Goal: Task Accomplishment & Management: Complete application form

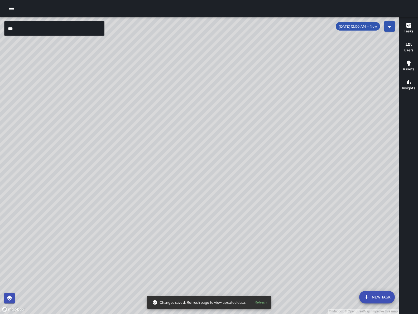
scroll to position [37066, 0]
click at [41, 27] on input "***" at bounding box center [54, 28] width 100 height 15
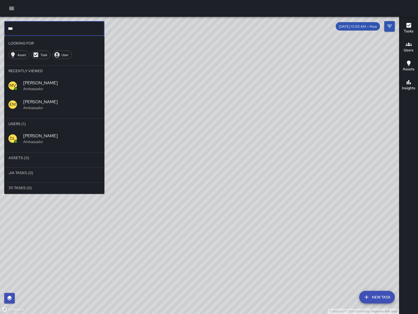
type input "***"
click at [54, 144] on div "DL Damariye Lewis Ambassador" at bounding box center [54, 138] width 100 height 19
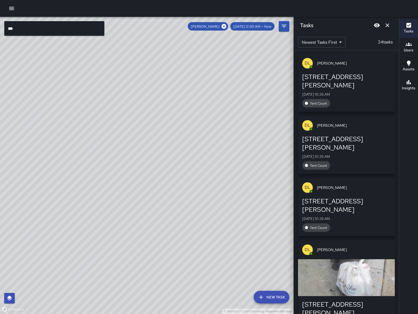
scroll to position [0, 0]
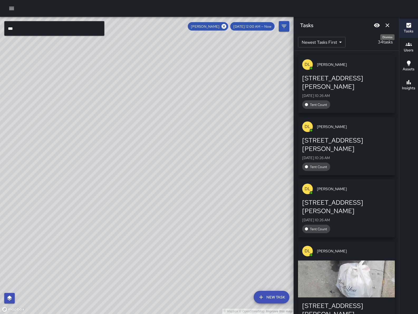
click at [390, 23] on icon "Dismiss" at bounding box center [387, 25] width 6 height 6
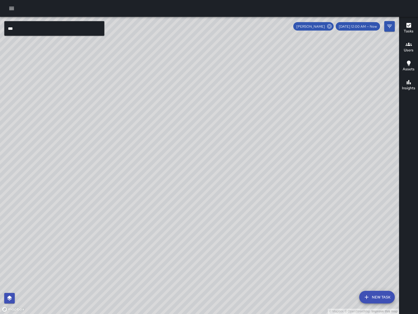
click at [332, 27] on icon at bounding box center [329, 26] width 6 height 6
drag, startPoint x: 328, startPoint y: 201, endPoint x: 277, endPoint y: 167, distance: 61.1
click at [274, 166] on div "© Mapbox © OpenStreetMap Improve this map" at bounding box center [199, 165] width 399 height 297
drag, startPoint x: 305, startPoint y: 207, endPoint x: 277, endPoint y: 169, distance: 47.1
click at [277, 171] on div "© Mapbox © OpenStreetMap Improve this map" at bounding box center [199, 165] width 399 height 297
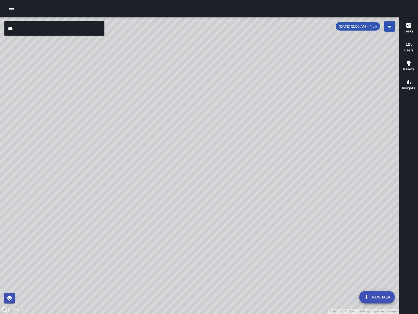
drag, startPoint x: 297, startPoint y: 184, endPoint x: 240, endPoint y: 115, distance: 89.7
click at [240, 115] on div "© Mapbox © OpenStreetMap Improve this map" at bounding box center [199, 165] width 399 height 297
drag, startPoint x: 262, startPoint y: 128, endPoint x: 265, endPoint y: 129, distance: 3.1
click at [265, 129] on div "© Mapbox © OpenStreetMap Improve this map" at bounding box center [199, 165] width 399 height 297
drag, startPoint x: 264, startPoint y: 128, endPoint x: 259, endPoint y: 122, distance: 7.7
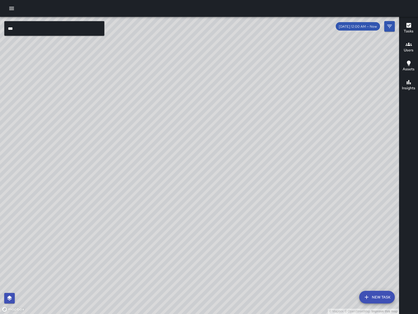
click at [259, 122] on div "© Mapbox © OpenStreetMap Improve this map" at bounding box center [199, 165] width 399 height 297
click at [258, 120] on div "© Mapbox © OpenStreetMap Improve this map" at bounding box center [199, 165] width 399 height 297
drag, startPoint x: 259, startPoint y: 120, endPoint x: 262, endPoint y: 122, distance: 3.7
click at [262, 122] on div "© Mapbox © OpenStreetMap Improve this map" at bounding box center [199, 165] width 399 height 297
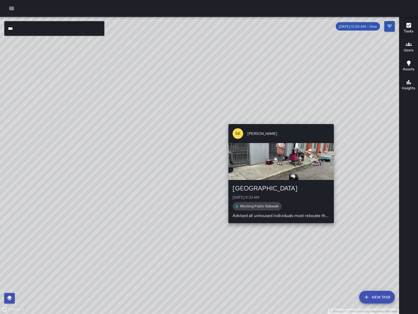
click at [282, 121] on div "© Mapbox © OpenStreetMap Improve this map SK SEAN KELLEY 1015 Folsom Street Mon…" at bounding box center [199, 165] width 399 height 297
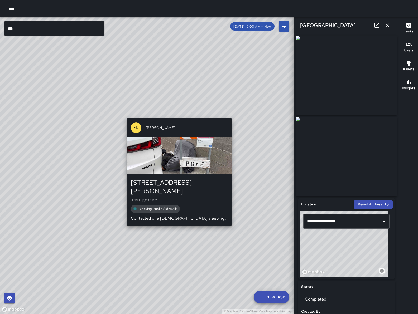
click at [177, 220] on div "© Mapbox © OpenStreetMap Improve this map EK Erin Kametani 155 Harriet Street M…" at bounding box center [146, 165] width 293 height 297
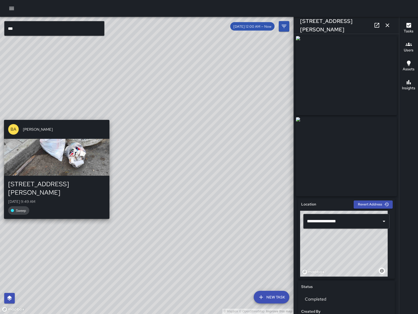
click at [56, 118] on div "BA Bryan Alexander 88a Harriet Street Mon, Aug 11, 9:49 AM Sweep" at bounding box center [57, 169] width 110 height 103
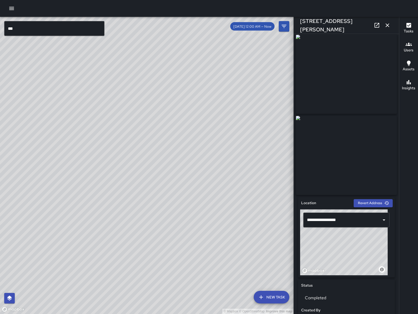
scroll to position [3, 0]
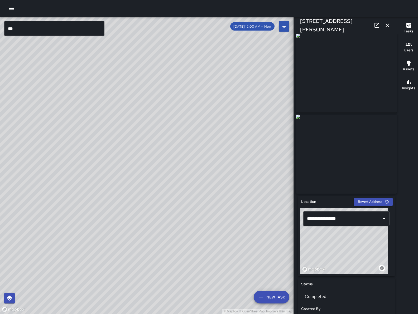
click at [192, 201] on div "© Mapbox © OpenStreetMap Improve this map" at bounding box center [146, 165] width 293 height 297
click at [192, 203] on div "© Mapbox © OpenStreetMap Improve this map BA Bryan Alexander 139 Harriet Street…" at bounding box center [146, 165] width 293 height 297
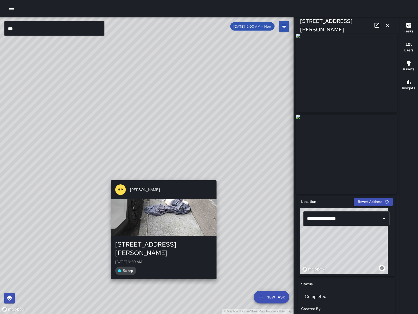
click at [160, 178] on div "© Mapbox © OpenStreetMap Improve this map BA Bryan Alexander 155 Harriet Street…" at bounding box center [146, 165] width 293 height 297
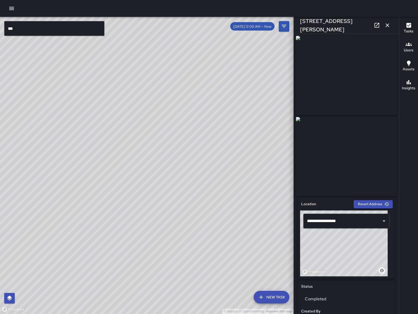
scroll to position [0, 0]
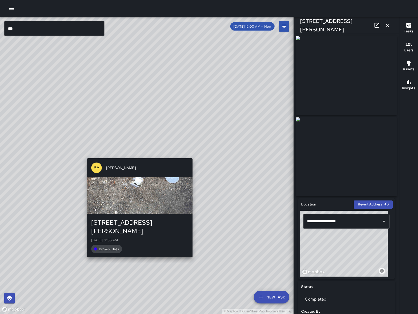
click at [142, 164] on div "BA Bryan Alexander" at bounding box center [139, 167] width 105 height 19
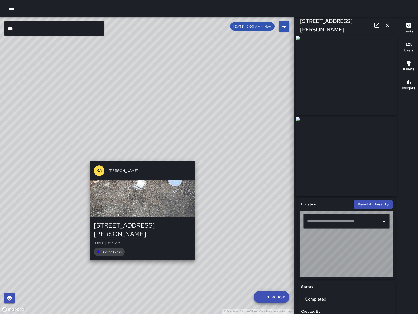
type input "**********"
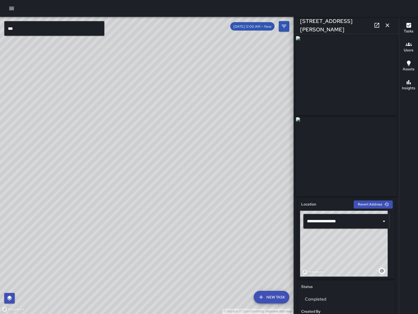
click at [187, 105] on div "© Mapbox © OpenStreetMap Improve this map BA Bryan Alexander 139 Harriet Street…" at bounding box center [146, 165] width 293 height 297
click at [140, 158] on div "© Mapbox © OpenStreetMap Improve this map BA Bryan Alexander 139 Harriet Street…" at bounding box center [146, 165] width 293 height 297
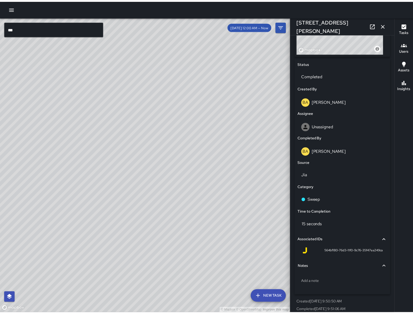
scroll to position [230, 0]
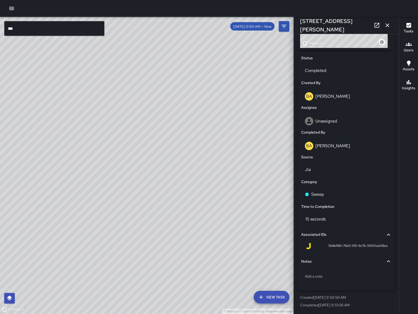
click at [152, 174] on div "BA Bryan Alexander 139 Harriet Street Mon, Aug 11, 9:52 AM Sweep" at bounding box center [156, 225] width 110 height 103
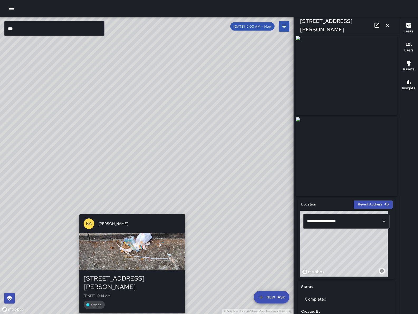
click at [188, 210] on div "© Mapbox © OpenStreetMap Improve this map BA Bryan Alexander 1020 Harrison Stre…" at bounding box center [146, 165] width 293 height 297
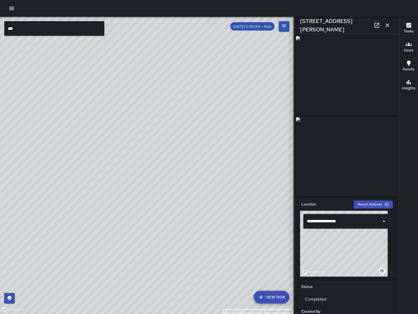
drag, startPoint x: 11, startPoint y: 129, endPoint x: 171, endPoint y: 195, distance: 173.0
click at [171, 195] on div "© Mapbox © OpenStreetMap Improve this map" at bounding box center [146, 165] width 293 height 297
drag, startPoint x: 138, startPoint y: 116, endPoint x: 215, endPoint y: 239, distance: 145.1
click at [215, 238] on div "© Mapbox © OpenStreetMap Improve this map" at bounding box center [146, 165] width 293 height 297
click at [86, 133] on div "© Mapbox © OpenStreetMap Improve this map" at bounding box center [146, 165] width 293 height 297
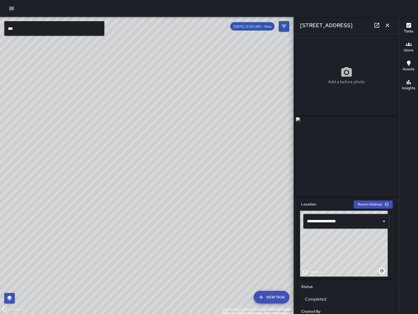
drag, startPoint x: 193, startPoint y: 270, endPoint x: 225, endPoint y: 178, distance: 97.8
click at [237, 144] on div "© Mapbox © OpenStreetMap Improve this map" at bounding box center [146, 165] width 293 height 297
drag, startPoint x: 256, startPoint y: 164, endPoint x: 251, endPoint y: 212, distance: 48.5
click at [266, 148] on div "© Mapbox © OpenStreetMap Improve this map" at bounding box center [146, 165] width 293 height 297
drag, startPoint x: 222, startPoint y: 266, endPoint x: 272, endPoint y: 165, distance: 112.6
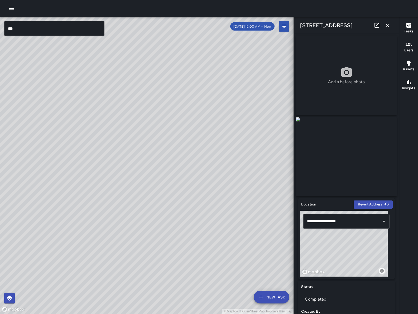
click at [261, 184] on div "© Mapbox © OpenStreetMap Improve this map" at bounding box center [146, 165] width 293 height 297
drag, startPoint x: 215, startPoint y: 209, endPoint x: 157, endPoint y: 213, distance: 58.6
click at [157, 213] on div "© Mapbox © OpenStreetMap Improve this map" at bounding box center [146, 165] width 293 height 297
drag, startPoint x: 115, startPoint y: 165, endPoint x: 117, endPoint y: 181, distance: 16.1
click at [117, 181] on div "© Mapbox © OpenStreetMap Improve this map" at bounding box center [146, 165] width 293 height 297
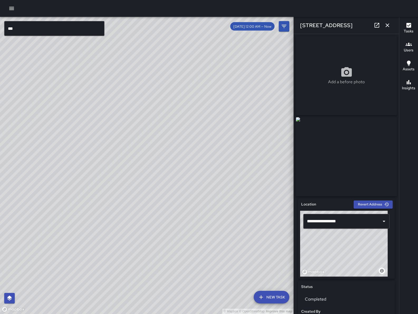
click at [391, 26] on button "button" at bounding box center [387, 25] width 11 height 11
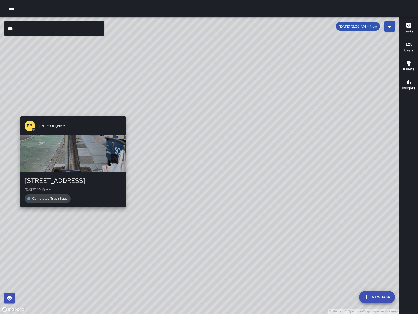
click at [123, 109] on div "© Mapbox © OpenStreetMap Improve this map EB Edwin Barillas 1435 Folsom Street …" at bounding box center [199, 165] width 399 height 297
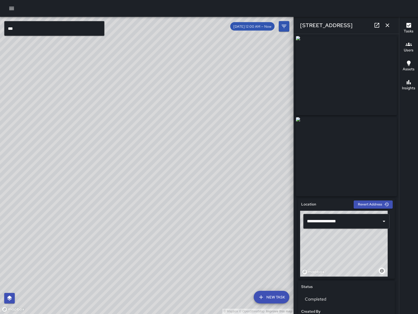
click at [387, 26] on icon "button" at bounding box center [387, 25] width 6 height 6
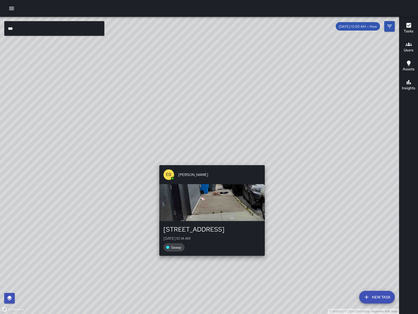
click at [207, 160] on div "© Mapbox © OpenStreetMap Improve this map EB Edwin Barillas 1435 Folsom Street …" at bounding box center [199, 165] width 399 height 297
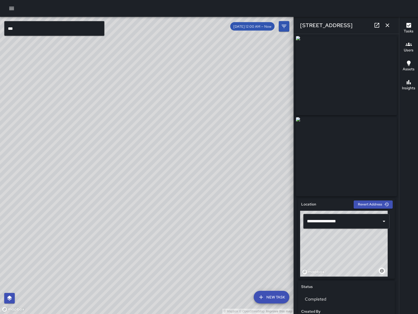
click at [377, 25] on icon at bounding box center [376, 25] width 5 height 5
click at [390, 28] on icon "button" at bounding box center [387, 25] width 6 height 6
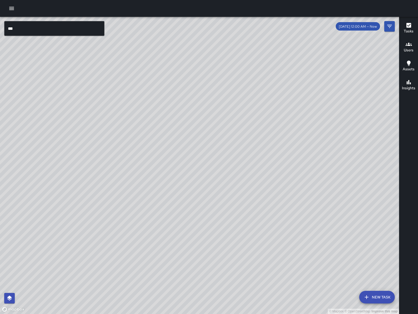
click at [8, 9] on icon "button" at bounding box center [11, 8] width 6 height 6
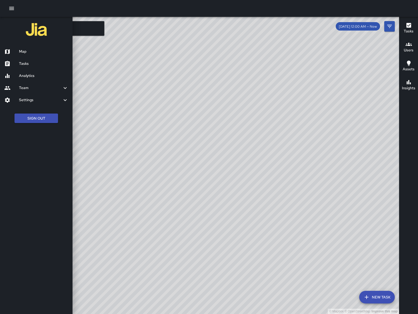
click at [36, 77] on h6 "Analytics" at bounding box center [43, 76] width 49 height 6
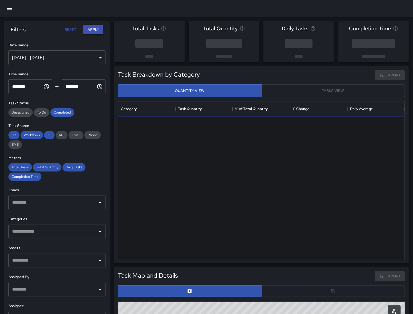
scroll to position [152, 281]
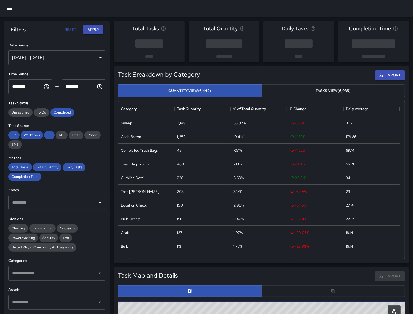
click at [43, 62] on div "Aug 05, 2025 - Aug 11, 2025" at bounding box center [56, 57] width 97 height 15
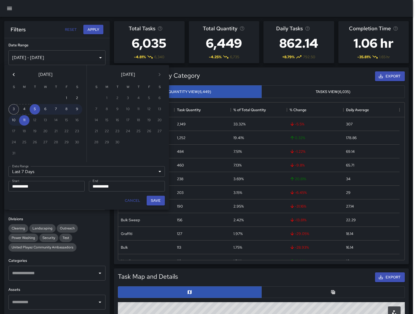
click at [17, 109] on button "3" at bounding box center [13, 109] width 11 height 11
type input "******"
type input "**********"
click at [76, 108] on button "9" at bounding box center [77, 109] width 11 height 11
type input "**********"
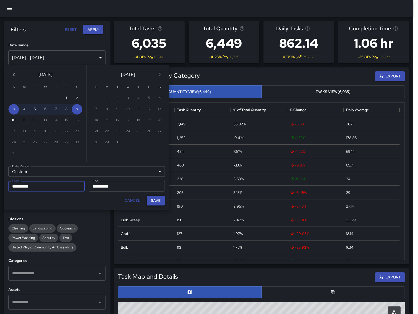
click at [152, 199] on button "Save" at bounding box center [156, 201] width 18 height 10
type input "**********"
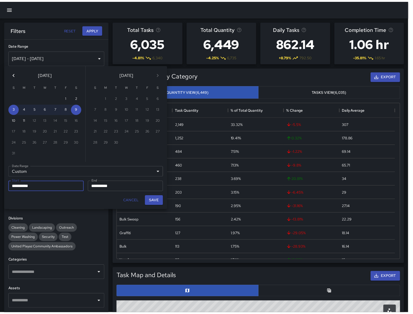
scroll to position [5, 5]
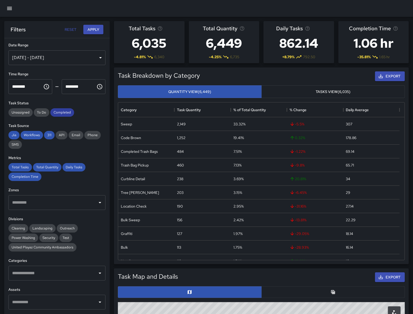
click at [56, 113] on span "Completed" at bounding box center [62, 112] width 24 height 4
click at [49, 134] on span "311" at bounding box center [49, 135] width 11 height 4
click at [41, 135] on span "Workflows" at bounding box center [32, 135] width 22 height 4
click at [14, 137] on span "Jia" at bounding box center [13, 135] width 11 height 4
click at [26, 168] on span "Total Tasks" at bounding box center [19, 167] width 23 height 4
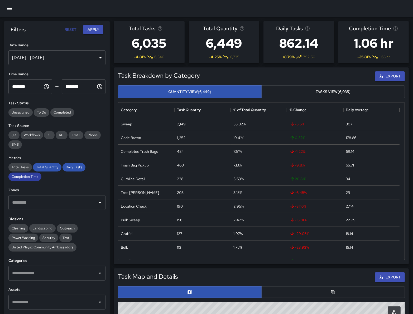
click at [28, 178] on span "Completion Time" at bounding box center [24, 176] width 33 height 4
click at [51, 167] on span "Total Quantity" at bounding box center [47, 167] width 28 height 4
click at [96, 169] on div "Total Tasks Total Quantity Daily Tasks Completion Time" at bounding box center [56, 172] width 97 height 18
click at [79, 167] on span "Daily Tasks" at bounding box center [73, 167] width 23 height 4
click at [56, 268] on input "text" at bounding box center [53, 273] width 84 height 10
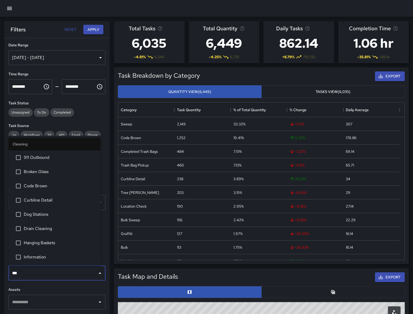
type input "****"
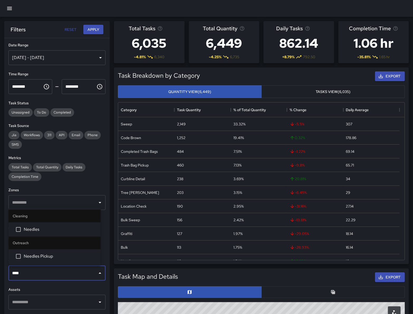
click at [38, 224] on li "Needles" at bounding box center [55, 229] width 92 height 14
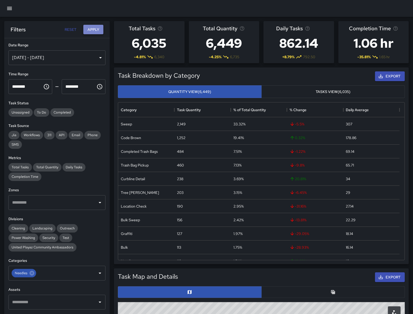
click at [94, 30] on button "Apply" at bounding box center [93, 30] width 20 height 10
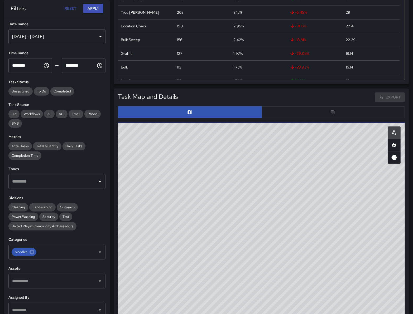
scroll to position [0, 0]
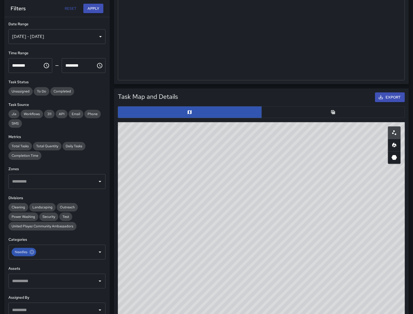
click at [307, 111] on button "button" at bounding box center [333, 112] width 144 height 12
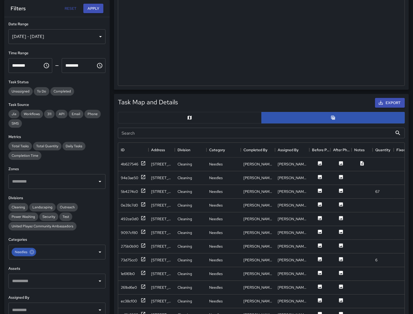
scroll to position [127, 0]
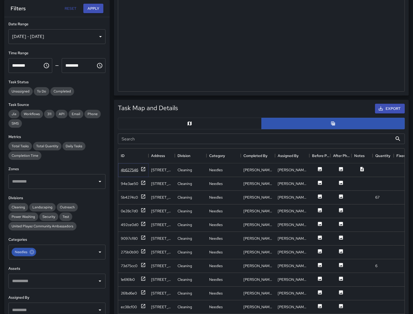
click at [128, 171] on div "4b627546" at bounding box center [129, 169] width 17 height 5
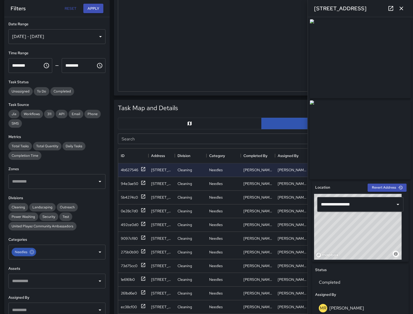
click at [403, 8] on icon "button" at bounding box center [401, 8] width 6 height 6
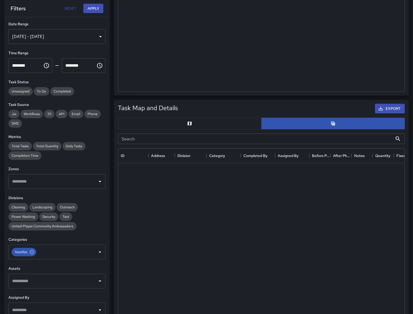
scroll to position [0, 0]
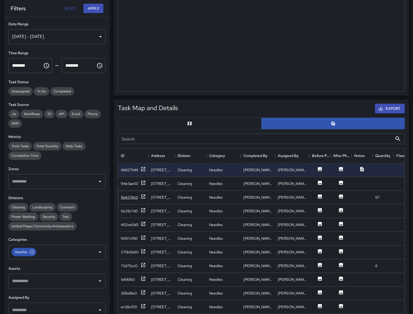
click at [126, 198] on div "5b4274c0" at bounding box center [129, 197] width 17 height 5
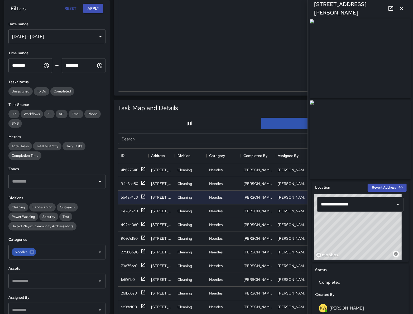
click at [391, 12] on link at bounding box center [390, 8] width 11 height 11
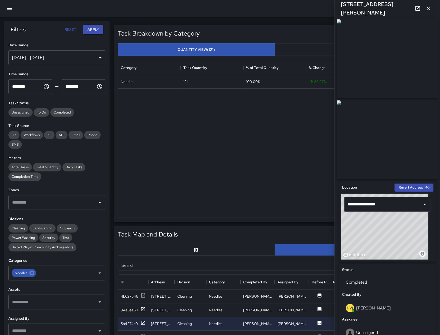
click at [11, 6] on icon "button" at bounding box center [9, 8] width 6 height 6
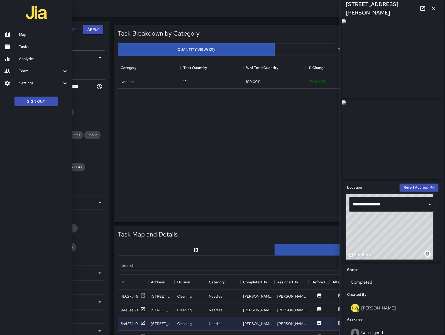
click at [28, 32] on h6 "Map" at bounding box center [43, 35] width 49 height 6
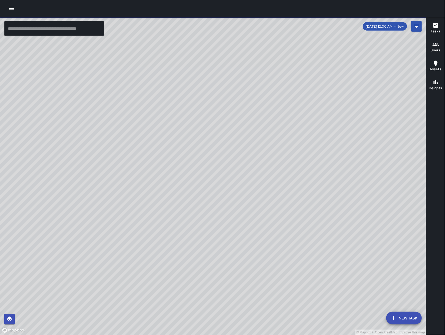
click at [180, 256] on div "© Mapbox © OpenStreetMap Improve this map" at bounding box center [213, 176] width 427 height 318
drag, startPoint x: 144, startPoint y: 212, endPoint x: 146, endPoint y: 247, distance: 34.6
click at [153, 250] on div "© Mapbox © OpenStreetMap Improve this map" at bounding box center [213, 176] width 427 height 318
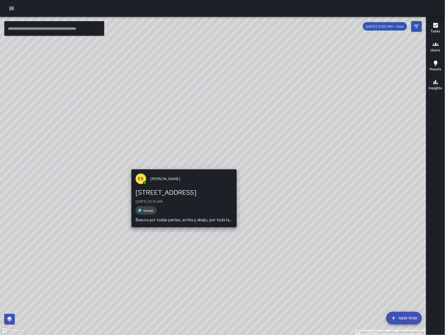
click at [183, 166] on div "© Mapbox © OpenStreetMap Improve this map EB Edwin Barillas 1435 Folsom Street …" at bounding box center [213, 176] width 427 height 318
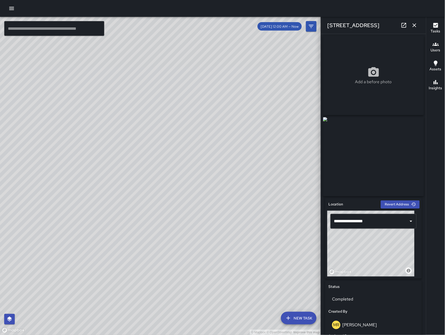
click at [403, 24] on icon at bounding box center [404, 25] width 6 height 6
click at [9, 8] on icon "button" at bounding box center [11, 8] width 6 height 6
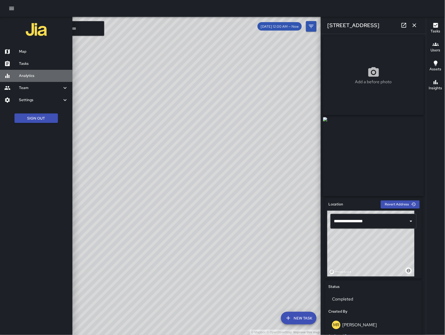
click at [39, 72] on link "Analytics" at bounding box center [36, 76] width 72 height 12
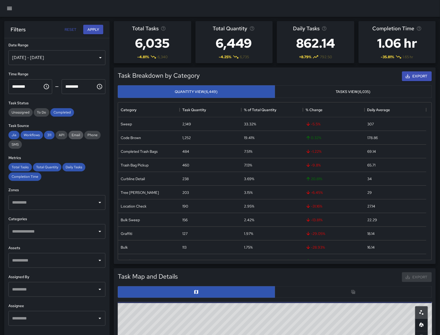
scroll to position [152, 308]
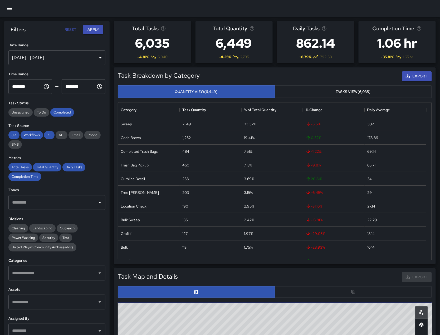
click at [63, 59] on div "Aug 05, 2025 - Aug 11, 2025" at bounding box center [56, 57] width 97 height 15
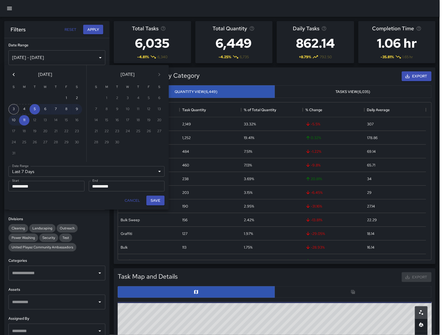
click at [14, 112] on button "3" at bounding box center [13, 109] width 11 height 11
type input "******"
type input "**********"
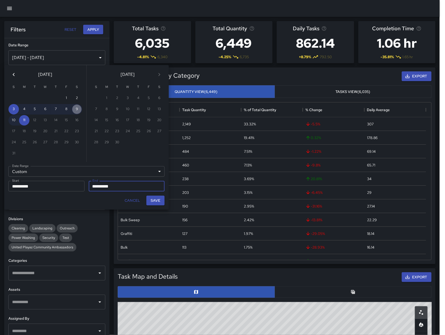
click at [75, 109] on button "9" at bounding box center [77, 109] width 11 height 11
type input "**********"
click at [150, 202] on button "Save" at bounding box center [156, 201] width 18 height 10
type input "**********"
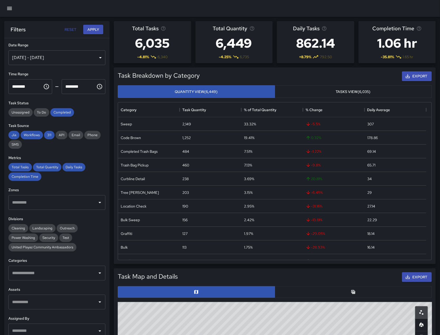
scroll to position [0, 5]
click at [65, 113] on span "Completed" at bounding box center [62, 112] width 24 height 4
click at [48, 135] on span "311" at bounding box center [49, 135] width 11 height 4
click at [39, 135] on span "Workflows" at bounding box center [32, 135] width 22 height 4
click at [13, 135] on span "Jia" at bounding box center [13, 135] width 11 height 4
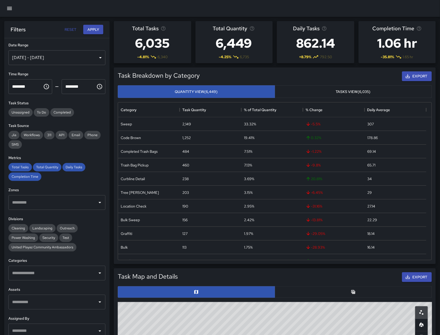
click at [21, 161] on div "Metrics Total Tasks Total Quantity Daily Tasks Completion Time" at bounding box center [56, 168] width 97 height 26
click at [22, 166] on span "Total Tasks" at bounding box center [19, 167] width 23 height 4
click at [25, 174] on div "Completion Time" at bounding box center [24, 177] width 33 height 8
click at [54, 163] on div "Total Quantity" at bounding box center [47, 167] width 28 height 8
click at [65, 166] on span "Daily Tasks" at bounding box center [73, 167] width 23 height 4
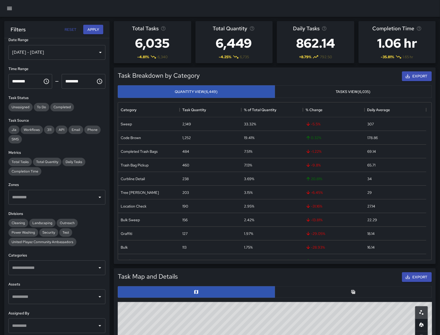
scroll to position [6, 0]
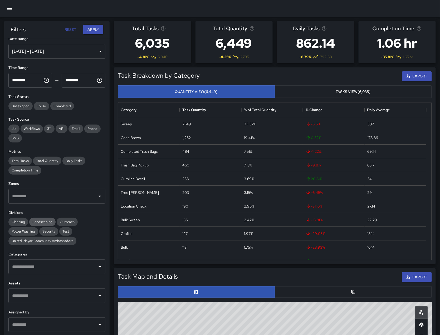
click at [50, 219] on div "Landscaping" at bounding box center [42, 222] width 26 height 8
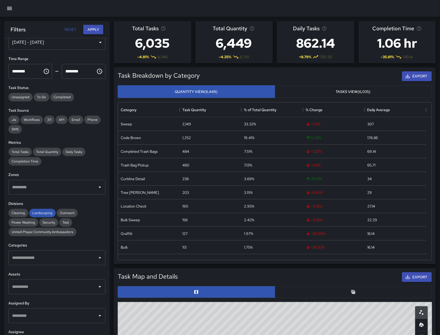
click at [94, 30] on button "Apply" at bounding box center [93, 30] width 20 height 10
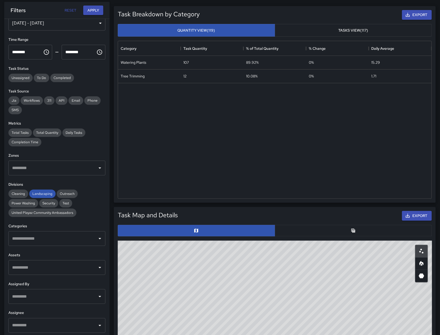
scroll to position [35, 0]
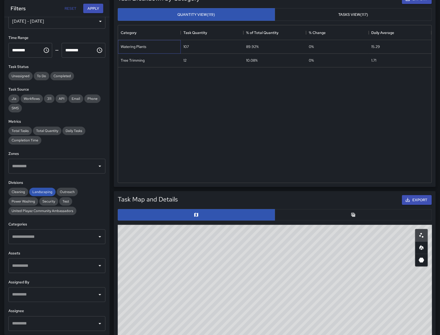
click at [142, 46] on div "Watering Plants" at bounding box center [134, 46] width 26 height 5
drag, startPoint x: 308, startPoint y: 95, endPoint x: 308, endPoint y: 100, distance: 4.7
click at [308, 38] on div "Category Task Quantity % of Total Quantity % Change Daily Average Watering Plan…" at bounding box center [275, 104] width 314 height 158
drag, startPoint x: 315, startPoint y: 304, endPoint x: 335, endPoint y: 136, distance: 168.6
click at [335, 141] on div "Task Breakdown by Category Export Quantity View (119) Tasks View (117) Category…" at bounding box center [275, 309] width 330 height 655
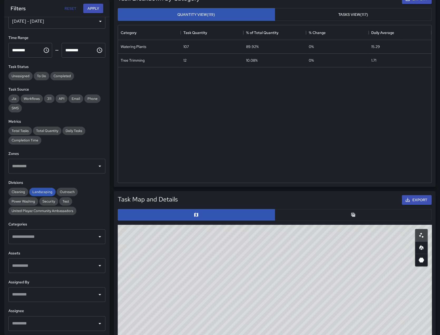
drag, startPoint x: 309, startPoint y: 324, endPoint x: 287, endPoint y: 327, distance: 22.1
click at [295, 314] on html "**********" at bounding box center [220, 301] width 440 height 672
drag, startPoint x: 290, startPoint y: 288, endPoint x: 293, endPoint y: 273, distance: 14.8
click at [293, 304] on div "© Mapbox © OpenStreetMap Improve this map" at bounding box center [275, 330] width 314 height 211
drag, startPoint x: 294, startPoint y: 299, endPoint x: 291, endPoint y: 340, distance: 40.7
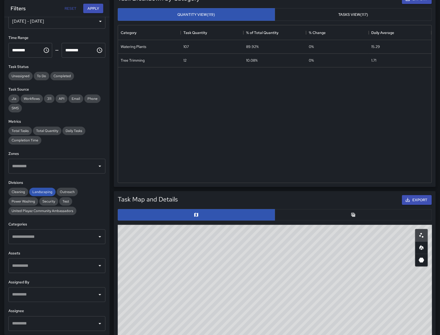
click at [291, 314] on html "**********" at bounding box center [220, 301] width 440 height 672
drag, startPoint x: 313, startPoint y: 286, endPoint x: 293, endPoint y: 321, distance: 40.6
click at [293, 314] on div "© Mapbox © OpenStreetMap Improve this map" at bounding box center [275, 330] width 314 height 211
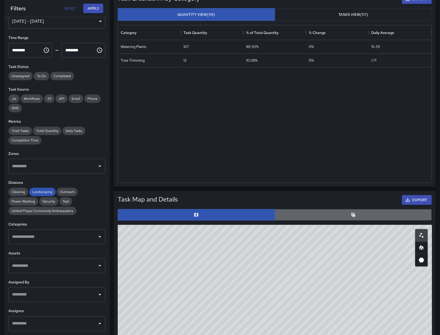
click at [369, 220] on button "button" at bounding box center [353, 215] width 157 height 12
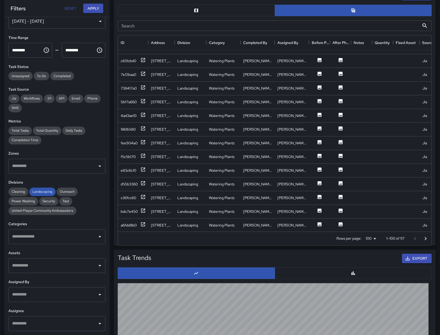
scroll to position [10, 0]
click at [136, 62] on div "c831cbd0" at bounding box center [129, 60] width 16 height 5
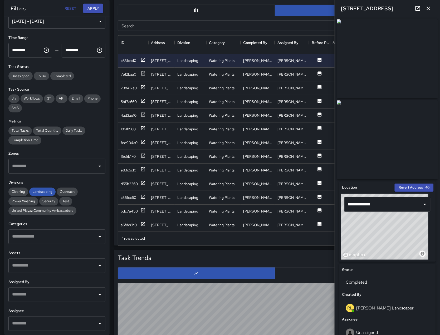
click at [137, 74] on div "7e12baa0" at bounding box center [133, 74] width 25 height 7
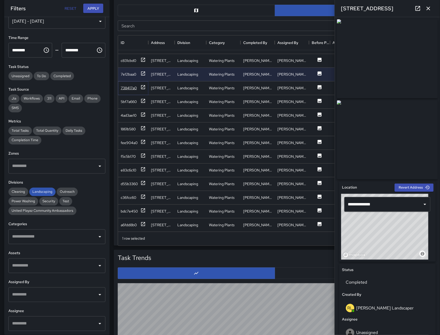
click at [135, 88] on div "738417a0" at bounding box center [129, 87] width 16 height 5
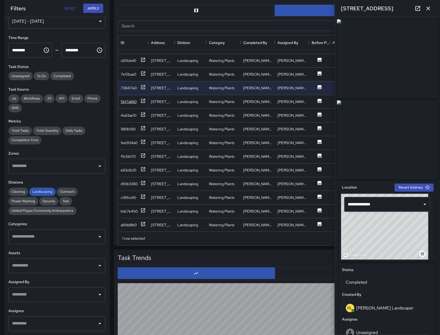
click at [134, 104] on div "5bf7a660" at bounding box center [129, 101] width 16 height 5
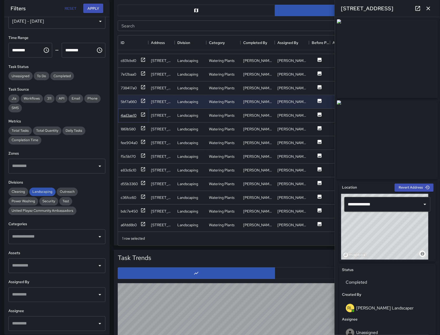
click at [134, 114] on div "4ad3ae10" at bounding box center [129, 115] width 16 height 5
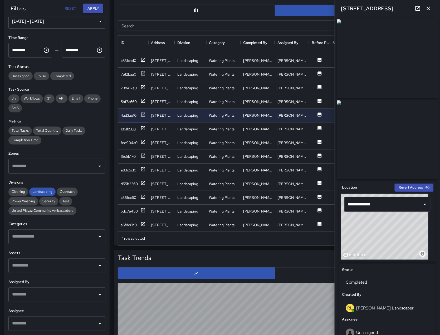
click at [132, 130] on div "1861b580" at bounding box center [128, 129] width 15 height 5
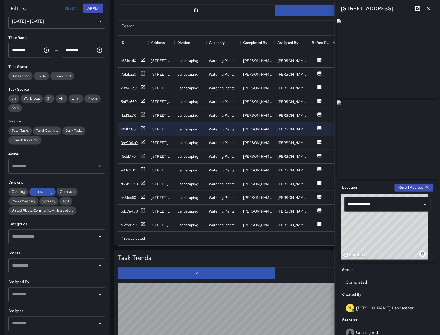
click at [132, 145] on div "fee904a0" at bounding box center [129, 142] width 17 height 5
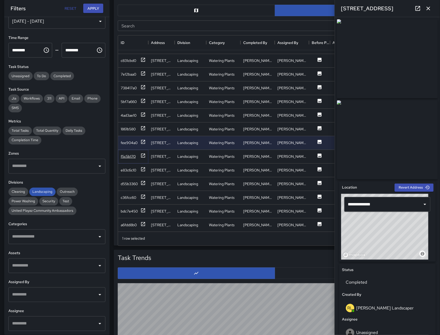
click at [132, 156] on div "f5c5b170" at bounding box center [128, 156] width 15 height 5
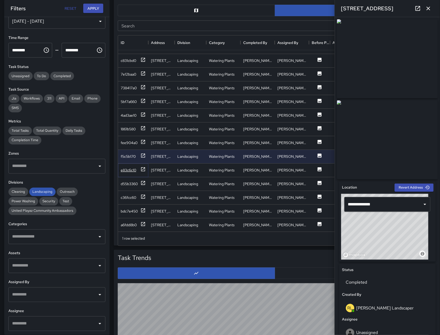
click at [132, 168] on div "e83c6c10" at bounding box center [129, 170] width 16 height 5
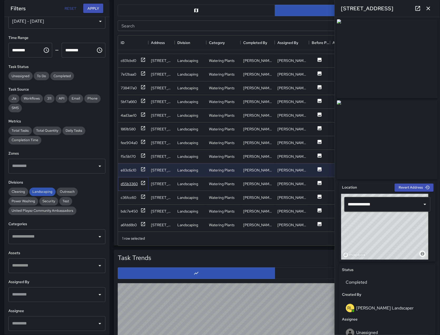
click at [130, 183] on div "d55b3360" at bounding box center [129, 183] width 17 height 5
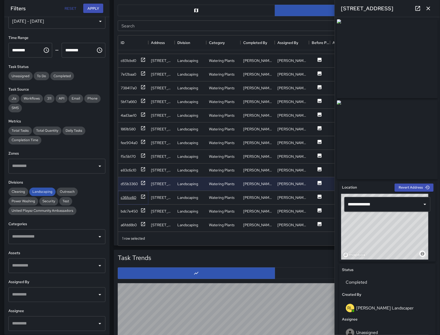
click at [134, 196] on div "c36fcc60" at bounding box center [129, 197] width 16 height 5
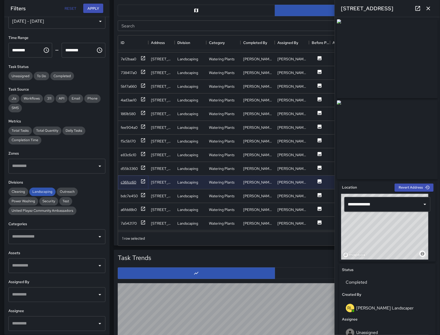
scroll to position [31, 0]
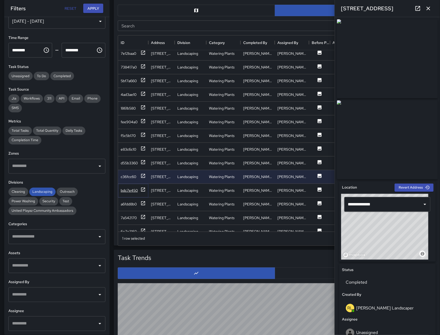
click at [128, 193] on div "bdc7e450" at bounding box center [129, 190] width 17 height 5
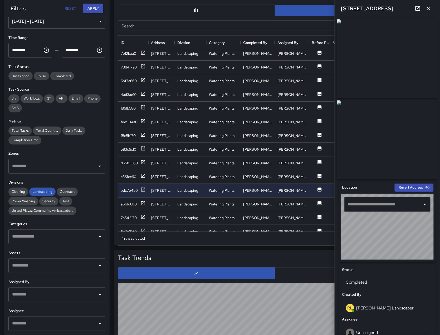
type input "**********"
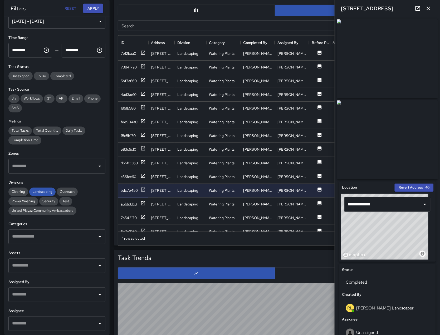
click at [130, 205] on div "a6fdd8b0" at bounding box center [129, 204] width 16 height 5
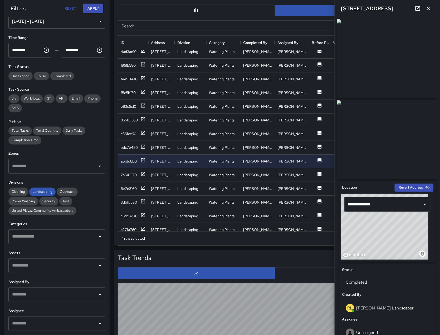
scroll to position [83, 0]
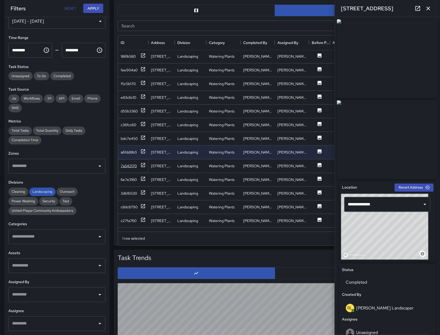
click at [125, 165] on div "7a542170" at bounding box center [129, 165] width 16 height 5
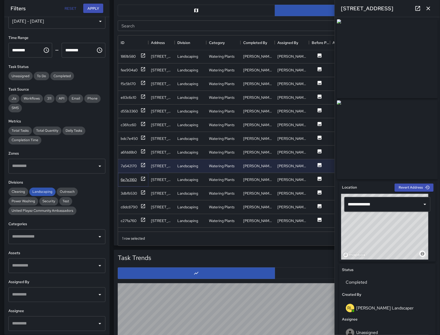
click at [132, 180] on div "6e7e3160" at bounding box center [129, 179] width 16 height 5
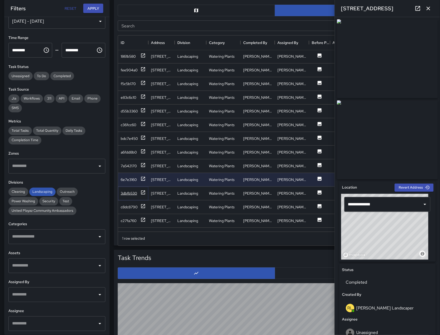
click at [132, 193] on div "3dbfb530" at bounding box center [129, 193] width 16 height 5
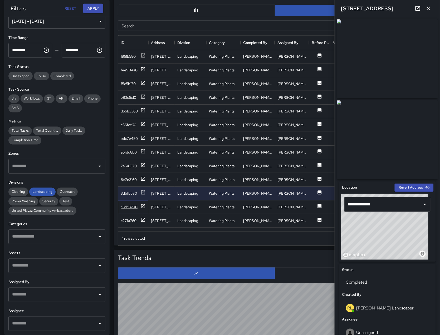
click at [134, 207] on div "c8dc8790" at bounding box center [129, 207] width 17 height 5
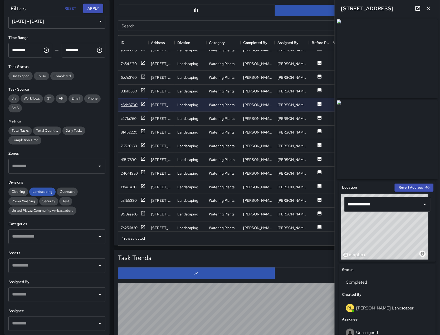
scroll to position [186, 0]
click at [134, 116] on div "c27fa760" at bounding box center [129, 117] width 16 height 5
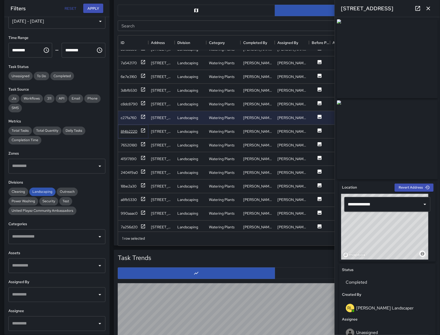
click at [131, 128] on div "8f4b2220" at bounding box center [133, 131] width 25 height 7
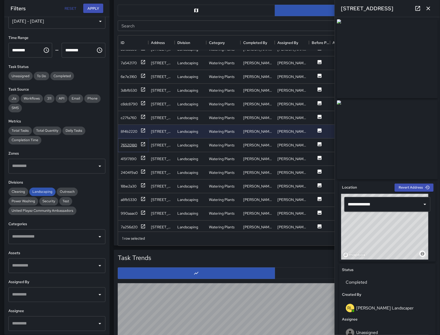
click at [131, 145] on div "76520180" at bounding box center [129, 145] width 16 height 5
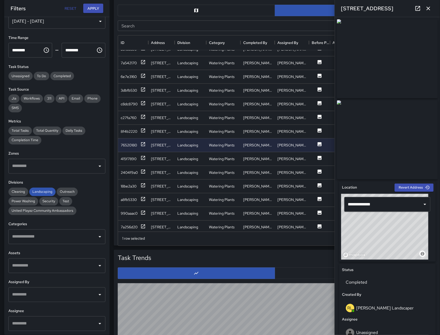
click at [417, 9] on button "button" at bounding box center [428, 8] width 11 height 11
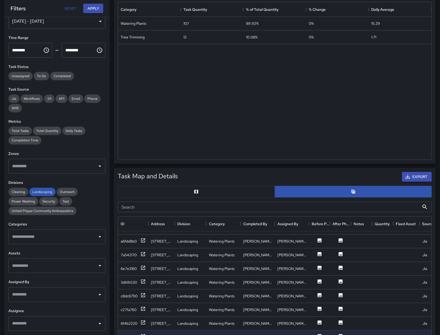
scroll to position [0, 0]
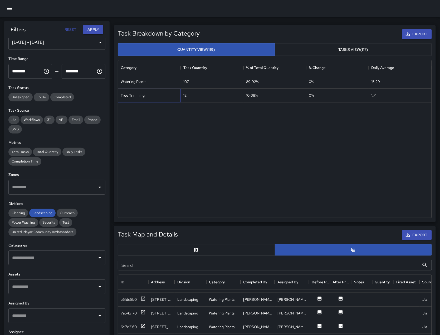
click at [155, 100] on div "Tree Trimming" at bounding box center [149, 96] width 63 height 14
click at [218, 244] on div at bounding box center [275, 250] width 318 height 16
click at [218, 246] on button "button" at bounding box center [196, 250] width 157 height 12
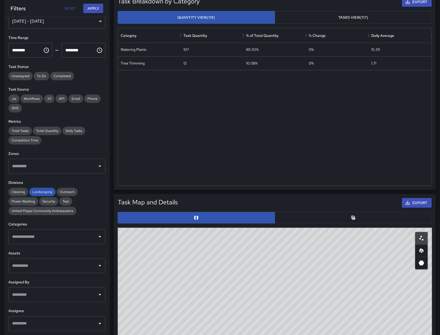
scroll to position [37, 0]
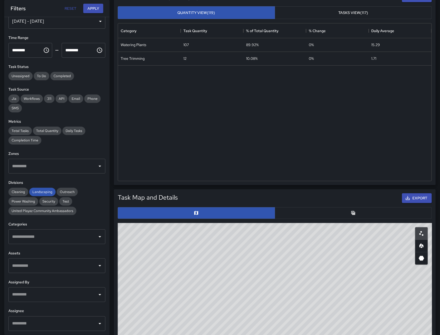
drag, startPoint x: 376, startPoint y: 290, endPoint x: 357, endPoint y: 257, distance: 38.0
click at [357, 237] on div "© Mapbox © OpenStreetMap Improve this map" at bounding box center [275, 328] width 314 height 211
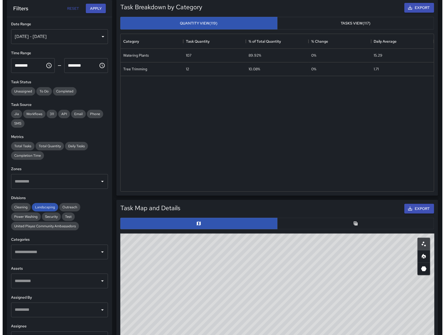
scroll to position [0, 0]
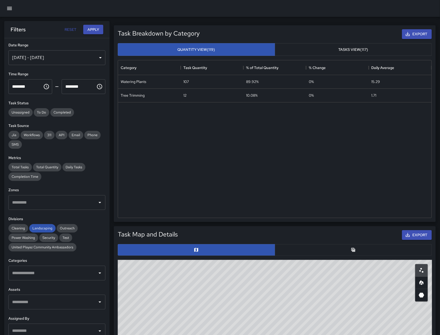
click at [5, 9] on button "button" at bounding box center [9, 8] width 13 height 13
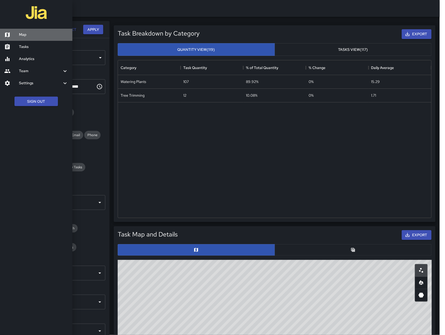
click at [33, 36] on h6 "Map" at bounding box center [43, 35] width 49 height 6
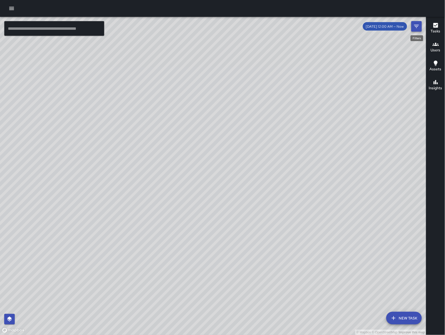
click at [417, 25] on icon "Filters" at bounding box center [417, 26] width 6 height 6
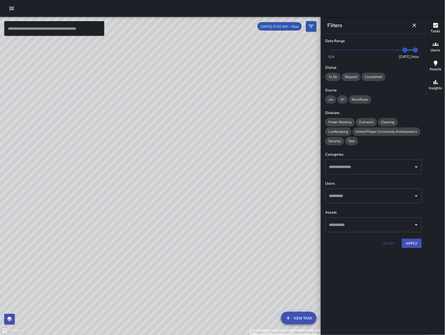
click at [417, 25] on icon "Dismiss" at bounding box center [415, 25] width 6 height 6
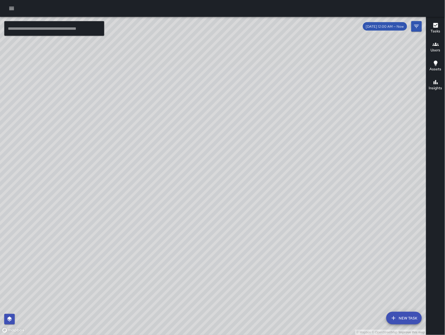
click at [403, 314] on button "New Task" at bounding box center [405, 318] width 36 height 13
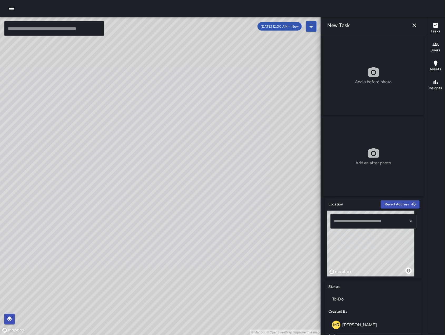
click at [371, 220] on input "text" at bounding box center [370, 221] width 74 height 10
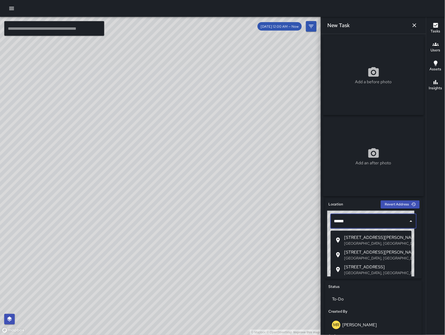
click at [383, 237] on span "755 Brannan Street" at bounding box center [376, 238] width 63 height 6
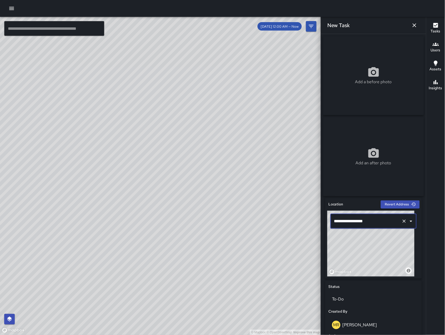
type input "**********"
drag, startPoint x: 275, startPoint y: 215, endPoint x: 212, endPoint y: 208, distance: 64.1
click at [212, 208] on div "© Mapbox © OpenStreetMap Improve this map" at bounding box center [160, 176] width 321 height 318
drag, startPoint x: 220, startPoint y: 203, endPoint x: 235, endPoint y: 221, distance: 23.6
click at [266, 200] on div "© Mapbox © OpenStreetMap Improve this map" at bounding box center [160, 176] width 321 height 318
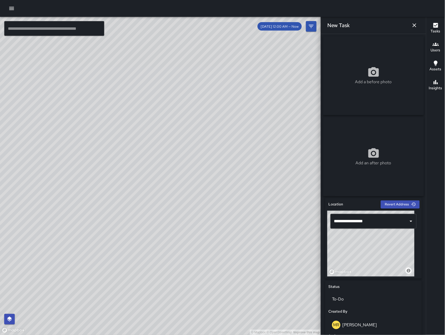
drag, startPoint x: 197, startPoint y: 237, endPoint x: 225, endPoint y: 231, distance: 29.1
click at [225, 231] on div "© Mapbox © OpenStreetMap Improve this map" at bounding box center [160, 176] width 321 height 318
drag, startPoint x: 140, startPoint y: 186, endPoint x: 163, endPoint y: 186, distance: 22.7
click at [163, 186] on div "© Mapbox © OpenStreetMap Improve this map" at bounding box center [160, 176] width 321 height 318
click at [414, 26] on icon "button" at bounding box center [415, 25] width 6 height 6
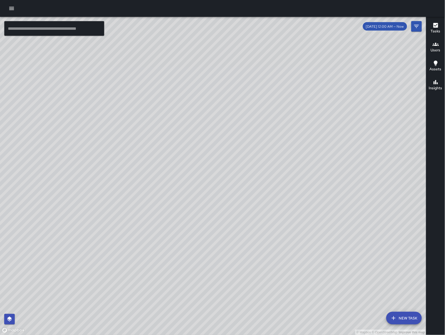
click at [408, 314] on button "New Task" at bounding box center [405, 318] width 36 height 13
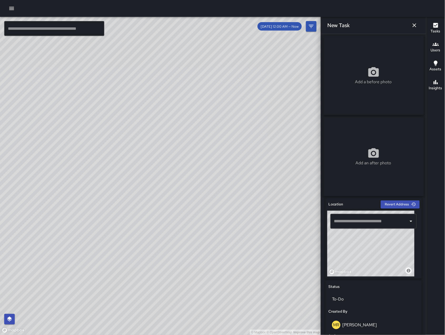
click at [364, 222] on input "text" at bounding box center [370, 221] width 74 height 10
drag, startPoint x: 128, startPoint y: 182, endPoint x: 155, endPoint y: 210, distance: 38.0
click at [155, 210] on div "© Mapbox © OpenStreetMap Improve this map" at bounding box center [160, 176] width 321 height 318
drag, startPoint x: 293, startPoint y: 188, endPoint x: 251, endPoint y: 189, distance: 41.4
click at [251, 189] on div "© Mapbox © OpenStreetMap Improve this map" at bounding box center [160, 176] width 321 height 318
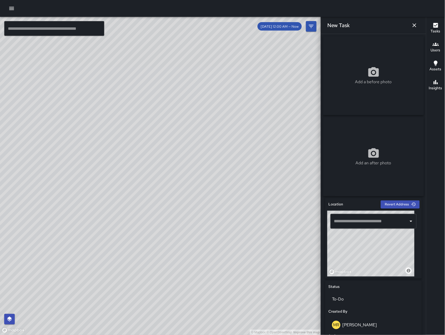
click at [416, 22] on icon "button" at bounding box center [415, 25] width 6 height 6
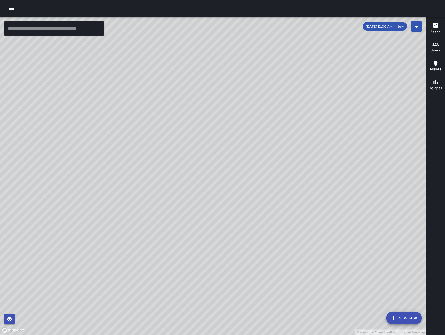
drag, startPoint x: 318, startPoint y: 285, endPoint x: 260, endPoint y: 236, distance: 76.2
click at [260, 236] on div "© Mapbox © OpenStreetMap Improve this map" at bounding box center [213, 176] width 427 height 318
drag, startPoint x: 227, startPoint y: 271, endPoint x: 276, endPoint y: 203, distance: 84.1
click at [276, 204] on div "© Mapbox © OpenStreetMap Improve this map" at bounding box center [213, 176] width 427 height 318
drag, startPoint x: 278, startPoint y: 249, endPoint x: 225, endPoint y: 183, distance: 84.7
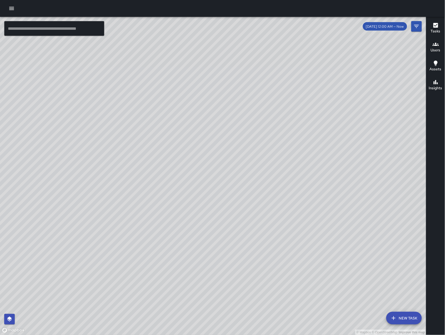
click at [225, 183] on div "© Mapbox © OpenStreetMap Improve this map" at bounding box center [213, 176] width 427 height 318
drag, startPoint x: 247, startPoint y: 169, endPoint x: 253, endPoint y: 198, distance: 29.5
click at [253, 198] on div "© Mapbox © OpenStreetMap Improve this map" at bounding box center [213, 176] width 427 height 318
drag, startPoint x: 255, startPoint y: 206, endPoint x: 230, endPoint y: 199, distance: 26.0
click at [230, 200] on div "© Mapbox © OpenStreetMap Improve this map" at bounding box center [213, 176] width 427 height 318
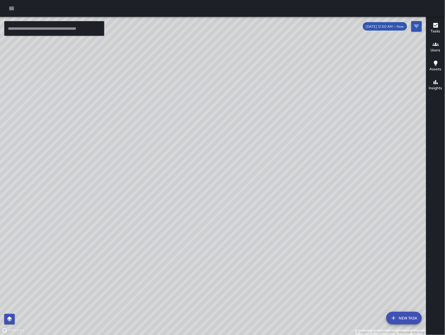
drag, startPoint x: 260, startPoint y: 219, endPoint x: 251, endPoint y: 221, distance: 9.3
click at [251, 223] on div "© Mapbox © OpenStreetMap Improve this map" at bounding box center [213, 176] width 427 height 318
drag, startPoint x: 334, startPoint y: 228, endPoint x: 244, endPoint y: 160, distance: 113.1
click at [244, 160] on div "© Mapbox © OpenStreetMap Improve this map" at bounding box center [213, 176] width 427 height 318
click at [400, 314] on button "New Task" at bounding box center [405, 318] width 36 height 13
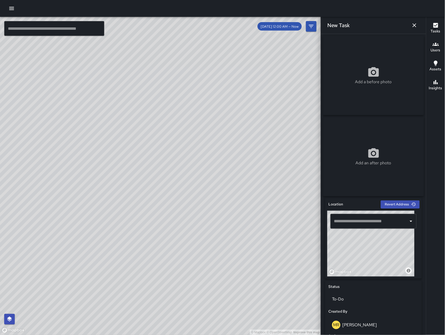
click at [362, 222] on input "text" at bounding box center [370, 221] width 74 height 10
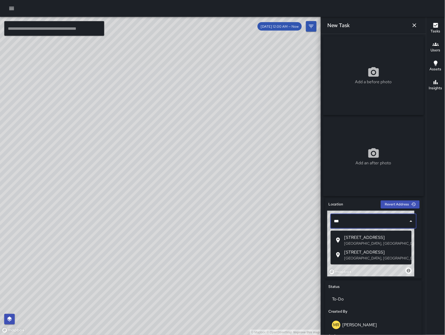
click at [352, 235] on span "257 Dore Street" at bounding box center [376, 238] width 63 height 6
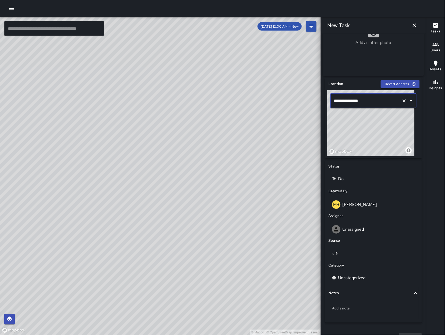
scroll to position [134, 0]
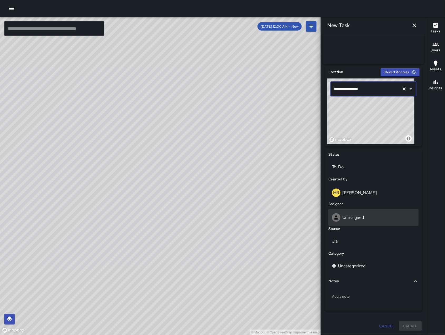
type input "**********"
click at [359, 210] on div "Unassigned" at bounding box center [374, 217] width 90 height 17
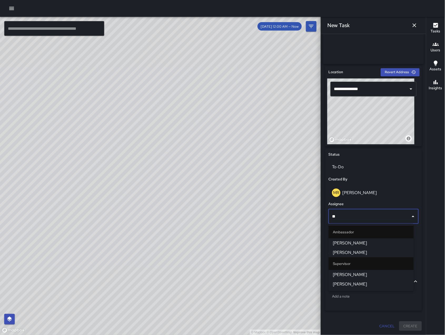
type input "***"
click at [363, 244] on span "[PERSON_NAME]" at bounding box center [371, 243] width 77 height 6
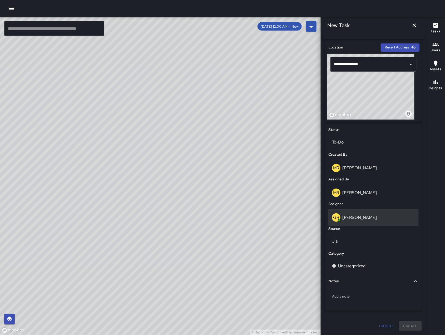
scroll to position [159, 0]
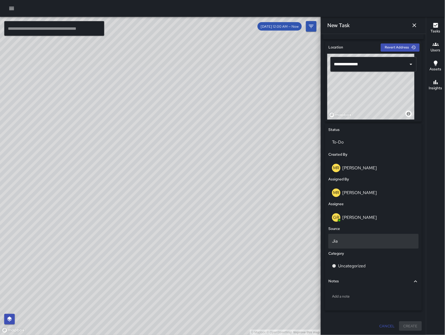
click at [350, 237] on div "Jia" at bounding box center [374, 241] width 90 height 15
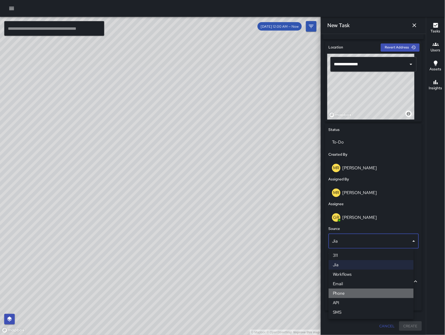
click at [367, 296] on li "Phone" at bounding box center [371, 293] width 85 height 9
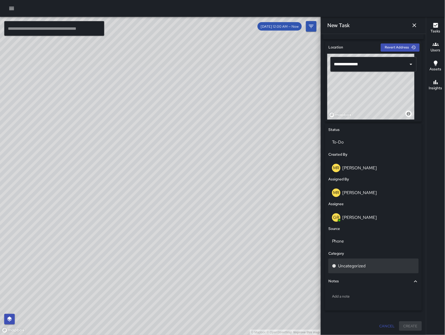
click at [372, 268] on div "Uncategorized" at bounding box center [373, 266] width 83 height 6
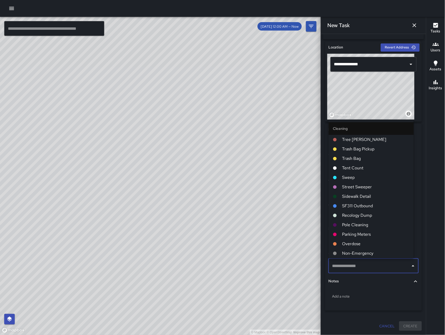
click at [353, 181] on li "Sweep" at bounding box center [371, 177] width 85 height 9
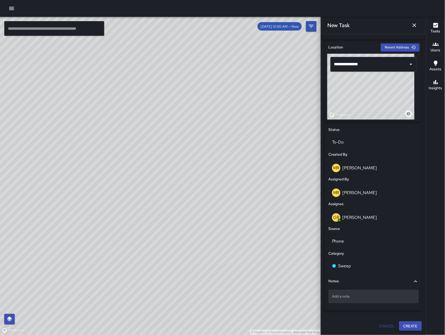
click at [336, 300] on div "Add a note" at bounding box center [374, 297] width 90 height 14
type textarea "**********"
click at [404, 314] on button "Create" at bounding box center [411, 327] width 23 height 10
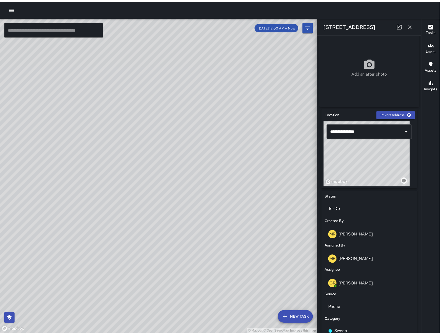
scroll to position [177, 0]
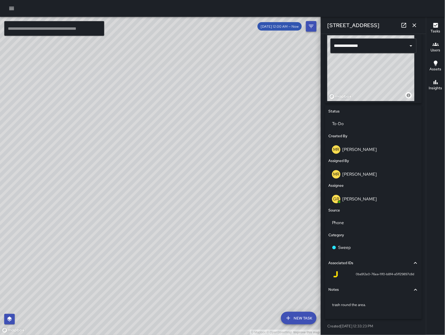
click at [416, 30] on button "button" at bounding box center [415, 25] width 11 height 11
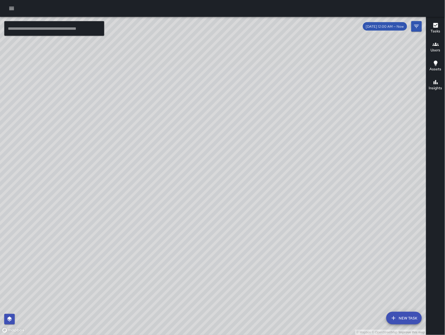
drag, startPoint x: 277, startPoint y: 127, endPoint x: 251, endPoint y: 168, distance: 48.3
click at [251, 168] on div "© Mapbox © OpenStreetMap Improve this map" at bounding box center [213, 176] width 427 height 318
drag, startPoint x: 299, startPoint y: 111, endPoint x: 210, endPoint y: 230, distance: 148.7
click at [210, 230] on div "© Mapbox © OpenStreetMap Improve this map" at bounding box center [213, 176] width 427 height 318
drag, startPoint x: 284, startPoint y: 236, endPoint x: 210, endPoint y: 166, distance: 102.2
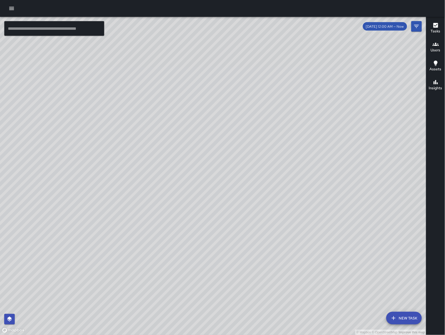
drag, startPoint x: 290, startPoint y: 145, endPoint x: 235, endPoint y: 205, distance: 81.5
click at [235, 205] on div "© Mapbox © OpenStreetMap Improve this map" at bounding box center [213, 176] width 427 height 318
drag, startPoint x: 206, startPoint y: 193, endPoint x: 155, endPoint y: 212, distance: 54.1
click at [155, 212] on div "© Mapbox © OpenStreetMap Improve this map" at bounding box center [213, 176] width 427 height 318
drag, startPoint x: 164, startPoint y: 201, endPoint x: 234, endPoint y: 140, distance: 92.4
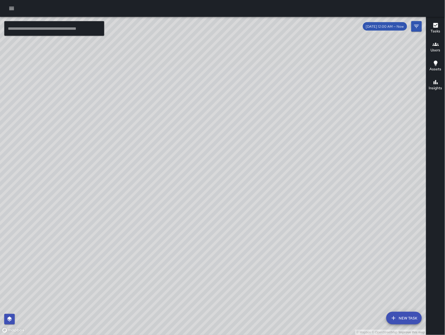
click at [234, 140] on div "© Mapbox © OpenStreetMap Improve this map" at bounding box center [213, 176] width 427 height 318
click at [10, 12] on button "button" at bounding box center [11, 8] width 11 height 11
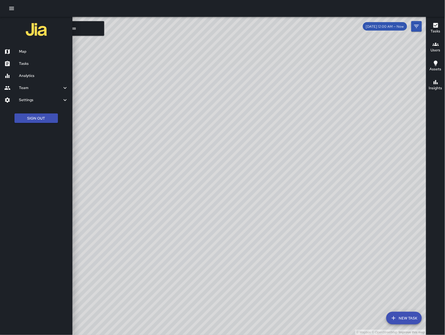
click at [34, 76] on h6 "Analytics" at bounding box center [43, 76] width 49 height 6
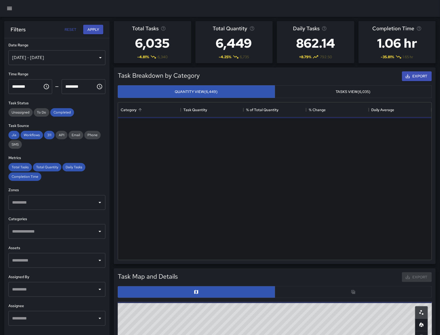
scroll to position [152, 308]
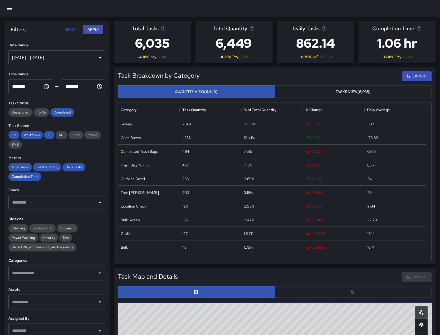
click at [79, 58] on div "Aug 05, 2025 - Aug 11, 2025" at bounding box center [56, 57] width 97 height 15
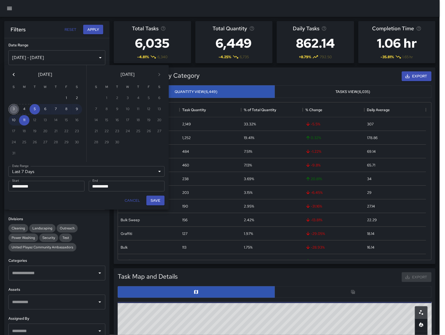
click at [18, 106] on button "3" at bounding box center [13, 109] width 11 height 11
type input "******"
type input "**********"
click at [75, 107] on button "9" at bounding box center [77, 109] width 11 height 11
type input "**********"
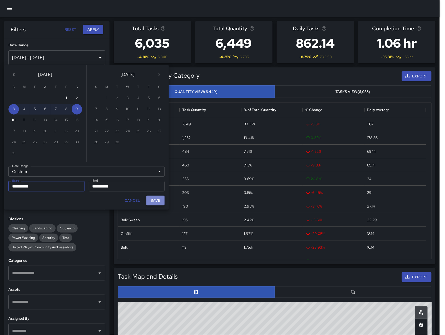
click at [155, 202] on button "Save" at bounding box center [156, 201] width 18 height 10
type input "**********"
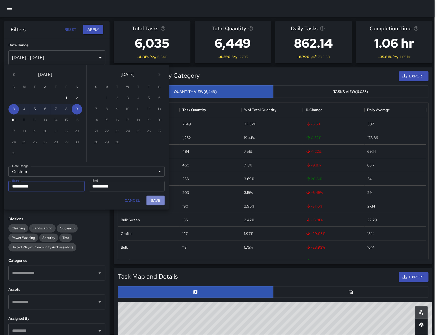
scroll to position [0, 5]
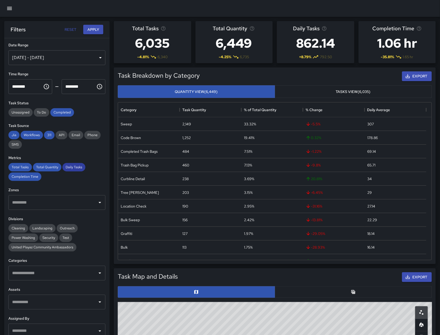
click at [71, 168] on span "Daily Tasks" at bounding box center [73, 167] width 23 height 4
click at [48, 168] on span "Total Quantity" at bounding box center [47, 167] width 28 height 4
click at [21, 168] on span "Total Tasks" at bounding box center [19, 167] width 23 height 4
click at [22, 175] on span "Completion Time" at bounding box center [24, 176] width 33 height 4
click at [59, 113] on span "Completed" at bounding box center [62, 112] width 24 height 4
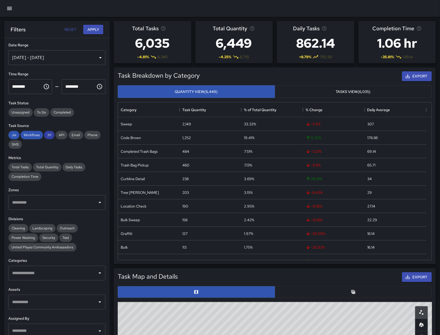
click at [45, 137] on span "311" at bounding box center [49, 135] width 11 height 4
click at [31, 135] on span "Workflows" at bounding box center [32, 135] width 22 height 4
drag, startPoint x: 17, startPoint y: 135, endPoint x: 20, endPoint y: 139, distance: 4.8
click at [17, 135] on span "Jia" at bounding box center [13, 135] width 11 height 4
click at [41, 202] on input "text" at bounding box center [53, 203] width 84 height 10
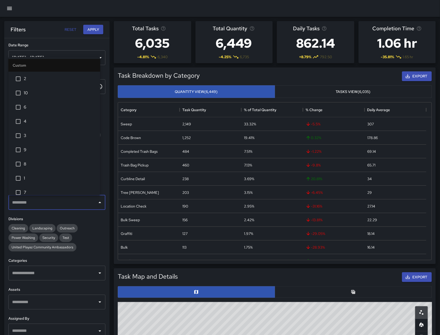
click at [71, 266] on div "​" at bounding box center [56, 273] width 97 height 15
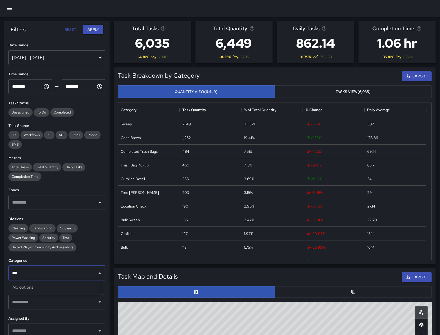
type input "**"
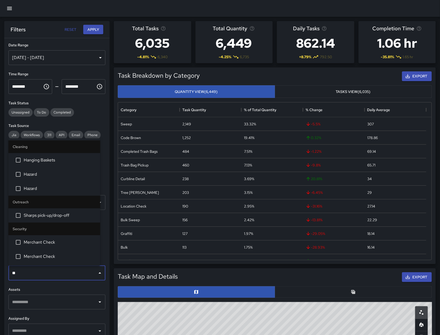
click at [41, 191] on span "Hazard" at bounding box center [60, 189] width 72 height 6
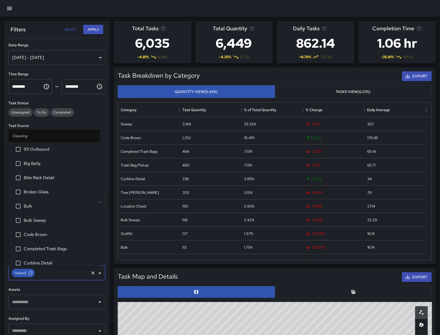
click at [67, 273] on input "text" at bounding box center [62, 273] width 53 height 10
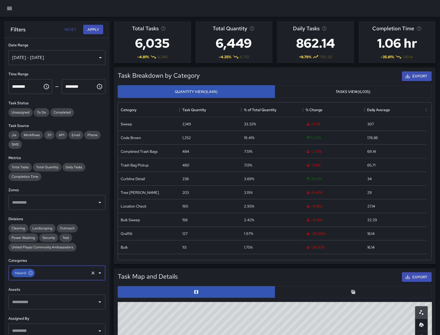
click at [67, 273] on input "text" at bounding box center [62, 273] width 53 height 10
type input "*"
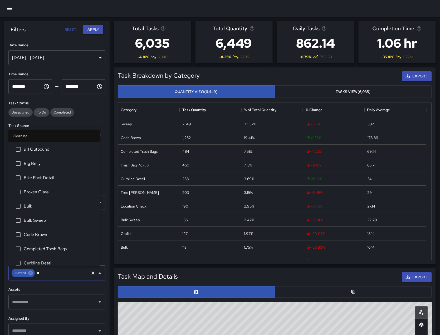
type input "**"
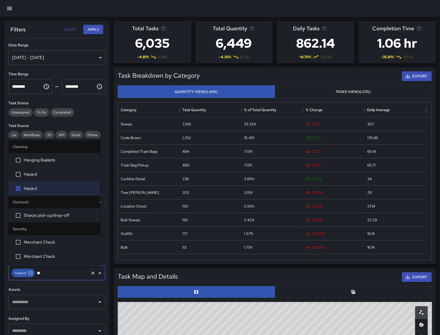
click at [41, 174] on span "Hazard" at bounding box center [60, 174] width 72 height 6
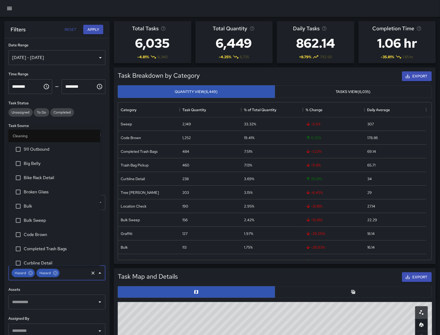
click at [94, 25] on button "Apply" at bounding box center [93, 30] width 20 height 10
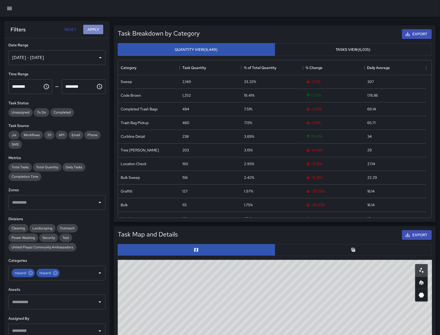
click at [88, 26] on button "Apply" at bounding box center [93, 30] width 20 height 10
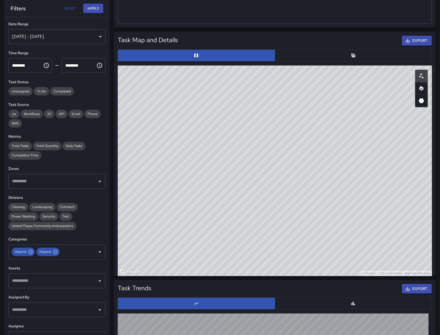
scroll to position [203, 0]
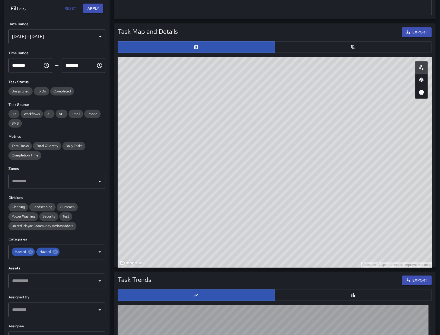
click at [325, 53] on div at bounding box center [275, 47] width 318 height 16
click at [325, 46] on button "button" at bounding box center [353, 47] width 157 height 12
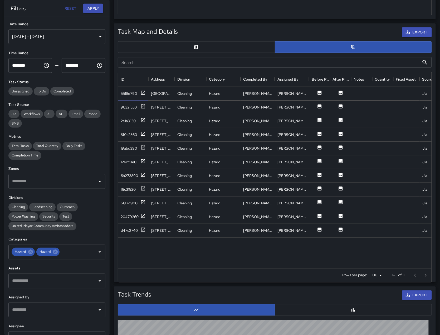
click at [127, 92] on div "5518e790" at bounding box center [129, 93] width 16 height 5
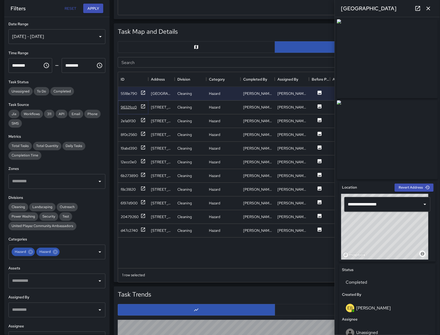
click at [127, 109] on div "9632fcc0" at bounding box center [129, 107] width 16 height 5
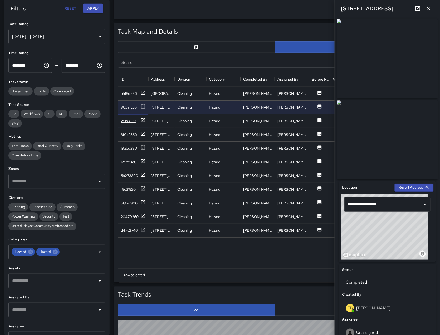
click at [131, 120] on div "2e1a9130" at bounding box center [128, 120] width 15 height 5
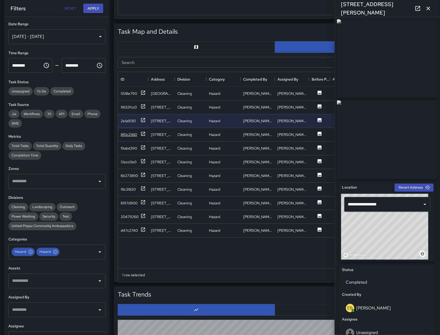
click at [131, 134] on div "8f0c2560" at bounding box center [129, 134] width 16 height 5
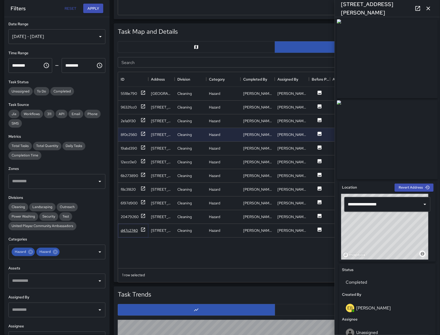
click at [137, 229] on div "d47c2740" at bounding box center [129, 230] width 17 height 5
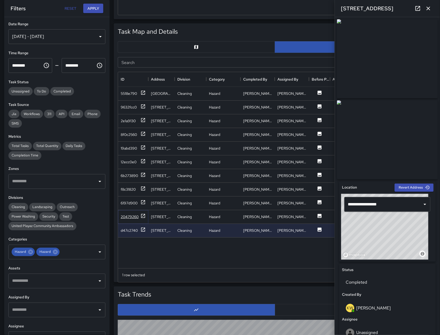
click at [131, 217] on div "20479260" at bounding box center [130, 216] width 18 height 5
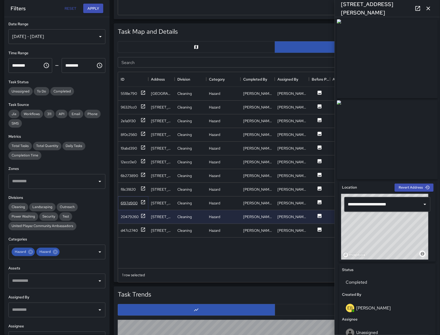
click at [129, 202] on div "6197d900" at bounding box center [129, 203] width 17 height 5
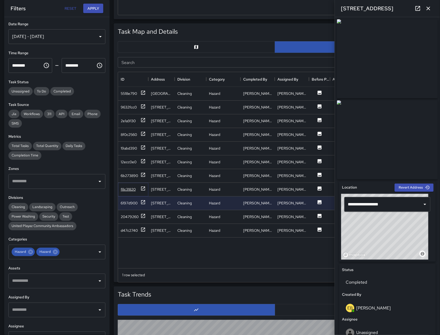
click at [129, 188] on div "f8c31820" at bounding box center [128, 189] width 15 height 5
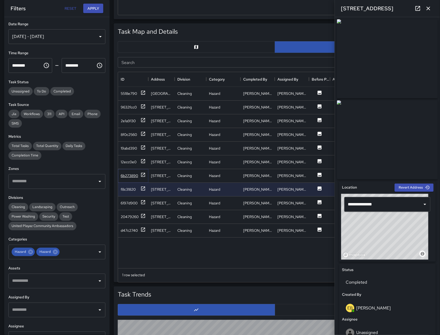
click at [131, 174] on div "6b273890" at bounding box center [129, 175] width 17 height 5
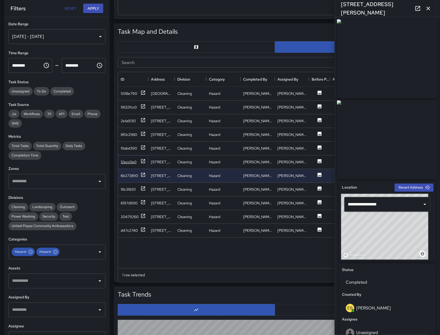
click at [130, 161] on div "12ecc0e0" at bounding box center [129, 161] width 16 height 5
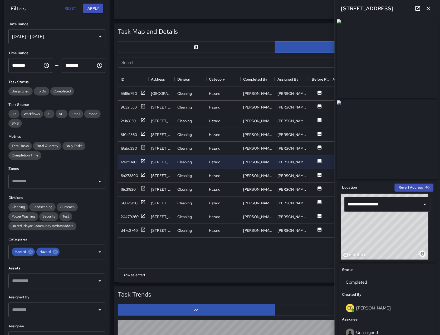
click at [132, 149] on div "19abd390" at bounding box center [129, 148] width 16 height 5
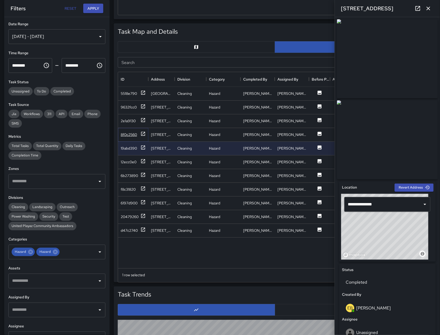
click at [130, 135] on div "8f0c2560" at bounding box center [129, 134] width 16 height 5
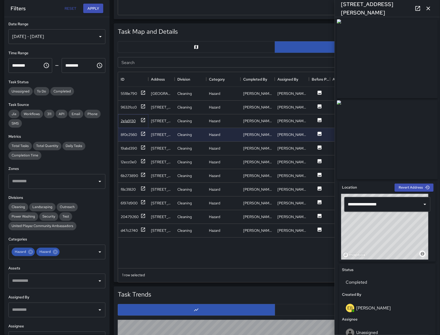
click at [129, 120] on div "2e1a9130" at bounding box center [128, 120] width 15 height 5
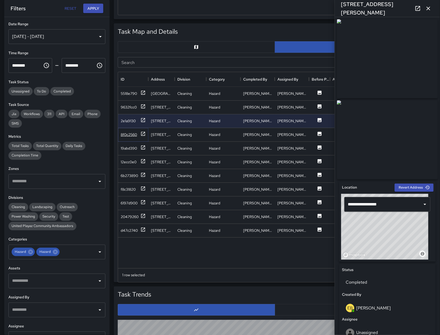
click at [132, 131] on div "8f0c2560" at bounding box center [133, 134] width 25 height 7
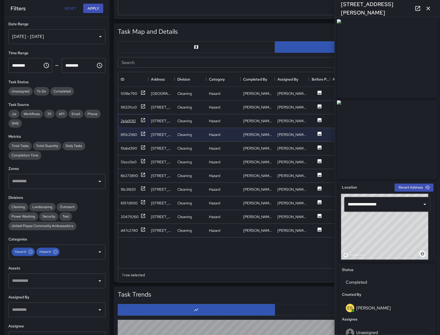
click at [133, 123] on div "2e1a9130" at bounding box center [128, 120] width 15 height 5
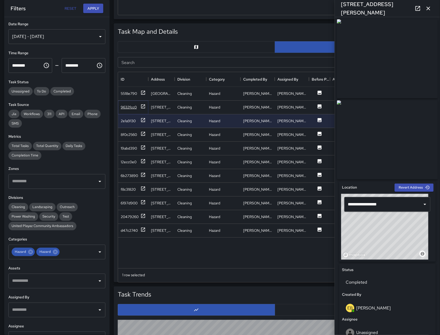
click at [131, 106] on div "9632fcc0" at bounding box center [129, 107] width 16 height 5
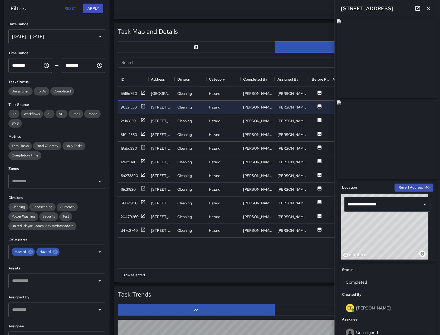
click at [130, 95] on div "5518e790" at bounding box center [129, 93] width 16 height 5
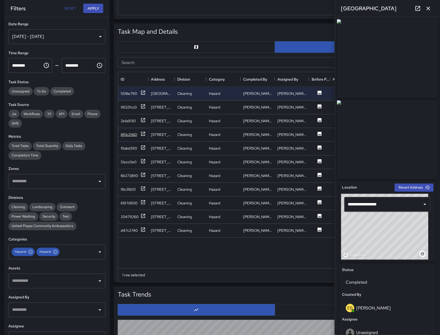
click at [133, 134] on div "8f0c2560" at bounding box center [129, 134] width 16 height 5
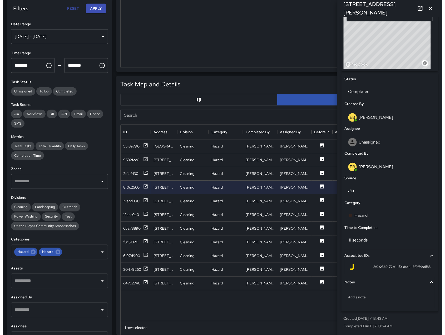
scroll to position [0, 0]
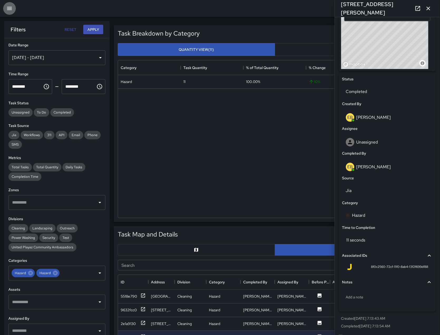
click at [12, 8] on icon "button" at bounding box center [9, 8] width 6 height 6
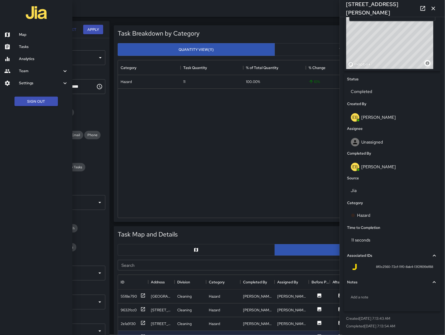
click at [22, 36] on h6 "Map" at bounding box center [43, 35] width 49 height 6
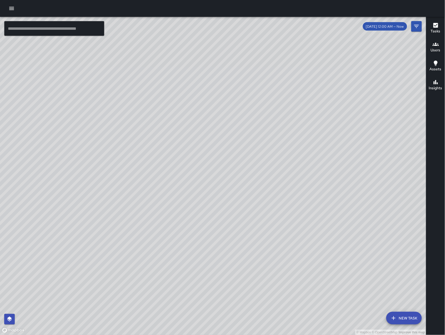
drag, startPoint x: 387, startPoint y: 250, endPoint x: 259, endPoint y: 186, distance: 143.4
click at [259, 186] on div "© Mapbox © OpenStreetMap Improve this map" at bounding box center [213, 176] width 427 height 318
drag, startPoint x: 181, startPoint y: 203, endPoint x: 200, endPoint y: 187, distance: 25.6
click at [200, 187] on div "© Mapbox © OpenStreetMap Improve this map" at bounding box center [213, 176] width 427 height 318
drag, startPoint x: 221, startPoint y: 169, endPoint x: 193, endPoint y: 166, distance: 28.1
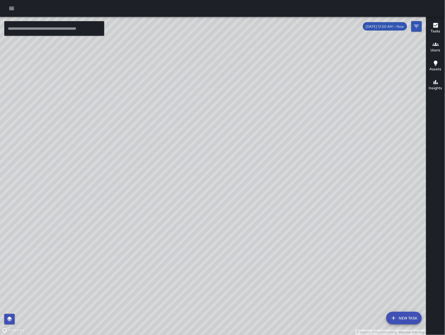
click at [193, 166] on div "© Mapbox © OpenStreetMap Improve this map" at bounding box center [213, 176] width 427 height 318
drag, startPoint x: 275, startPoint y: 182, endPoint x: 253, endPoint y: 224, distance: 47.5
click at [252, 227] on div "© Mapbox © OpenStreetMap Improve this map" at bounding box center [213, 176] width 427 height 318
drag, startPoint x: 242, startPoint y: 197, endPoint x: 218, endPoint y: 180, distance: 29.3
click at [218, 180] on div "© Mapbox © OpenStreetMap Improve this map" at bounding box center [213, 176] width 427 height 318
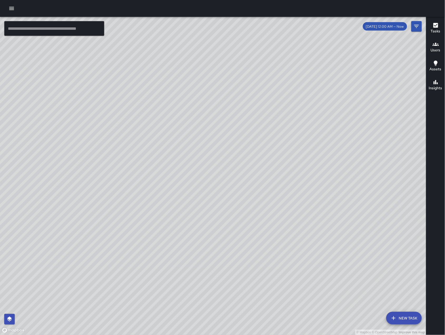
drag, startPoint x: 236, startPoint y: 198, endPoint x: 310, endPoint y: 201, distance: 74.4
click at [310, 201] on div "© Mapbox © OpenStreetMap Improve this map" at bounding box center [213, 176] width 427 height 318
drag, startPoint x: 312, startPoint y: 132, endPoint x: 271, endPoint y: 126, distance: 40.8
click at [247, 119] on div "© Mapbox © OpenStreetMap Improve this map" at bounding box center [213, 176] width 427 height 318
drag, startPoint x: 276, startPoint y: 138, endPoint x: 262, endPoint y: 144, distance: 15.9
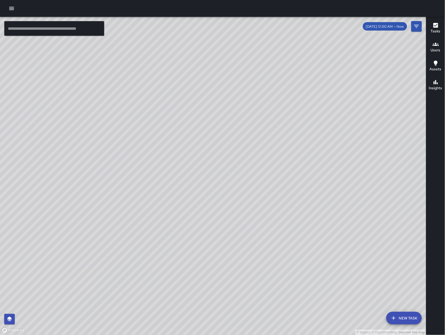
click at [262, 146] on div "© Mapbox © OpenStreetMap Improve this map" at bounding box center [213, 176] width 427 height 318
drag, startPoint x: 279, startPoint y: 147, endPoint x: 285, endPoint y: 162, distance: 16.0
click at [284, 161] on div "© Mapbox © OpenStreetMap Improve this map" at bounding box center [213, 176] width 427 height 318
drag, startPoint x: 273, startPoint y: 222, endPoint x: 253, endPoint y: 133, distance: 90.7
click at [252, 133] on div "© Mapbox © OpenStreetMap Improve this map" at bounding box center [213, 176] width 427 height 318
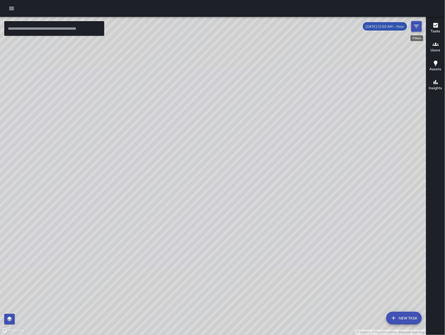
click at [415, 29] on icon "Filters" at bounding box center [417, 26] width 6 height 6
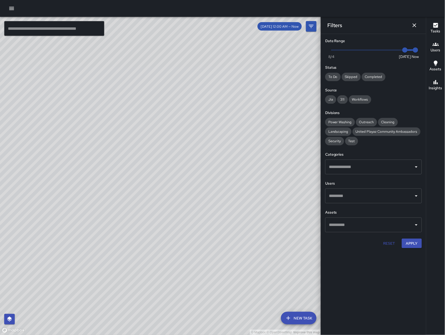
click at [357, 172] on input "text" at bounding box center [370, 167] width 84 height 10
click at [357, 171] on input "text" at bounding box center [370, 167] width 84 height 10
click at [356, 168] on input "text" at bounding box center [370, 167] width 84 height 10
click at [356, 169] on input "text" at bounding box center [370, 167] width 84 height 10
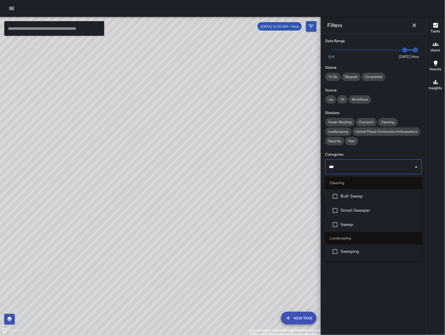
type input "****"
click at [363, 221] on li "Sweep" at bounding box center [374, 225] width 97 height 14
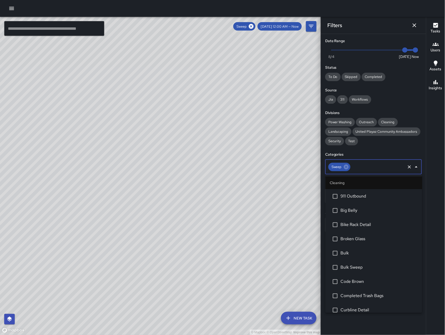
click at [417, 22] on icon "Dismiss" at bounding box center [415, 25] width 6 height 6
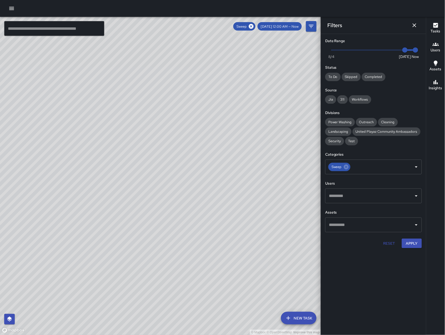
click at [157, 280] on div "© Mapbox © OpenStreetMap Improve this map" at bounding box center [160, 176] width 321 height 318
click at [158, 282] on div "© Mapbox © OpenStreetMap Improve this map" at bounding box center [160, 176] width 321 height 318
click at [415, 25] on icon "Dismiss" at bounding box center [415, 25] width 4 height 4
click at [415, 30] on button "Dismiss" at bounding box center [415, 25] width 11 height 11
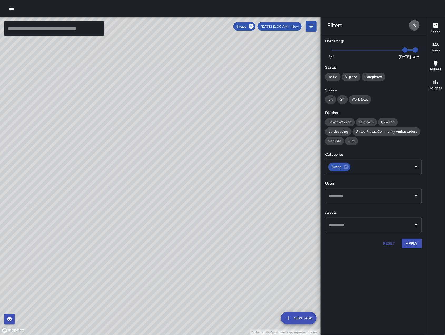
click at [415, 25] on icon "Dismiss" at bounding box center [415, 25] width 4 height 4
click at [417, 241] on button "Apply" at bounding box center [412, 244] width 20 height 10
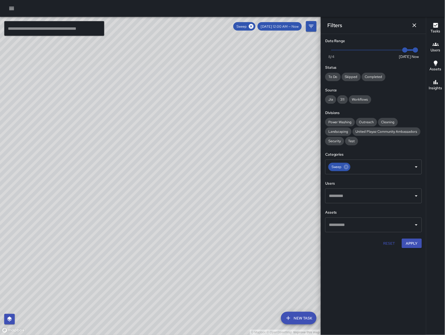
click at [158, 282] on div "© Mapbox © OpenStreetMap Improve this map" at bounding box center [160, 176] width 321 height 318
click at [136, 159] on div "© Mapbox © OpenStreetMap Improve this map" at bounding box center [160, 176] width 321 height 318
click at [408, 24] on div "Filters" at bounding box center [373, 25] width 105 height 17
click at [413, 25] on icon "Dismiss" at bounding box center [415, 25] width 6 height 6
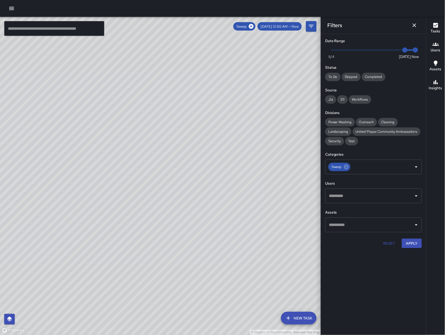
click at [413, 25] on div "Filters" at bounding box center [373, 25] width 105 height 17
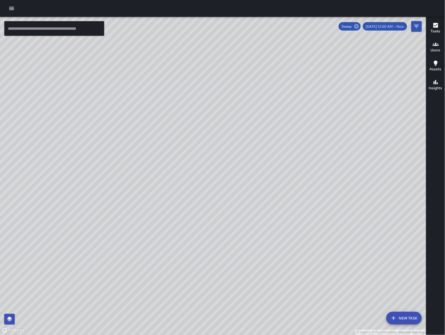
click at [359, 27] on icon at bounding box center [356, 26] width 5 height 5
drag, startPoint x: 237, startPoint y: 255, endPoint x: 315, endPoint y: 254, distance: 78.5
click at [314, 256] on div "© Mapbox © OpenStreetMap Improve this map" at bounding box center [213, 176] width 427 height 318
drag, startPoint x: 236, startPoint y: 244, endPoint x: 317, endPoint y: 232, distance: 81.0
click at [317, 232] on div "© Mapbox © OpenStreetMap Improve this map" at bounding box center [213, 176] width 427 height 318
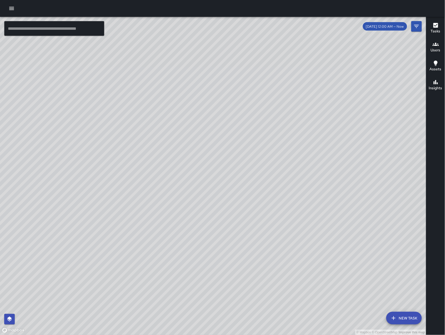
click at [417, 53] on h6 "Users" at bounding box center [436, 50] width 10 height 6
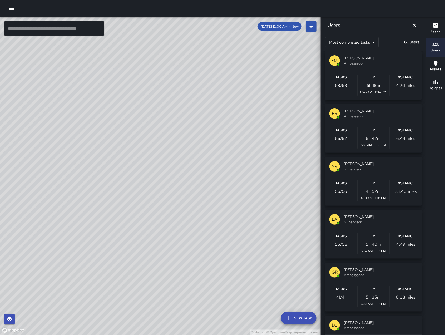
scroll to position [166, 0]
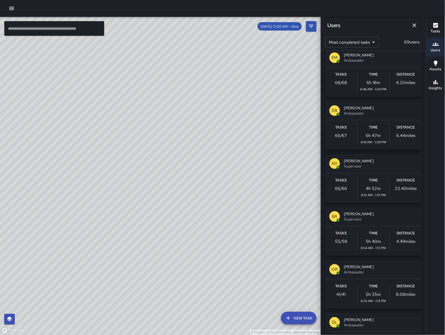
click at [357, 163] on span "[PERSON_NAME]" at bounding box center [381, 160] width 74 height 5
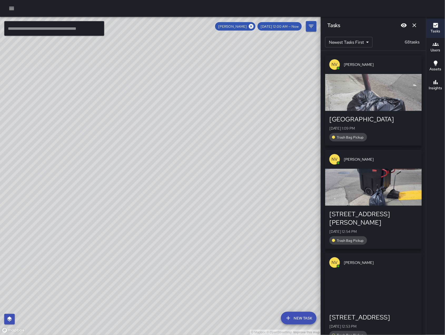
scroll to position [0, 0]
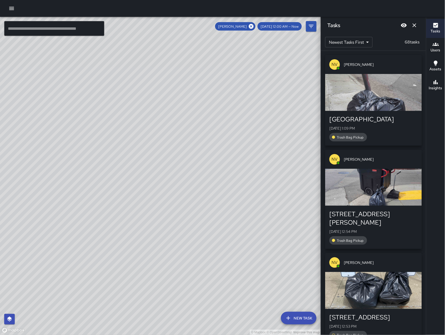
drag, startPoint x: 179, startPoint y: 263, endPoint x: 167, endPoint y: 164, distance: 99.0
click at [149, 192] on div "© Mapbox © OpenStreetMap Improve this map" at bounding box center [160, 176] width 321 height 318
click at [413, 25] on icon "Dismiss" at bounding box center [415, 25] width 6 height 6
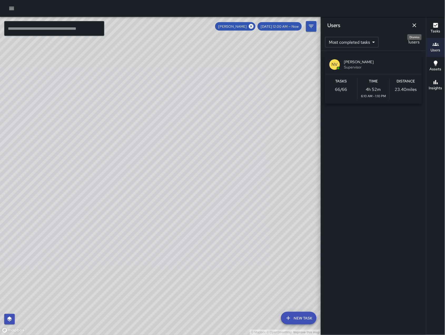
click at [417, 24] on button "Dismiss" at bounding box center [415, 25] width 11 height 11
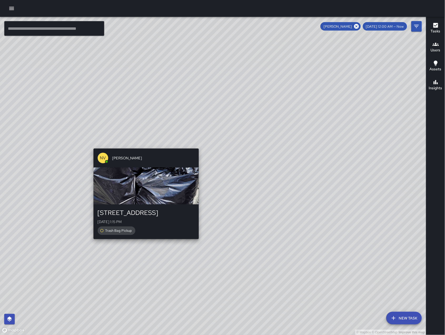
click at [197, 243] on div "© Mapbox © OpenStreetMap Improve this map NV Nicolas Vega 250 Dore Street Mon, …" at bounding box center [213, 176] width 427 height 318
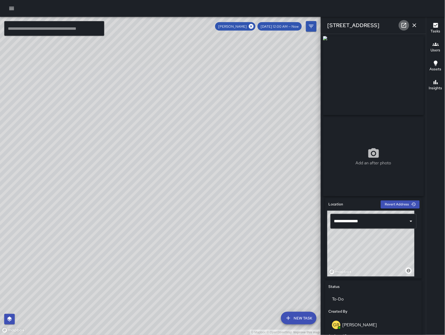
click at [405, 26] on icon at bounding box center [404, 25] width 6 height 6
click at [417, 25] on icon "button" at bounding box center [415, 25] width 6 height 6
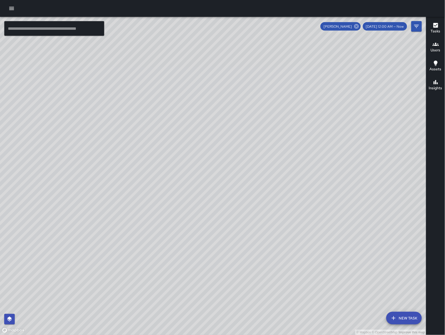
click at [359, 25] on icon at bounding box center [356, 26] width 5 height 5
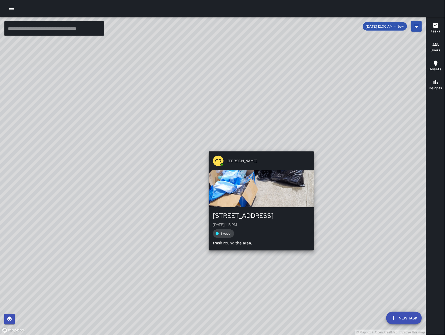
click at [260, 149] on div "© Mapbox © OpenStreetMap Improve this map GR Gordon Rowe 257 Dore Street Mon, A…" at bounding box center [213, 176] width 427 height 318
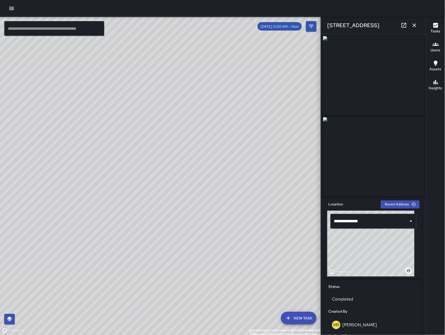
click at [415, 24] on icon "button" at bounding box center [415, 25] width 6 height 6
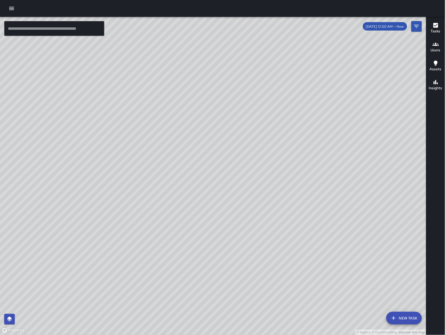
click at [193, 180] on div "© Mapbox © OpenStreetMap Improve this map GR Gordon Rowe 250 Dore Street Mon, A…" at bounding box center [213, 176] width 427 height 318
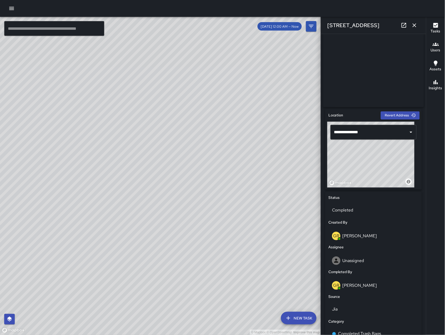
scroll to position [63, 0]
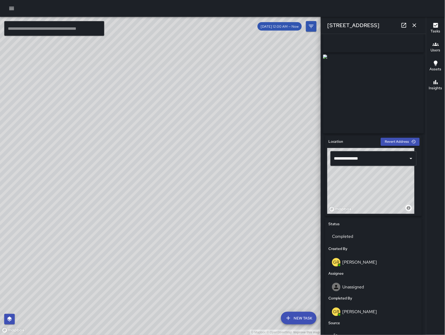
click at [417, 25] on icon "button" at bounding box center [415, 25] width 6 height 6
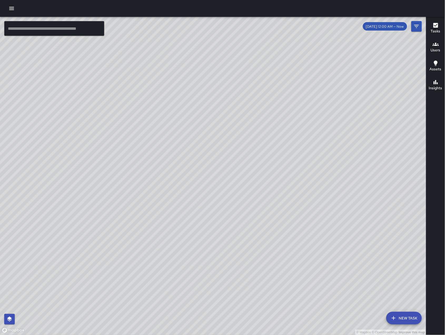
drag, startPoint x: 253, startPoint y: 129, endPoint x: 243, endPoint y: 241, distance: 111.9
click at [243, 241] on div "© Mapbox © OpenStreetMap Improve this map" at bounding box center [213, 176] width 427 height 318
drag, startPoint x: 289, startPoint y: 248, endPoint x: 210, endPoint y: 159, distance: 118.9
click at [267, 237] on div "© Mapbox © OpenStreetMap Improve this map" at bounding box center [213, 176] width 427 height 318
drag, startPoint x: 343, startPoint y: 168, endPoint x: 194, endPoint y: 201, distance: 152.9
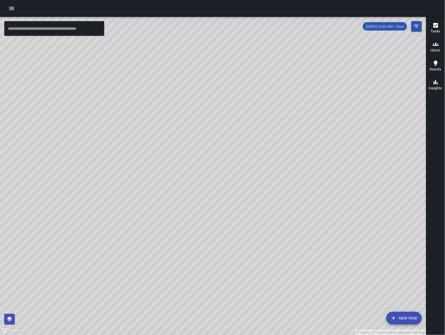
click at [194, 201] on div "© Mapbox © OpenStreetMap Improve this map" at bounding box center [213, 176] width 427 height 318
click at [72, 30] on input "text" at bounding box center [54, 28] width 100 height 15
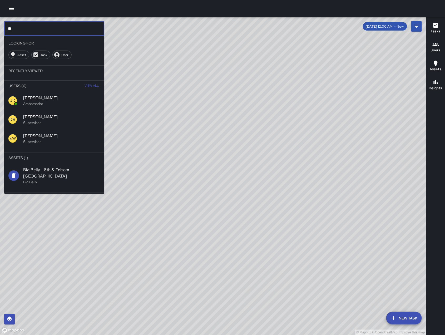
type input "*"
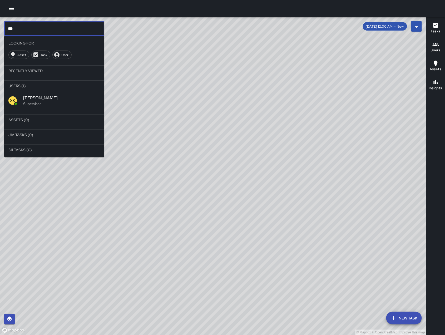
type input "***"
click at [79, 89] on li "Users (1)" at bounding box center [54, 86] width 100 height 11
click at [71, 95] on span "[PERSON_NAME]" at bounding box center [61, 98] width 77 height 6
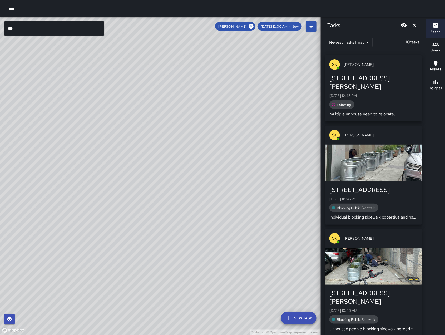
click at [166, 254] on div "© Mapbox © OpenStreetMap Improve this map" at bounding box center [160, 176] width 321 height 318
drag, startPoint x: 169, startPoint y: 213, endPoint x: 173, endPoint y: 174, distance: 39.4
click at [173, 174] on div "© Mapbox © OpenStreetMap Improve this map" at bounding box center [160, 176] width 321 height 318
click at [254, 26] on icon at bounding box center [251, 26] width 5 height 5
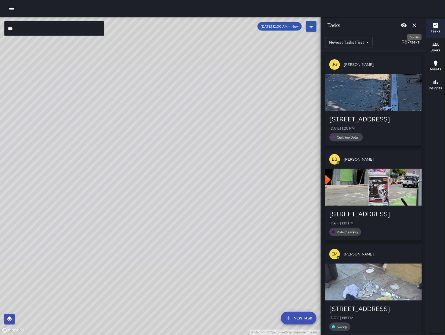
click at [415, 26] on icon "Dismiss" at bounding box center [415, 25] width 6 height 6
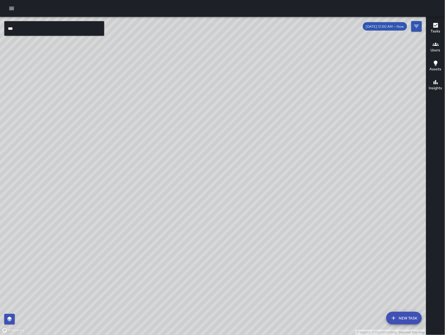
drag, startPoint x: 253, startPoint y: 154, endPoint x: 269, endPoint y: 203, distance: 51.3
click at [270, 203] on div "© Mapbox © OpenStreetMap Improve this map" at bounding box center [213, 176] width 427 height 318
drag, startPoint x: 266, startPoint y: 202, endPoint x: 265, endPoint y: 180, distance: 22.4
click at [265, 180] on div "© Mapbox © OpenStreetMap Improve this map" at bounding box center [213, 176] width 427 height 318
drag, startPoint x: 265, startPoint y: 179, endPoint x: 268, endPoint y: 177, distance: 3.2
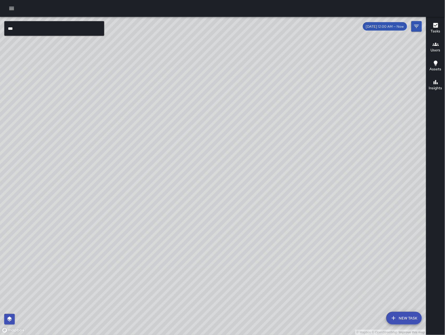
click at [268, 177] on div "© Mapbox © OpenStreetMap Improve this map" at bounding box center [213, 176] width 427 height 318
drag, startPoint x: 317, startPoint y: 186, endPoint x: 307, endPoint y: 170, distance: 18.8
click at [307, 167] on div "© Mapbox © OpenStreetMap Improve this map" at bounding box center [213, 176] width 427 height 318
drag, startPoint x: 268, startPoint y: 244, endPoint x: 309, endPoint y: 238, distance: 42.3
click at [309, 238] on div "© Mapbox © OpenStreetMap Improve this map" at bounding box center [213, 176] width 427 height 318
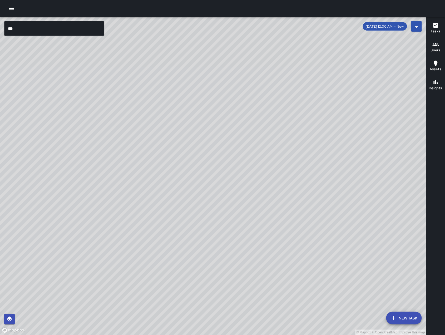
drag, startPoint x: 284, startPoint y: 227, endPoint x: 285, endPoint y: 231, distance: 3.7
click at [285, 231] on div "© Mapbox © OpenStreetMap Improve this map" at bounding box center [213, 176] width 427 height 318
drag, startPoint x: 225, startPoint y: 144, endPoint x: 289, endPoint y: 187, distance: 76.9
click at [289, 187] on div "© Mapbox © OpenStreetMap Improve this map" at bounding box center [213, 176] width 427 height 318
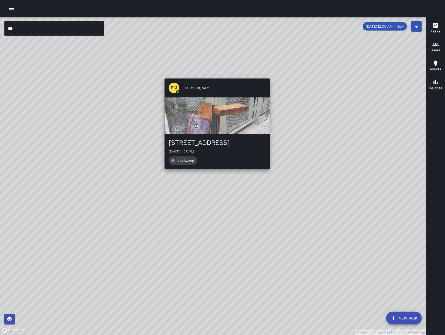
click at [211, 72] on div "© Mapbox © OpenStreetMap Improve this map EM Elimar Martinez 652a Natoma Street…" at bounding box center [213, 176] width 427 height 318
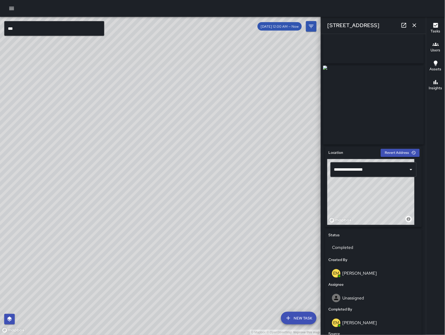
scroll to position [0, 0]
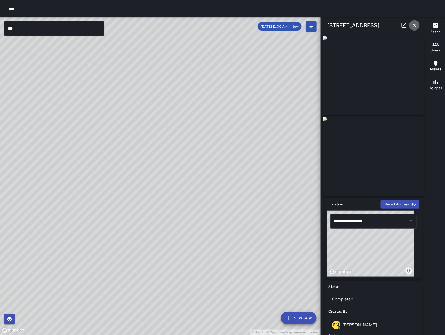
click at [416, 26] on icon "button" at bounding box center [415, 25] width 6 height 6
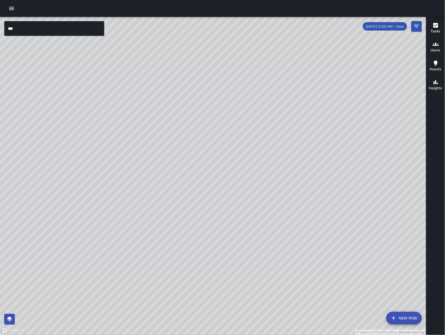
click at [396, 314] on icon "button" at bounding box center [394, 318] width 6 height 6
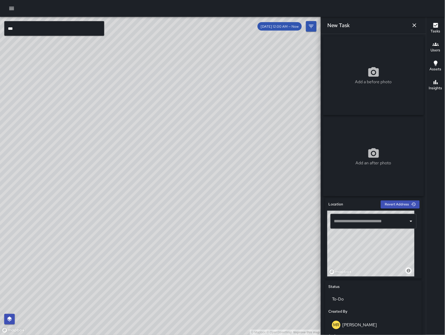
drag, startPoint x: 362, startPoint y: 269, endPoint x: 362, endPoint y: 265, distance: 4.5
click at [362, 270] on div "© Mapbox © OpenStreetMap Improve this map" at bounding box center [371, 244] width 87 height 66
drag, startPoint x: 363, startPoint y: 257, endPoint x: 365, endPoint y: 264, distance: 7.5
click at [365, 264] on div "© Mapbox © OpenStreetMap Improve this map" at bounding box center [371, 244] width 87 height 66
drag, startPoint x: 369, startPoint y: 249, endPoint x: 380, endPoint y: 257, distance: 13.8
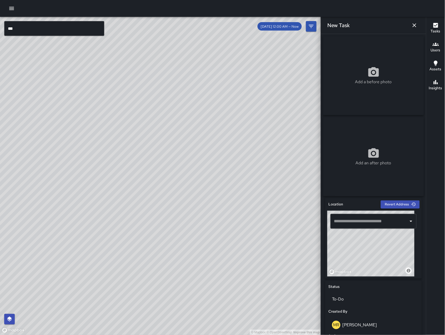
click at [380, 257] on div "© Mapbox © OpenStreetMap Improve this map" at bounding box center [371, 244] width 87 height 66
drag, startPoint x: 366, startPoint y: 254, endPoint x: 375, endPoint y: 257, distance: 9.1
click at [375, 257] on div "© Mapbox © OpenStreetMap Improve this map" at bounding box center [371, 244] width 87 height 66
drag, startPoint x: 376, startPoint y: 249, endPoint x: 360, endPoint y: 262, distance: 20.7
click at [360, 263] on div "© Mapbox © OpenStreetMap Improve this map" at bounding box center [371, 244] width 87 height 66
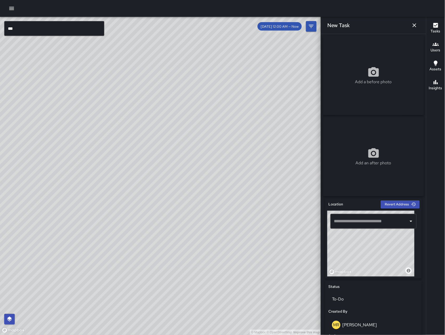
drag, startPoint x: 361, startPoint y: 250, endPoint x: 363, endPoint y: 252, distance: 3.6
click at [363, 252] on div "© Mapbox © OpenStreetMap Improve this map" at bounding box center [371, 244] width 87 height 66
click at [361, 241] on div "© Mapbox © OpenStreetMap Improve this map" at bounding box center [371, 244] width 87 height 66
type input "**********"
click at [344, 54] on div "Add a before photo" at bounding box center [373, 75] width 101 height 79
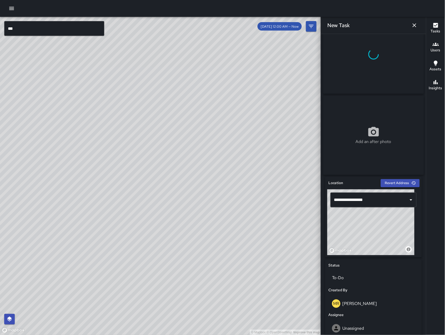
scroll to position [134, 0]
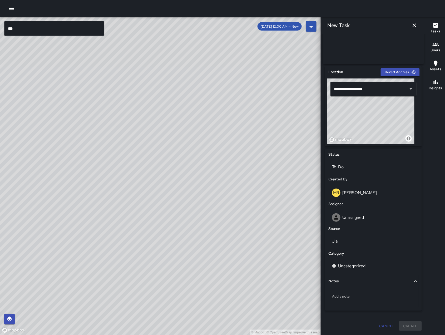
click at [369, 225] on div "Source" at bounding box center [374, 229] width 93 height 8
click at [369, 224] on div "Unassigned" at bounding box center [374, 217] width 90 height 17
type input "***"
click at [328, 242] on div "Jia" at bounding box center [374, 241] width 93 height 17
click at [341, 223] on div "Unassigned" at bounding box center [374, 217] width 90 height 17
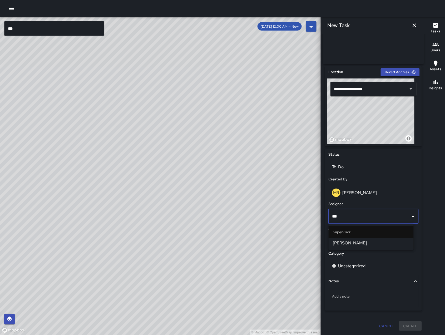
type input "****"
click at [358, 245] on span "[PERSON_NAME]" at bounding box center [371, 243] width 77 height 6
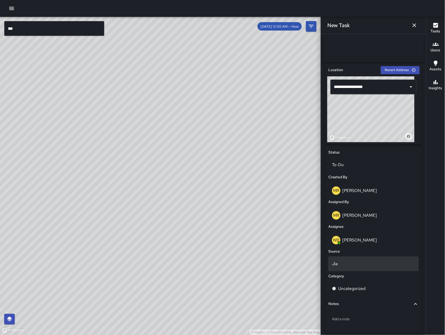
click at [355, 264] on p "Jia" at bounding box center [373, 264] width 83 height 6
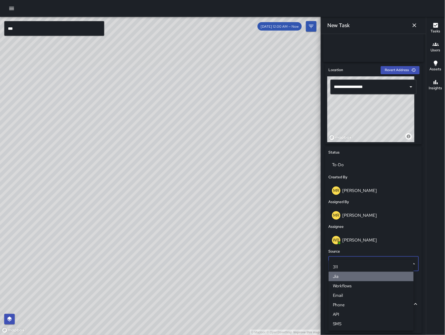
click at [358, 279] on li "Jia" at bounding box center [371, 276] width 85 height 9
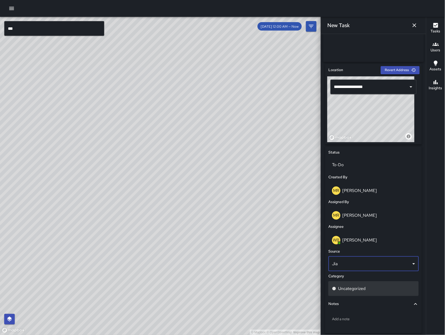
click at [360, 291] on p "Uncategorized" at bounding box center [352, 289] width 27 height 6
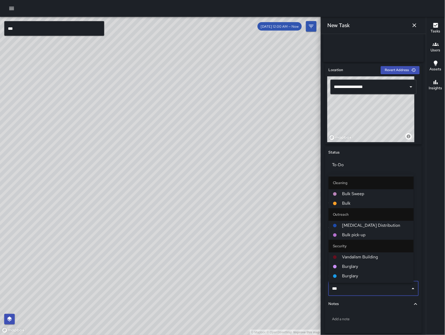
type input "****"
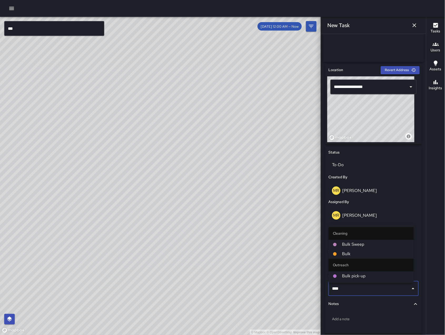
click at [360, 251] on span "Bulk" at bounding box center [376, 254] width 67 height 6
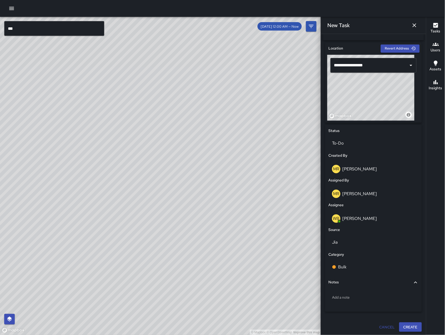
scroll to position [159, 0]
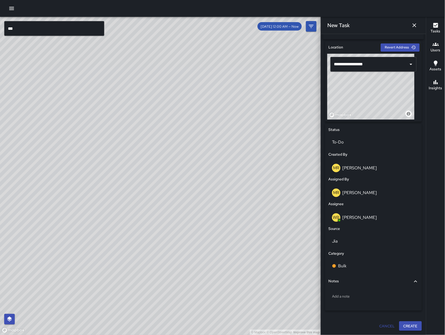
click at [404, 314] on button "Create" at bounding box center [411, 327] width 23 height 10
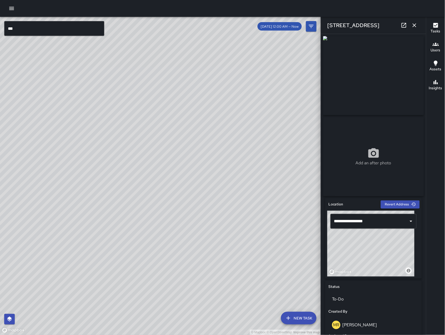
click at [417, 27] on icon "button" at bounding box center [415, 25] width 4 height 4
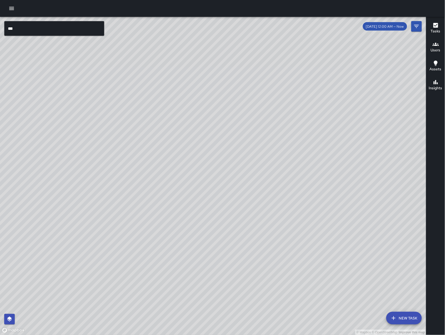
drag, startPoint x: 359, startPoint y: 157, endPoint x: 274, endPoint y: 123, distance: 92.4
click at [286, 149] on div "© Mapbox © OpenStreetMap Improve this map" at bounding box center [213, 176] width 427 height 318
drag, startPoint x: 320, startPoint y: 169, endPoint x: 304, endPoint y: 160, distance: 18.3
click at [304, 160] on div "© Mapbox © OpenStreetMap Improve this map" at bounding box center [213, 176] width 427 height 318
drag, startPoint x: 320, startPoint y: 161, endPoint x: 317, endPoint y: 158, distance: 5.2
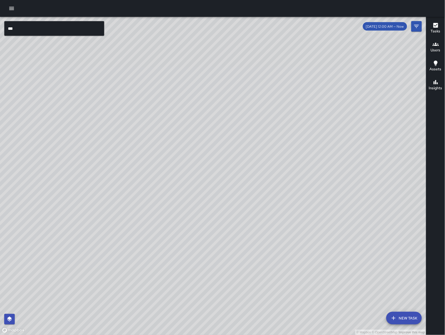
click at [316, 158] on div "© Mapbox © OpenStreetMap Improve this map" at bounding box center [213, 176] width 427 height 318
drag, startPoint x: 278, startPoint y: 265, endPoint x: 278, endPoint y: 210, distance: 55.6
click at [278, 210] on div "© Mapbox © OpenStreetMap Improve this map" at bounding box center [213, 176] width 427 height 318
drag, startPoint x: 353, startPoint y: 188, endPoint x: 254, endPoint y: 259, distance: 122.8
click at [254, 259] on div "© Mapbox © OpenStreetMap Improve this map" at bounding box center [213, 176] width 427 height 318
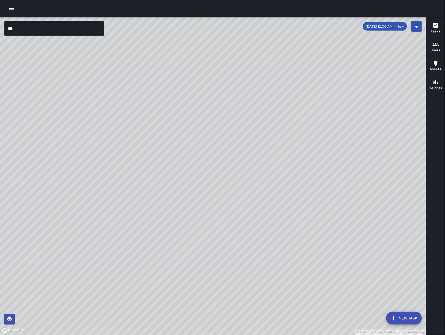
drag, startPoint x: 303, startPoint y: 265, endPoint x: 299, endPoint y: 266, distance: 4.2
click at [299, 266] on div "© Mapbox © OpenStreetMap Improve this map" at bounding box center [213, 176] width 427 height 318
drag, startPoint x: 223, startPoint y: 161, endPoint x: 290, endPoint y: 184, distance: 71.9
click at [294, 187] on div "© Mapbox © OpenStreetMap Improve this map" at bounding box center [213, 176] width 427 height 318
drag, startPoint x: 344, startPoint y: 256, endPoint x: 265, endPoint y: 242, distance: 79.7
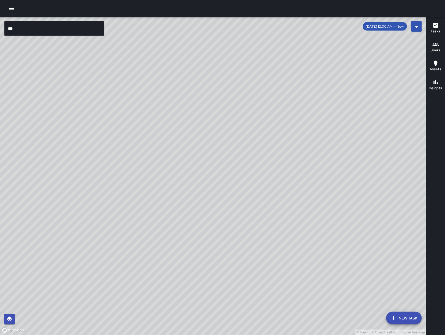
click at [266, 242] on div "© Mapbox © OpenStreetMap Improve this map" at bounding box center [213, 176] width 427 height 318
drag, startPoint x: 265, startPoint y: 242, endPoint x: 329, endPoint y: 258, distance: 65.6
click at [265, 242] on div "© Mapbox © OpenStreetMap Improve this map" at bounding box center [213, 176] width 427 height 318
drag, startPoint x: 153, startPoint y: 236, endPoint x: 325, endPoint y: 255, distance: 173.5
click at [325, 256] on div "© Mapbox © OpenStreetMap Improve this map" at bounding box center [213, 176] width 427 height 318
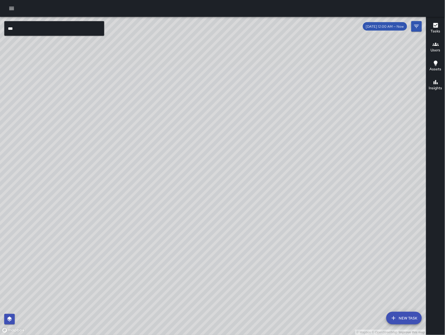
drag, startPoint x: 264, startPoint y: 205, endPoint x: 262, endPoint y: 200, distance: 5.1
click at [262, 200] on div "© Mapbox © OpenStreetMap Improve this map" at bounding box center [213, 176] width 427 height 318
click at [40, 36] on div "© Mapbox © OpenStreetMap Improve this map" at bounding box center [213, 176] width 427 height 318
click at [46, 27] on input "***" at bounding box center [54, 28] width 100 height 15
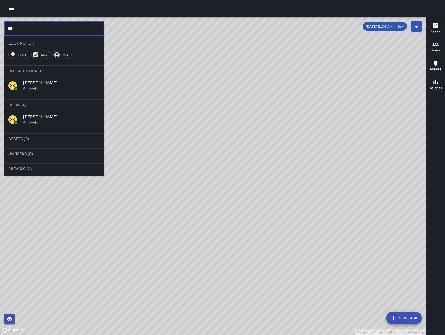
click at [46, 27] on input "***" at bounding box center [54, 28] width 100 height 15
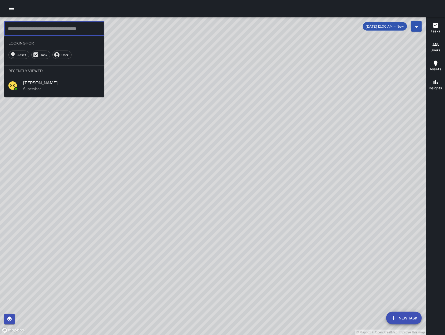
click at [298, 216] on div "© Mapbox © OpenStreetMap Improve this map" at bounding box center [213, 176] width 427 height 318
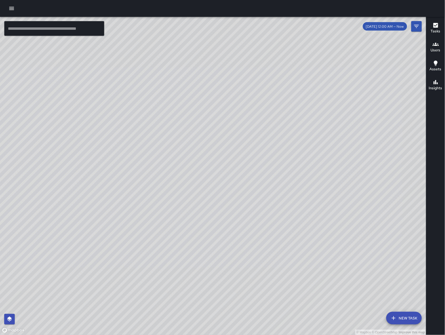
click at [411, 314] on button "New Task" at bounding box center [405, 318] width 36 height 13
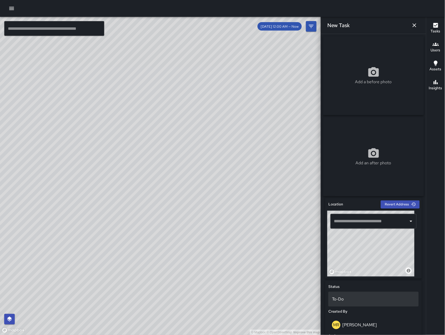
scroll to position [134, 0]
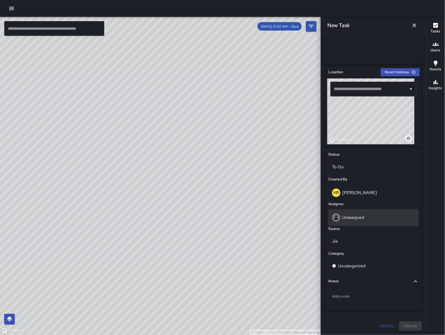
click at [349, 223] on div "Unassigned" at bounding box center [374, 217] width 90 height 17
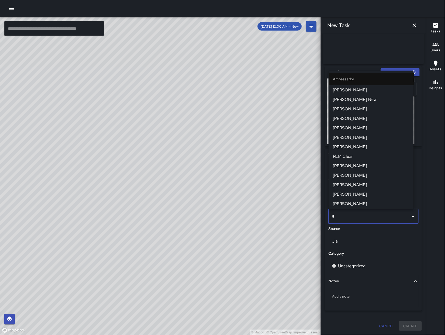
type input "**"
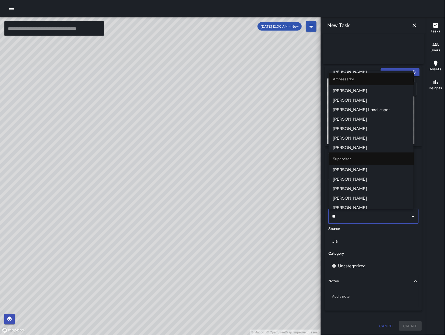
scroll to position [52, 0]
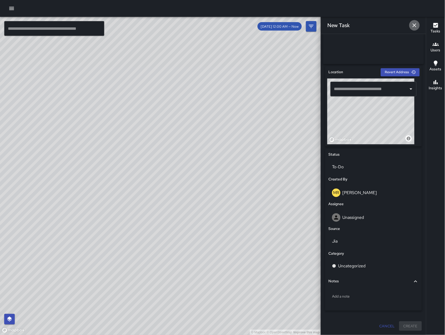
click at [416, 25] on icon "button" at bounding box center [415, 25] width 6 height 6
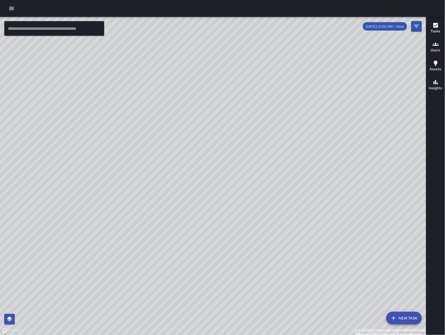
drag, startPoint x: 309, startPoint y: 274, endPoint x: 252, endPoint y: 233, distance: 70.1
click at [253, 234] on div "© Mapbox © OpenStreetMap Improve this map" at bounding box center [213, 176] width 427 height 318
drag, startPoint x: 167, startPoint y: 283, endPoint x: 217, endPoint y: 229, distance: 73.4
click at [217, 229] on div "© Mapbox © OpenStreetMap Improve this map" at bounding box center [213, 176] width 427 height 318
drag, startPoint x: 187, startPoint y: 295, endPoint x: 296, endPoint y: 224, distance: 130.3
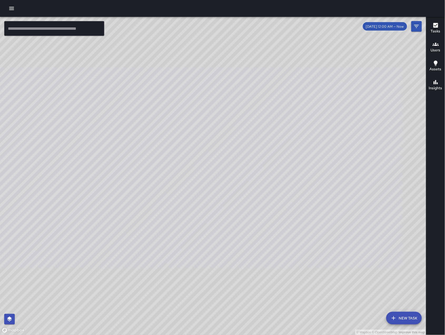
click at [296, 224] on div "© Mapbox © OpenStreetMap Improve this map" at bounding box center [213, 176] width 427 height 318
drag, startPoint x: 216, startPoint y: 278, endPoint x: 292, endPoint y: 278, distance: 76.4
click at [292, 278] on div "© Mapbox © OpenStreetMap Improve this map" at bounding box center [213, 176] width 427 height 318
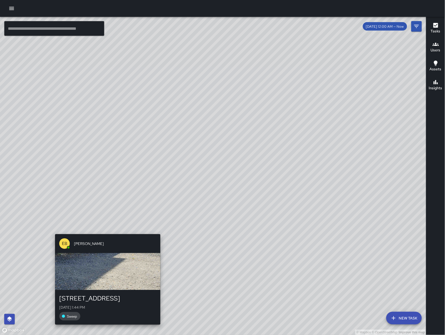
click at [105, 231] on div "© Mapbox © OpenStreetMap Improve this map EB Edwin Barillas 43 Juniper Street M…" at bounding box center [213, 176] width 427 height 318
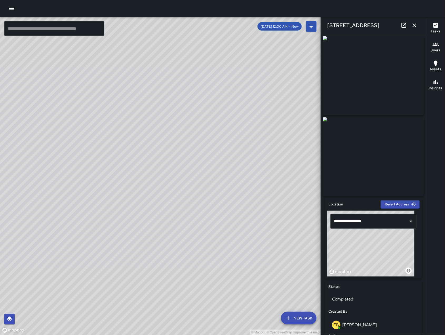
click at [191, 126] on div "© Mapbox © OpenStreetMap Improve this map EB Edwin Barillas 43 Juniper Street M…" at bounding box center [160, 176] width 321 height 318
click at [165, 171] on div "© Mapbox © OpenStreetMap Improve this map EB Edwin Barillas 40 Juniper Street M…" at bounding box center [160, 176] width 321 height 318
click at [413, 28] on button "button" at bounding box center [415, 25] width 11 height 11
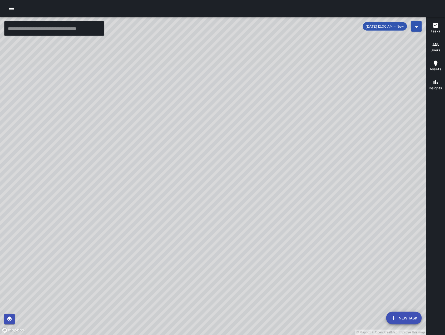
drag, startPoint x: 294, startPoint y: 227, endPoint x: 220, endPoint y: 268, distance: 84.6
click at [251, 263] on div "© Mapbox © OpenStreetMap Improve this map" at bounding box center [213, 176] width 427 height 318
drag, startPoint x: 310, startPoint y: 263, endPoint x: 228, endPoint y: 284, distance: 84.2
click at [228, 284] on div "© Mapbox © OpenStreetMap Improve this map" at bounding box center [213, 176] width 427 height 318
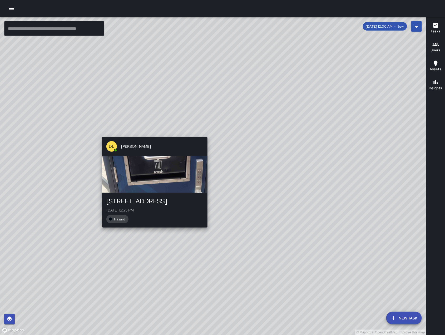
click at [152, 135] on div "© Mapbox © OpenStreetMap Improve this map DL Damariye Lewis 191 8th Street Mon,…" at bounding box center [213, 176] width 427 height 318
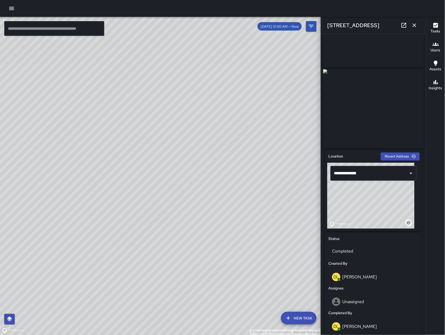
scroll to position [20, 0]
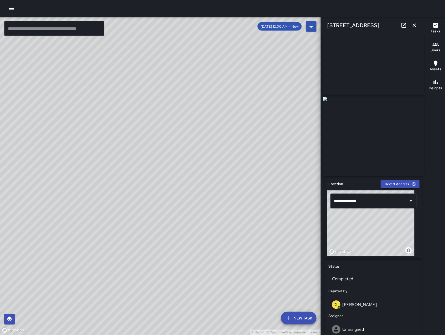
click at [403, 27] on icon at bounding box center [404, 25] width 6 height 6
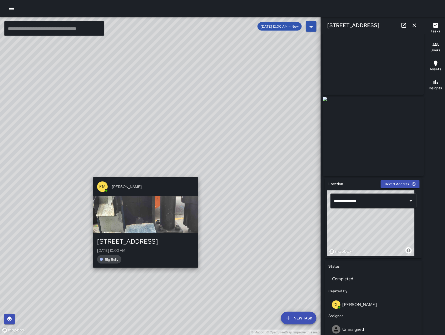
click at [147, 172] on div "© Mapbox © OpenStreetMap Improve this map EM Elimar Martinez 191 8th Street Mon…" at bounding box center [160, 176] width 321 height 318
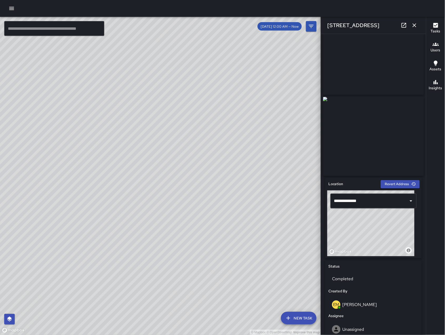
click at [417, 24] on icon "button" at bounding box center [415, 25] width 6 height 6
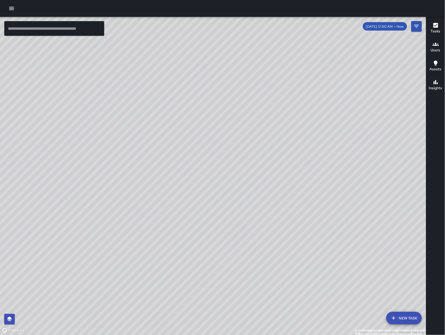
drag, startPoint x: 245, startPoint y: 214, endPoint x: 190, endPoint y: 210, distance: 54.7
click at [189, 210] on div "© Mapbox © OpenStreetMap Improve this map" at bounding box center [213, 176] width 427 height 318
click at [417, 27] on icon "Filters" at bounding box center [417, 26] width 6 height 6
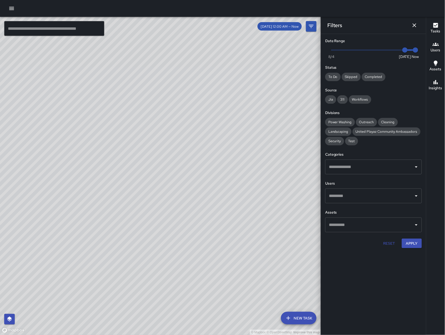
click at [374, 167] on input "text" at bounding box center [370, 167] width 84 height 10
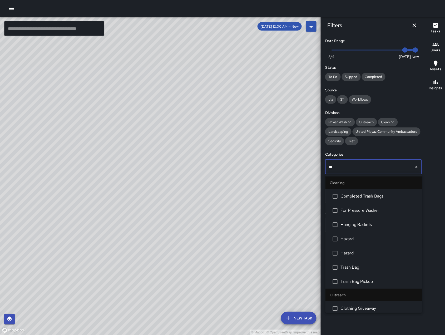
type input "***"
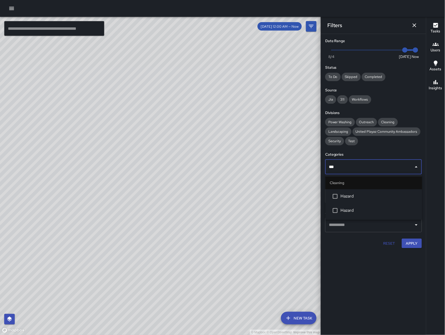
click at [378, 198] on span "Hazard" at bounding box center [379, 196] width 77 height 6
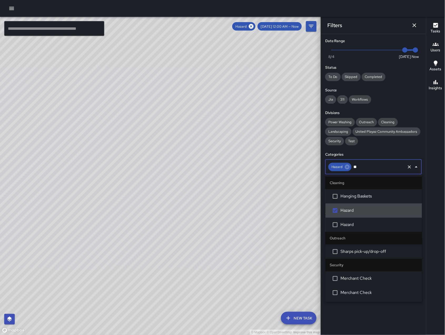
type input "***"
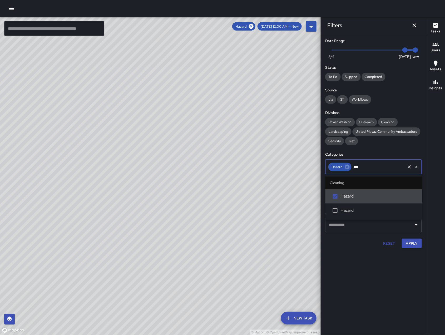
click at [381, 209] on span "Hazard" at bounding box center [379, 211] width 77 height 6
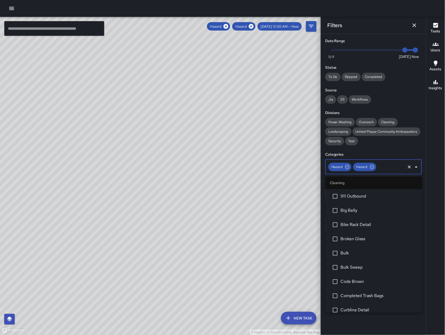
click at [388, 303] on li "Curbline Detail" at bounding box center [374, 310] width 97 height 14
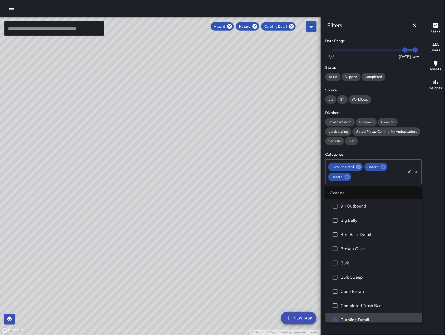
click at [361, 169] on icon at bounding box center [359, 167] width 6 height 6
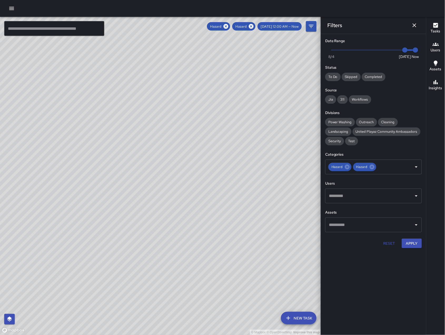
click at [380, 314] on div "Filters Date Range Now Today 8/4 8/11 2:09 pm Status To Do Skipped Completed So…" at bounding box center [373, 167] width 105 height 335
drag, startPoint x: 414, startPoint y: 242, endPoint x: 240, endPoint y: 270, distance: 176.6
click at [414, 242] on button "Apply" at bounding box center [412, 244] width 20 height 10
click at [403, 245] on button "Apply" at bounding box center [412, 244] width 20 height 10
click at [417, 244] on button "Apply" at bounding box center [412, 244] width 20 height 10
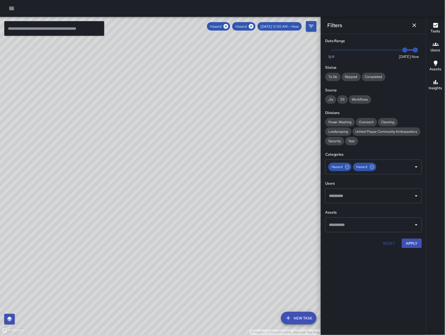
click at [409, 20] on div "Filters" at bounding box center [373, 25] width 105 height 17
click at [413, 24] on icon "Dismiss" at bounding box center [415, 25] width 6 height 6
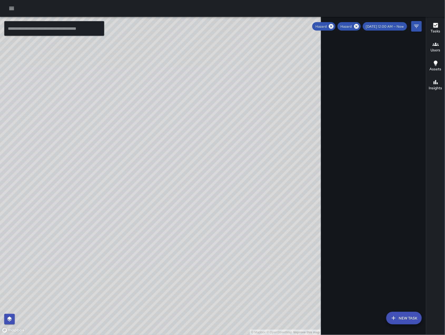
click at [267, 129] on div "© Mapbox © OpenStreetMap Improve this map" at bounding box center [160, 176] width 321 height 318
click at [266, 128] on div "© Mapbox © OpenStreetMap Improve this map" at bounding box center [160, 176] width 321 height 318
click at [266, 127] on div "© Mapbox © OpenStreetMap Improve this map" at bounding box center [160, 176] width 321 height 318
click at [265, 127] on div "© Mapbox © OpenStreetMap Improve this map" at bounding box center [160, 176] width 321 height 318
click at [221, 232] on div "© Mapbox © OpenStreetMap Improve this map" at bounding box center [160, 176] width 321 height 318
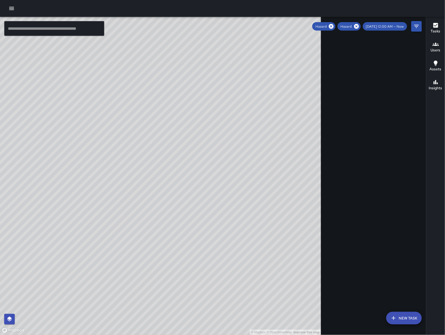
click at [219, 231] on div "© Mapbox © OpenStreetMap Improve this map" at bounding box center [160, 176] width 321 height 318
click at [359, 27] on icon at bounding box center [356, 26] width 5 height 5
click at [359, 28] on icon at bounding box center [356, 26] width 5 height 5
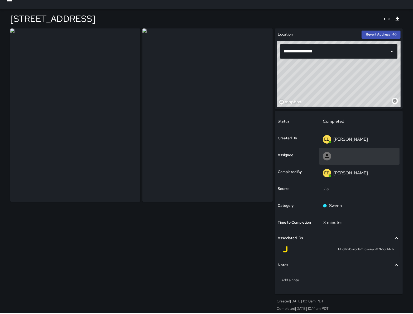
scroll to position [9, 0]
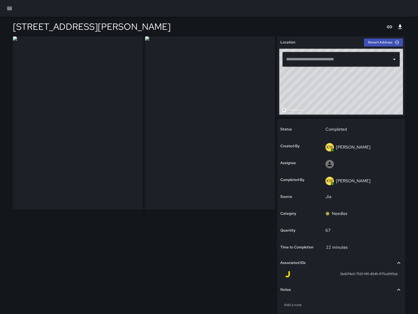
type input "**********"
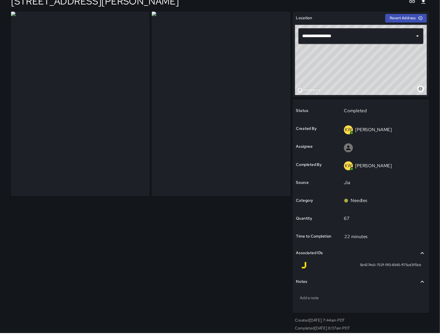
scroll to position [5, 0]
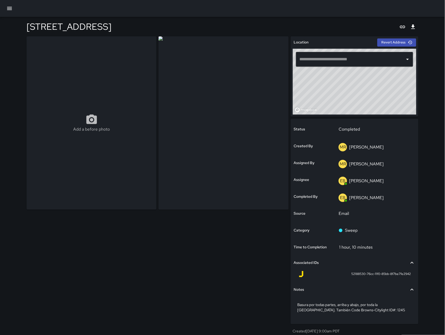
type input "**********"
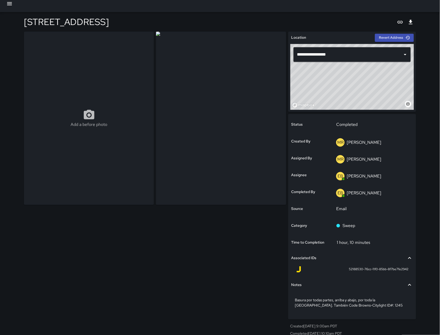
scroll to position [10, 0]
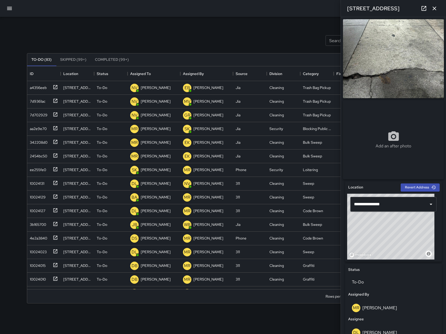
scroll to position [218, 386]
click at [435, 12] on button "button" at bounding box center [434, 8] width 11 height 11
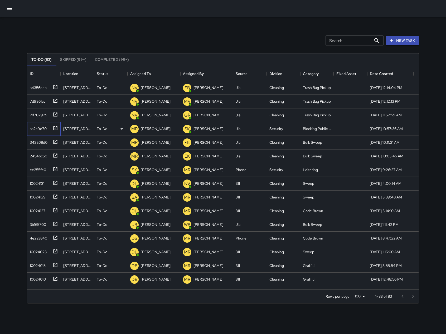
click at [31, 130] on div "aa2e9e70" at bounding box center [37, 127] width 19 height 7
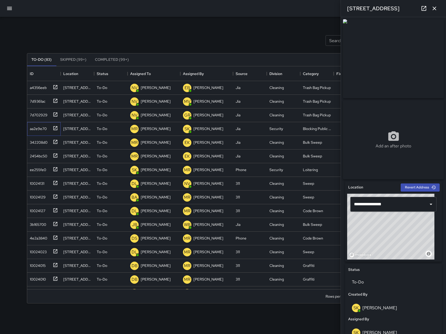
scroll to position [142, 0]
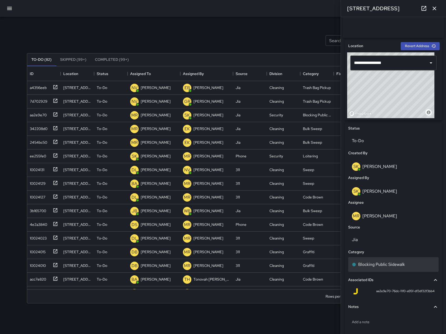
click at [396, 260] on div "Blocking Public Sidewalk" at bounding box center [393, 264] width 90 height 15
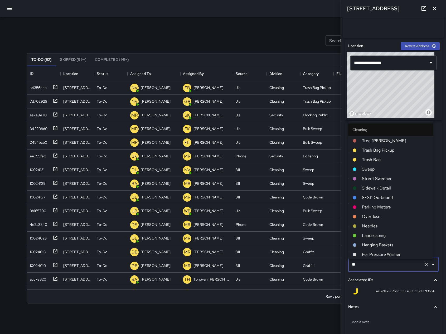
scroll to position [0, 0]
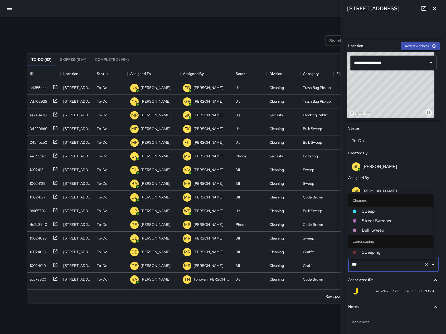
type input "****"
click at [399, 209] on span "Sweep" at bounding box center [395, 211] width 67 height 6
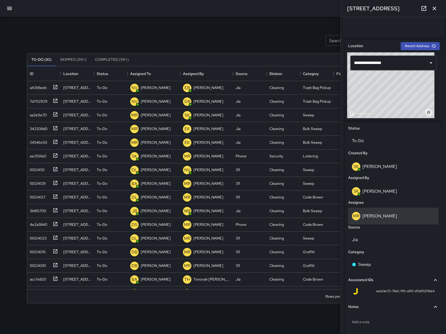
click at [397, 221] on div "MR Maria Rosas" at bounding box center [393, 216] width 83 height 8
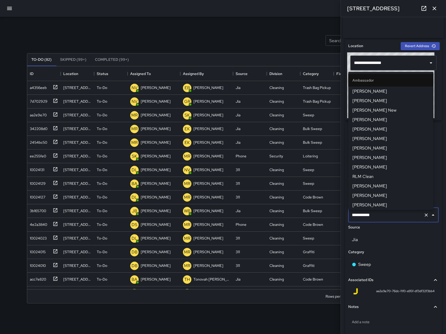
scroll to position [516, 0]
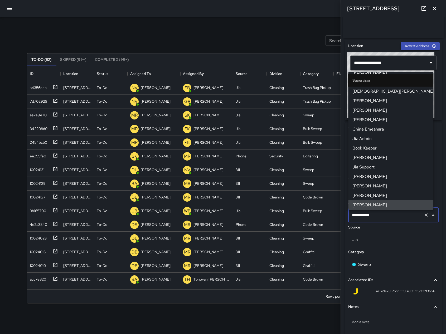
click at [397, 220] on input "**********" at bounding box center [386, 215] width 71 height 10
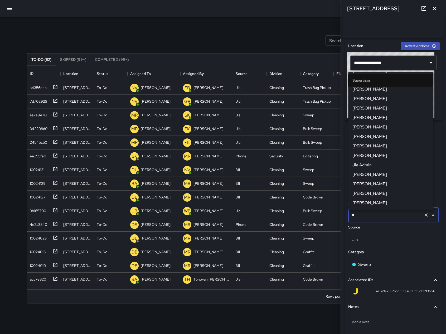
scroll to position [0, 0]
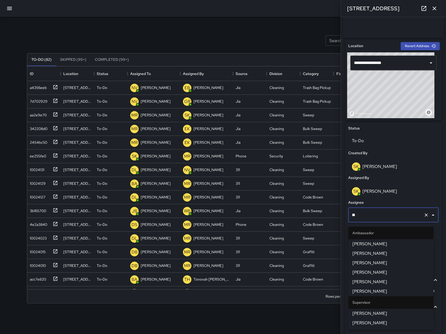
type input "***"
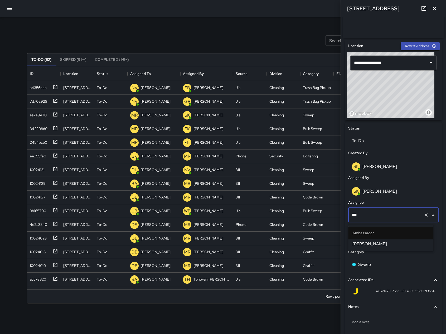
click at [398, 247] on span "[PERSON_NAME]" at bounding box center [390, 244] width 77 height 6
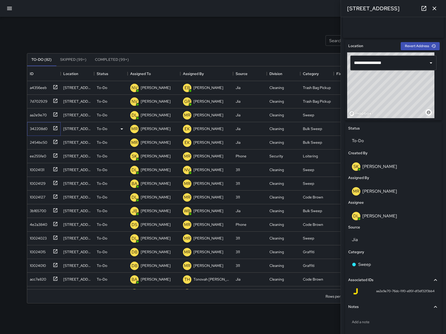
click at [31, 124] on div "342208d0" at bounding box center [43, 128] width 30 height 9
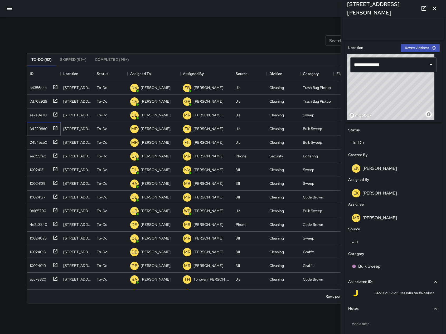
scroll to position [147, 0]
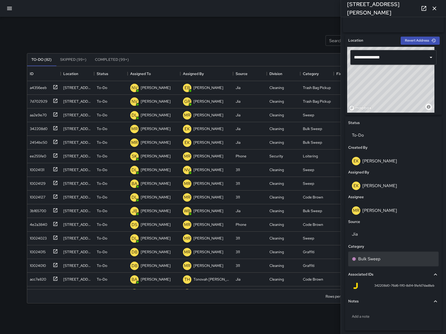
click at [392, 261] on div "Bulk Sweep" at bounding box center [393, 259] width 83 height 6
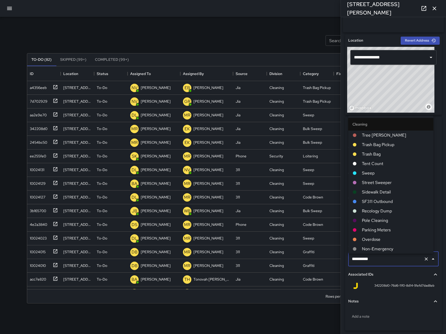
click at [392, 261] on input "**********" at bounding box center [386, 259] width 71 height 10
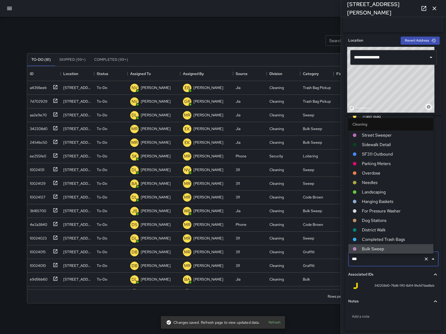
scroll to position [0, 0]
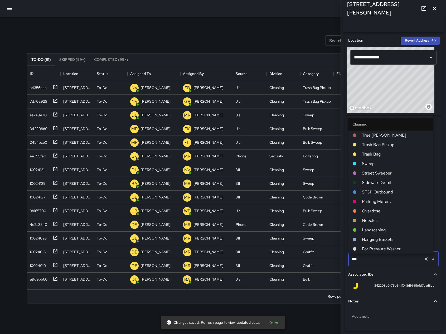
type input "****"
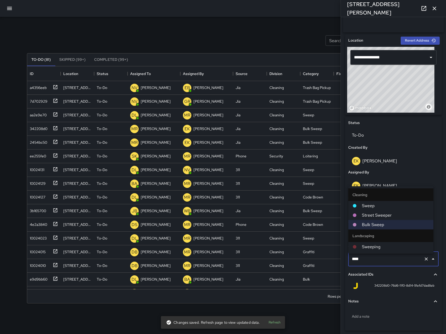
click at [369, 208] on span "Sweep" at bounding box center [395, 206] width 67 height 6
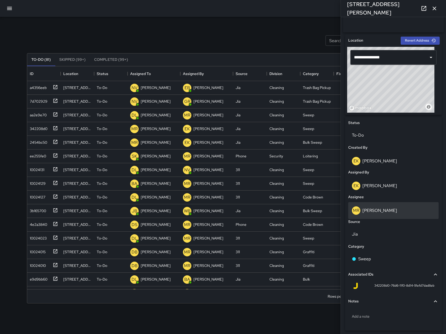
click at [389, 210] on div "MR Maria Rosas" at bounding box center [393, 211] width 83 height 8
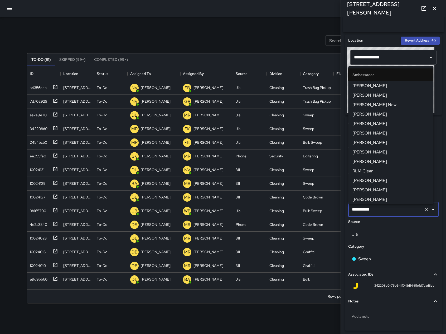
click at [389, 210] on input "**********" at bounding box center [386, 210] width 71 height 10
click at [390, 210] on input "**********" at bounding box center [386, 210] width 71 height 10
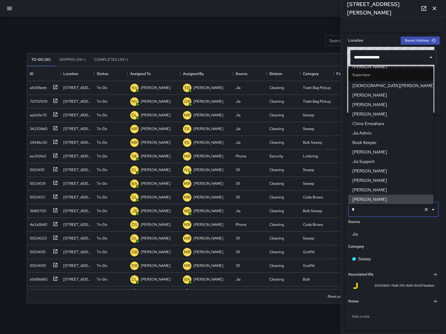
scroll to position [0, 0]
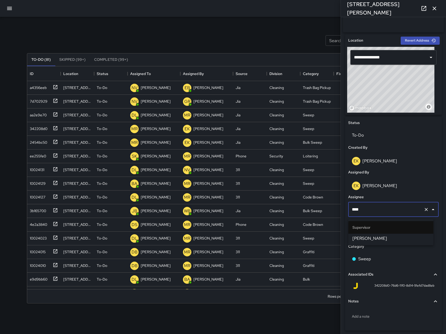
type input "*****"
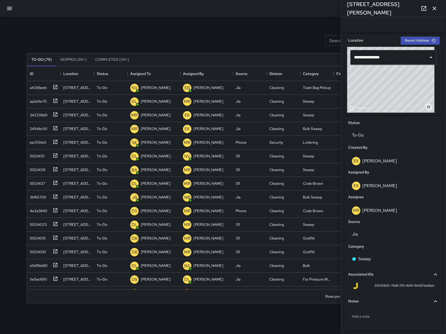
click at [433, 8] on icon "button" at bounding box center [434, 8] width 6 height 6
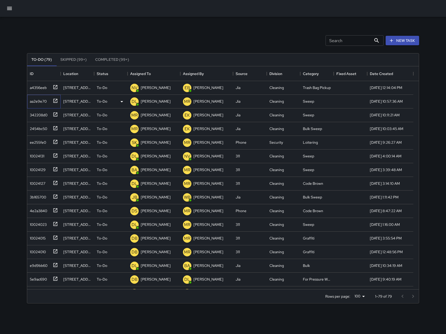
click at [51, 107] on div "aa2e9e70" at bounding box center [43, 102] width 33 height 14
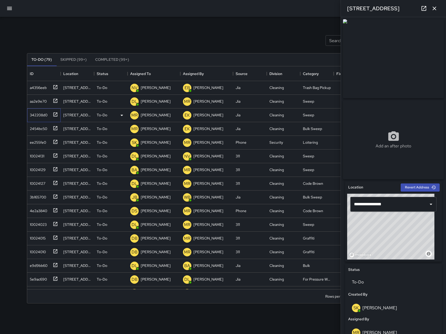
click at [45, 113] on div "342208d0" at bounding box center [38, 113] width 20 height 7
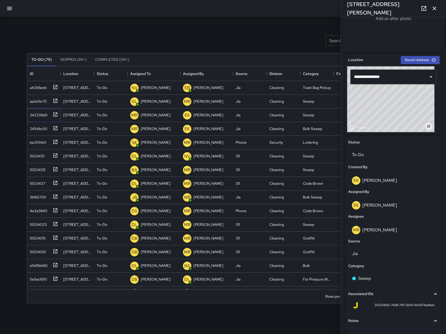
scroll to position [141, 0]
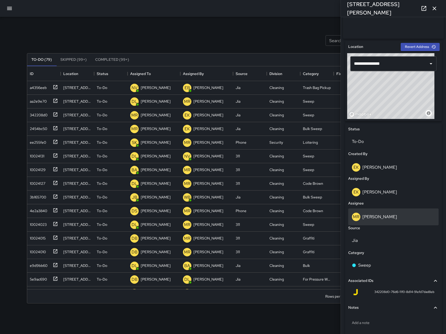
click at [384, 213] on div "MR Maria Rosas" at bounding box center [393, 217] width 90 height 17
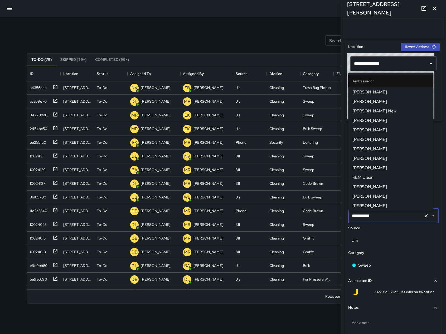
scroll to position [516, 0]
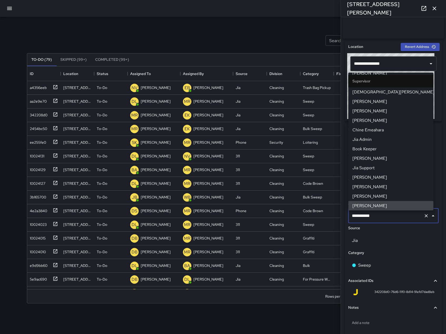
click at [385, 214] on input "**********" at bounding box center [386, 216] width 71 height 10
click at [385, 215] on input "**********" at bounding box center [386, 216] width 71 height 10
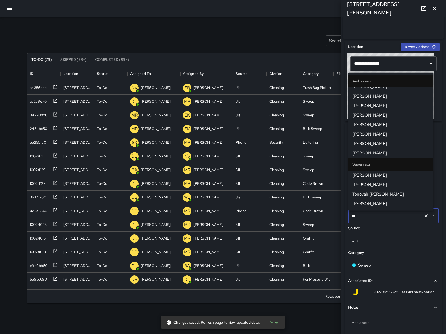
scroll to position [0, 0]
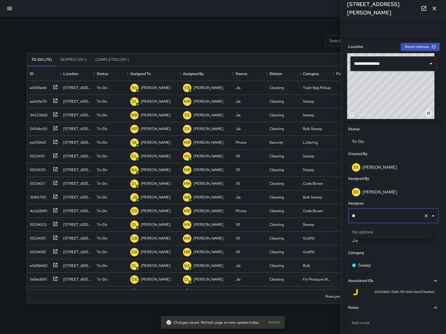
type input "*"
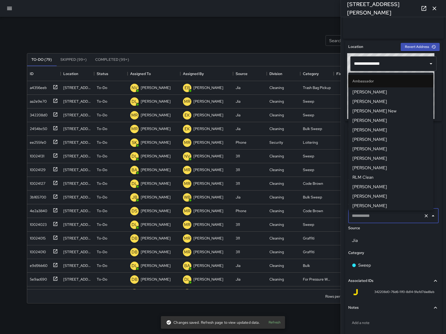
scroll to position [137, 0]
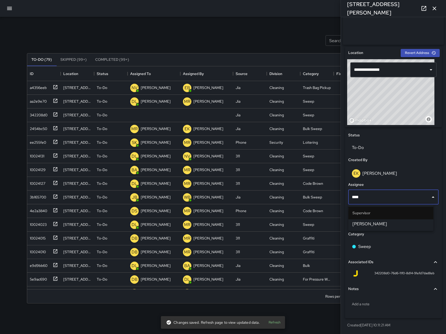
type input "*****"
click at [404, 220] on li "[PERSON_NAME]" at bounding box center [390, 224] width 85 height 9
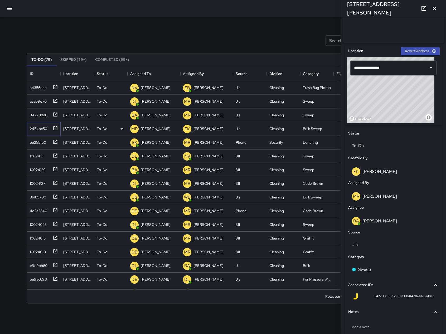
click at [42, 131] on div "2454bc50" at bounding box center [38, 127] width 20 height 7
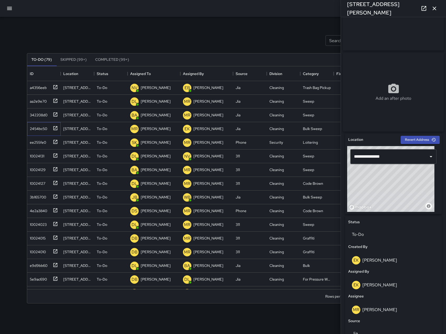
scroll to position [172, 0]
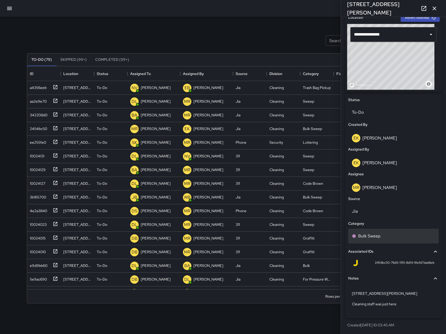
click at [387, 231] on div "Bulk Sweep" at bounding box center [393, 236] width 90 height 15
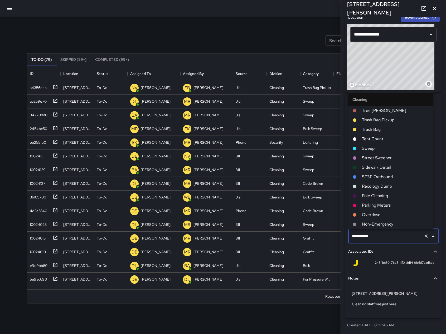
click at [387, 231] on div "**********" at bounding box center [393, 236] width 90 height 15
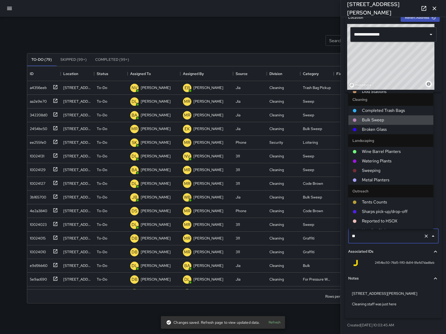
scroll to position [0, 0]
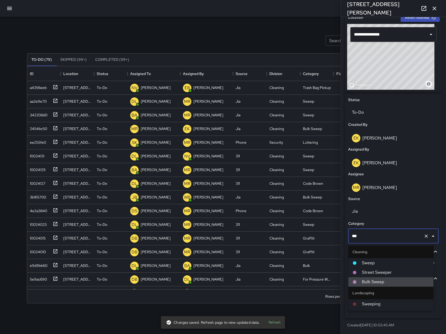
type input "****"
click at [394, 267] on li "Sweep" at bounding box center [390, 263] width 85 height 9
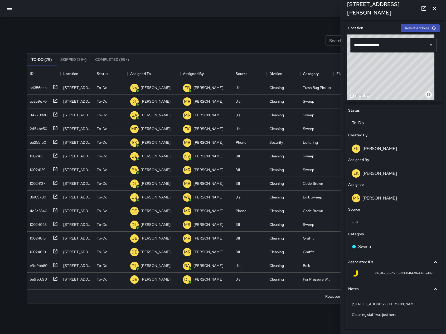
scroll to position [160, 0]
click at [369, 194] on div "MR Maria Rosas" at bounding box center [393, 198] width 90 height 17
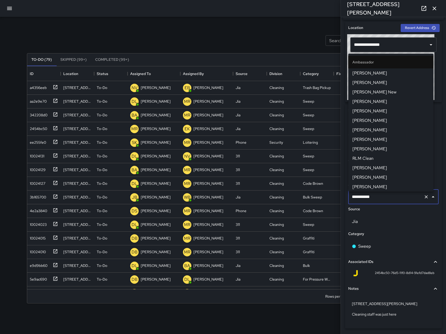
scroll to position [516, 0]
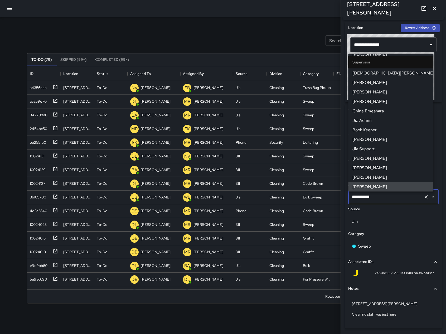
click at [369, 194] on input "**********" at bounding box center [386, 197] width 71 height 10
click at [393, 199] on input "**********" at bounding box center [386, 197] width 71 height 10
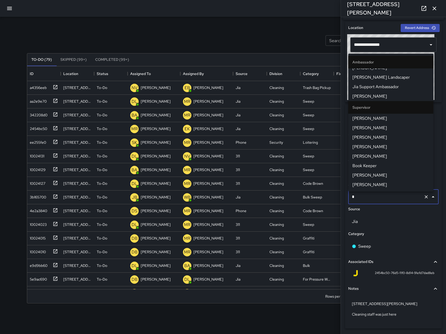
scroll to position [0, 0]
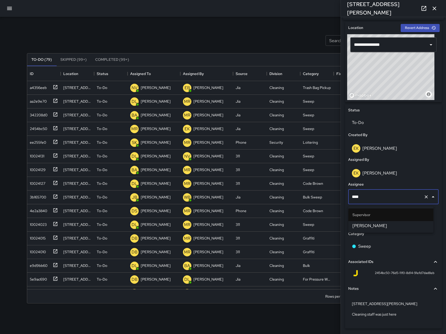
type input "*****"
click at [399, 225] on span "[PERSON_NAME]" at bounding box center [390, 226] width 77 height 6
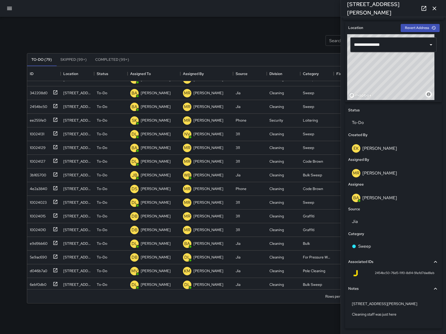
scroll to position [21, 0]
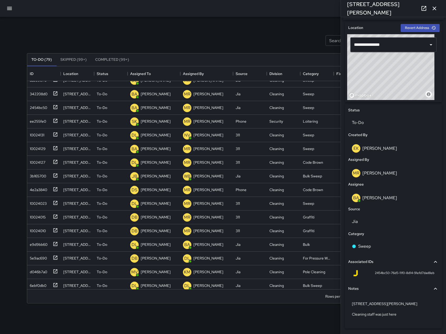
click at [437, 8] on icon "button" at bounding box center [434, 8] width 6 height 6
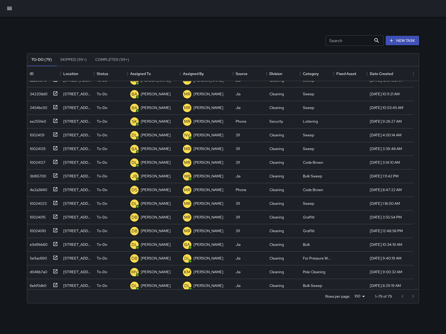
click at [394, 38] on button "New Task" at bounding box center [402, 41] width 33 height 10
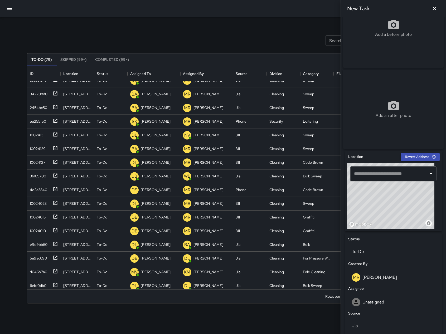
scroll to position [32, 0]
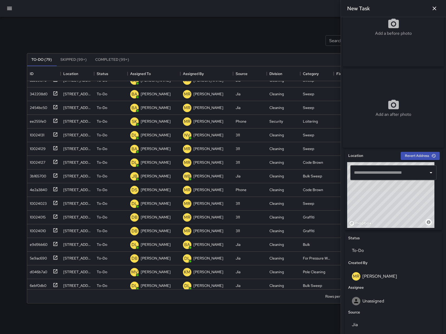
click at [400, 172] on input "text" at bounding box center [390, 173] width 74 height 10
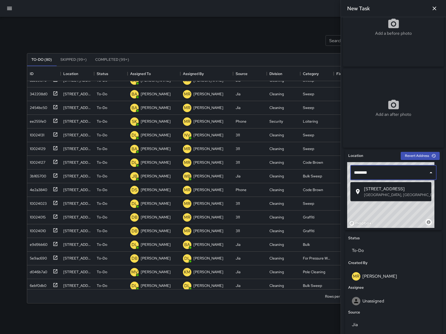
click at [396, 192] on span "257 Dore Street" at bounding box center [395, 189] width 63 height 6
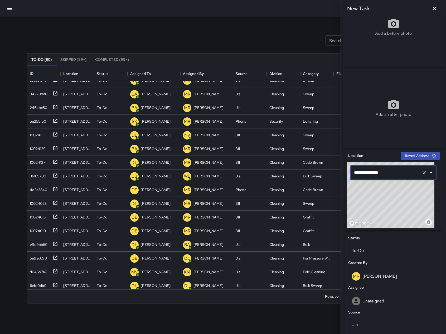
type input "**********"
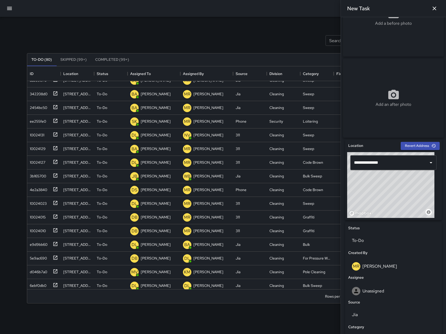
scroll to position [43, 0]
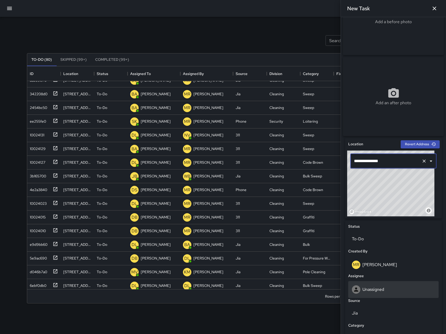
click at [390, 292] on div "Unassigned" at bounding box center [393, 290] width 83 height 8
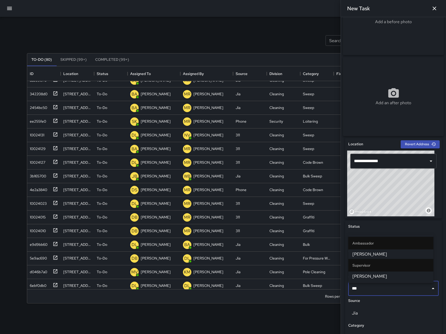
type input "****"
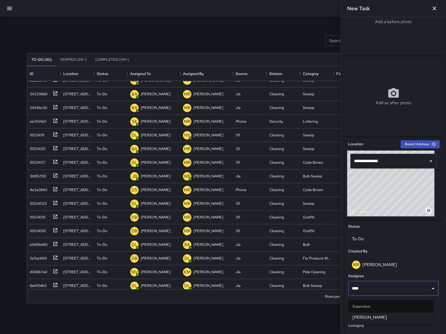
click at [388, 314] on li "[PERSON_NAME]" at bounding box center [390, 317] width 85 height 9
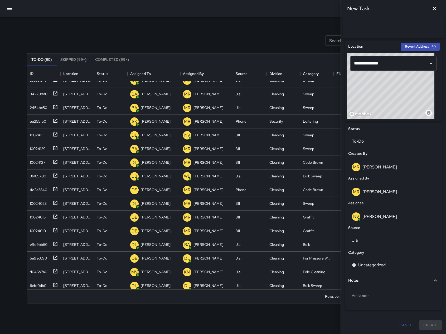
scroll to position [143, 0]
click at [386, 239] on p "Jia" at bounding box center [393, 240] width 83 height 6
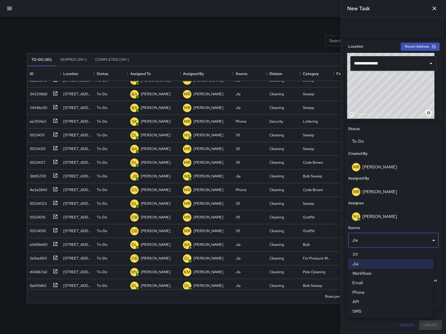
click at [372, 291] on li "Phone" at bounding box center [390, 292] width 85 height 9
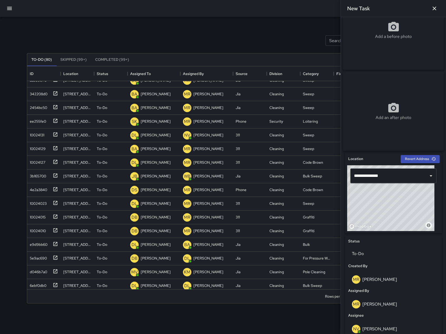
scroll to position [0, 0]
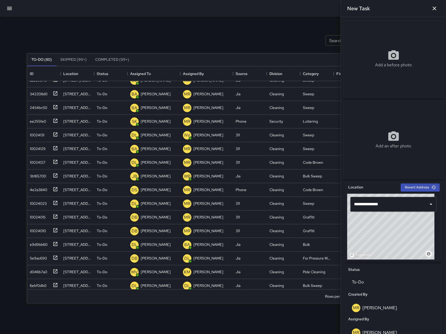
click at [434, 9] on icon "button" at bounding box center [434, 9] width 4 height 4
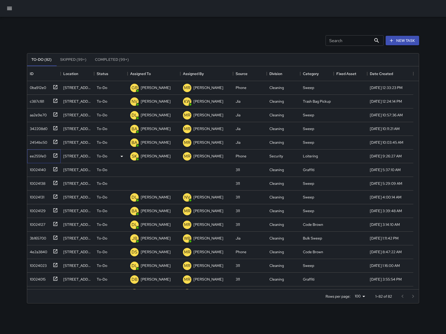
click at [41, 159] on div "ee255fe0" at bounding box center [37, 155] width 18 height 7
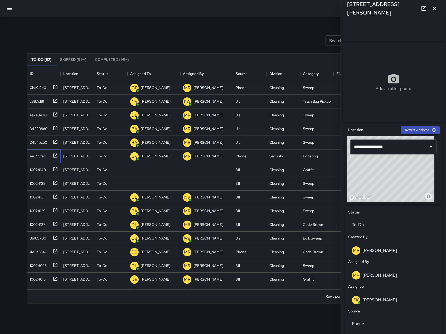
scroll to position [161, 0]
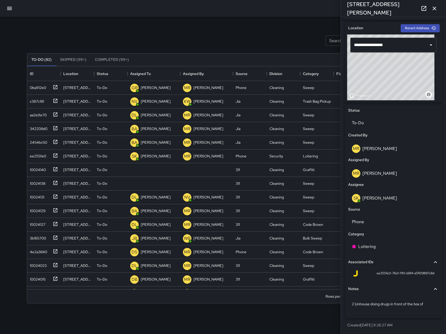
click at [435, 10] on icon "button" at bounding box center [434, 8] width 6 height 6
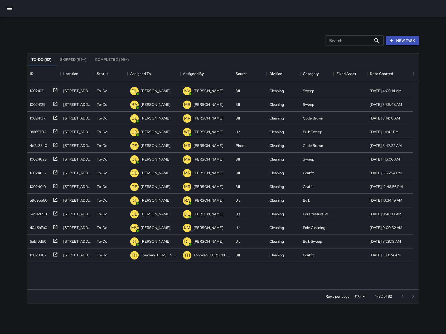
scroll to position [127, 0]
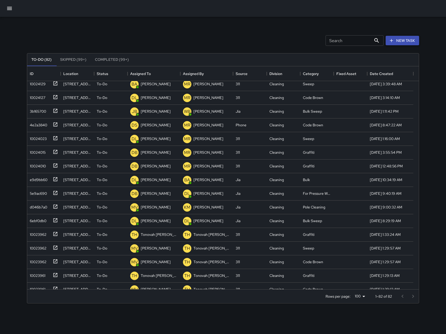
click at [409, 42] on button "New Task" at bounding box center [402, 41] width 33 height 10
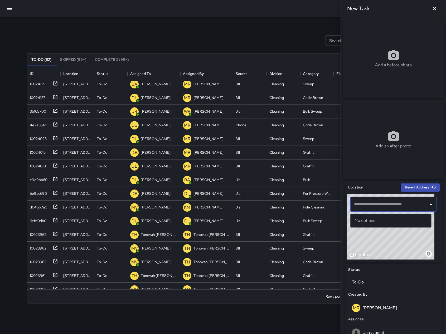
click at [377, 206] on input "text" at bounding box center [390, 205] width 74 height 10
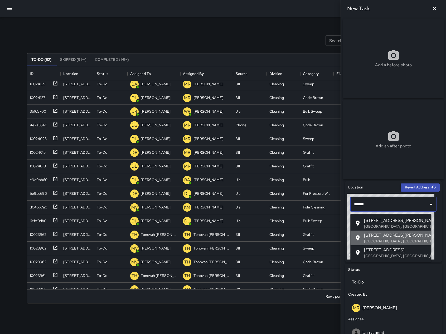
click at [411, 234] on span "257 Brannan Street" at bounding box center [395, 235] width 63 height 6
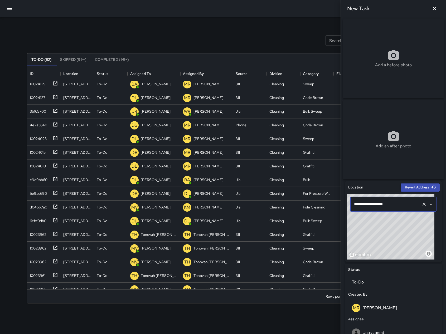
type input "**********"
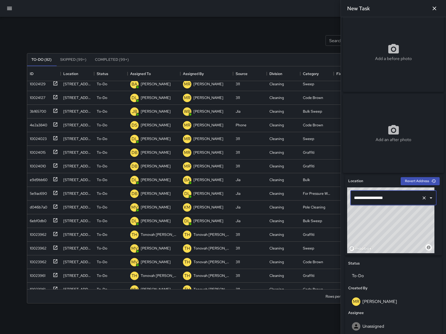
scroll to position [7, 0]
click at [421, 200] on icon "Clear" at bounding box center [423, 197] width 5 height 5
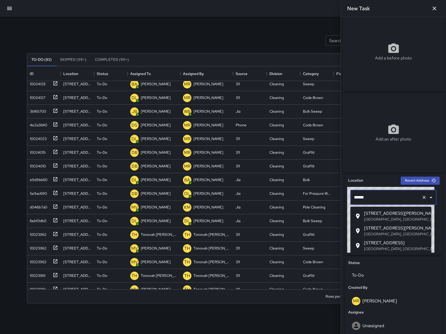
click at [401, 230] on span "257 Brannan Street" at bounding box center [395, 228] width 63 height 6
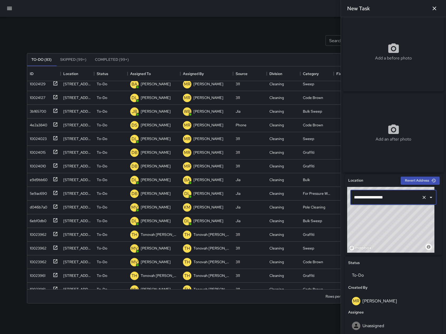
type input "**********"
click at [422, 199] on icon "Clear" at bounding box center [423, 197] width 3 height 3
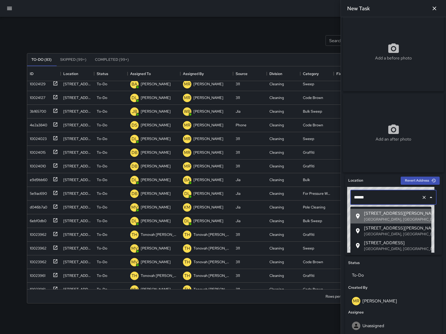
click at [379, 217] on span "755 Brannan Street" at bounding box center [395, 214] width 63 height 6
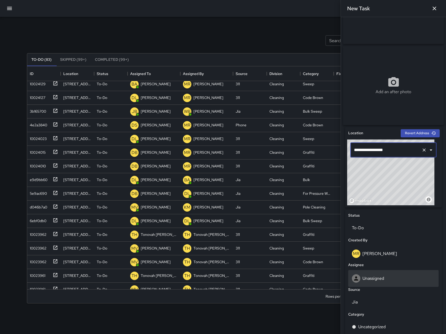
scroll to position [61, 0]
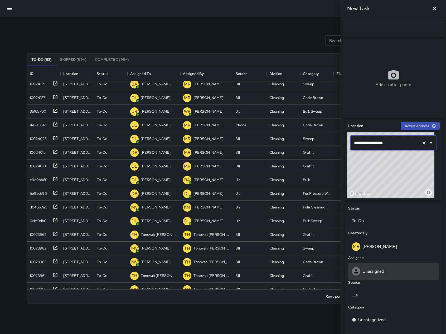
type input "**********"
click at [388, 272] on div "Unassigned" at bounding box center [393, 272] width 83 height 8
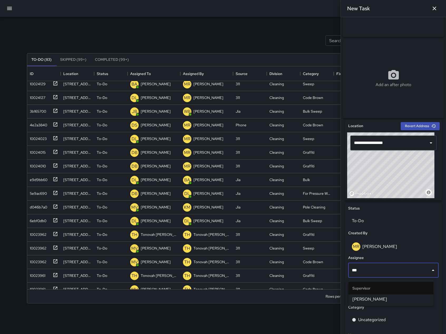
type input "****"
click at [365, 299] on span "[PERSON_NAME]" at bounding box center [390, 299] width 77 height 6
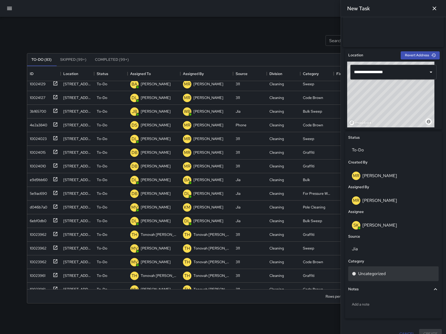
scroll to position [143, 0]
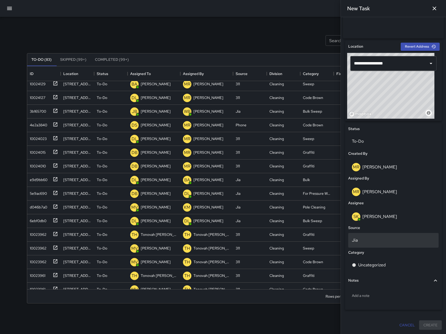
click at [386, 236] on div "Jia" at bounding box center [393, 240] width 90 height 15
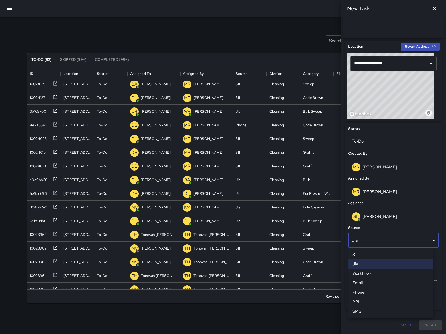
click at [387, 291] on li "Phone" at bounding box center [390, 292] width 85 height 9
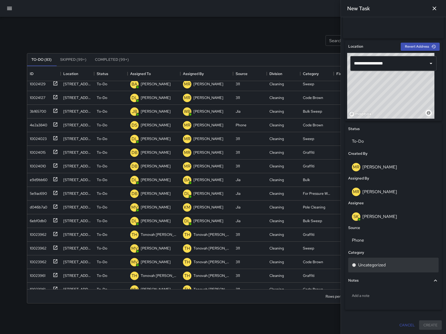
click at [384, 268] on p "Uncategorized" at bounding box center [371, 265] width 27 height 6
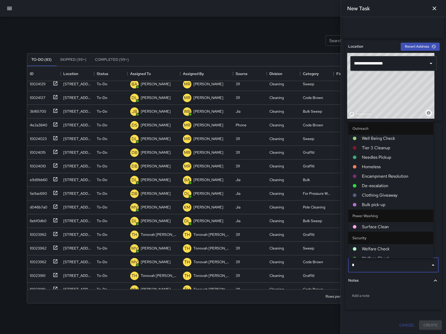
scroll to position [0, 0]
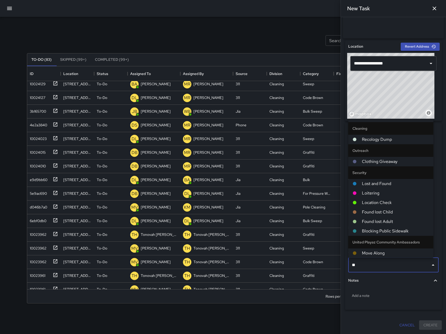
type input "***"
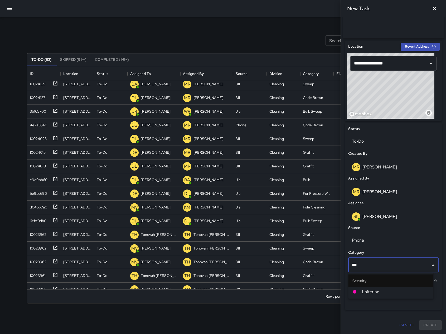
click at [387, 296] on li "Loitering" at bounding box center [390, 292] width 85 height 9
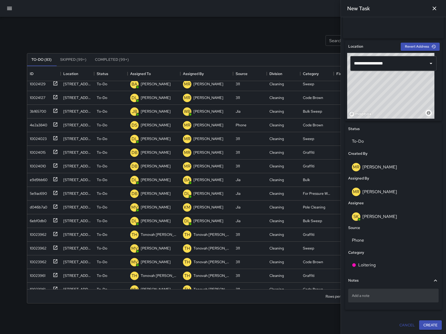
click at [387, 295] on p "Add a note" at bounding box center [393, 295] width 83 height 5
type textarea "**********"
click at [423, 326] on button "Create" at bounding box center [430, 326] width 23 height 10
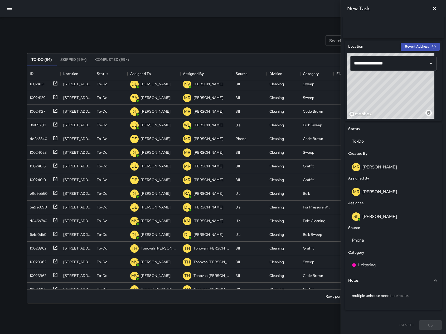
scroll to position [154, 0]
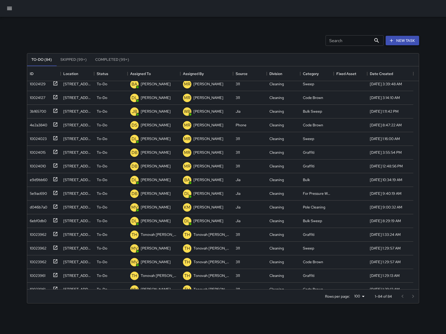
click at [414, 38] on button "New Task" at bounding box center [402, 41] width 33 height 10
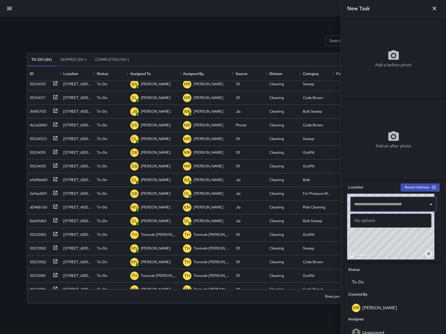
click at [401, 210] on input "text" at bounding box center [390, 205] width 74 height 10
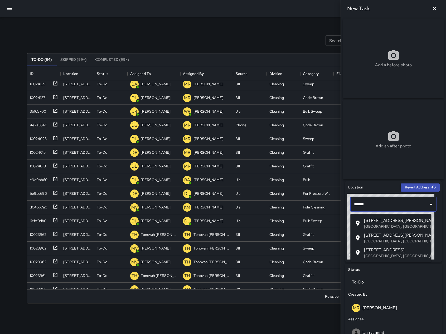
click at [400, 227] on p "[GEOGRAPHIC_DATA], [GEOGRAPHIC_DATA], [GEOGRAPHIC_DATA]" at bounding box center [395, 226] width 63 height 5
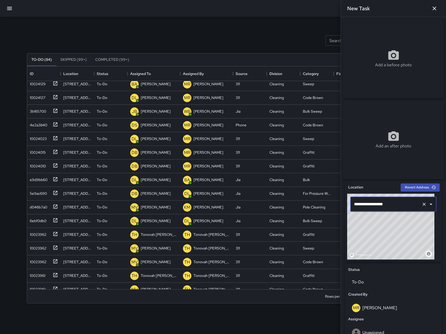
type input "**********"
click at [395, 235] on div "© Mapbox © OpenStreetMap Improve this map" at bounding box center [390, 227] width 87 height 66
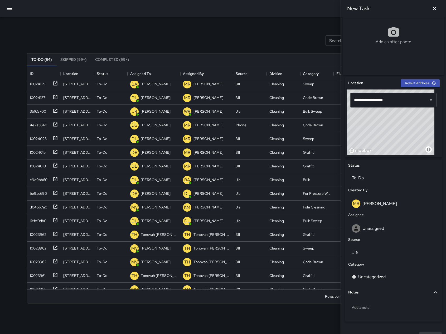
scroll to position [118, 0]
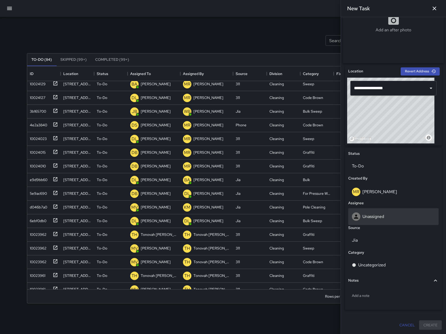
click at [398, 223] on div "Unassigned" at bounding box center [393, 216] width 90 height 17
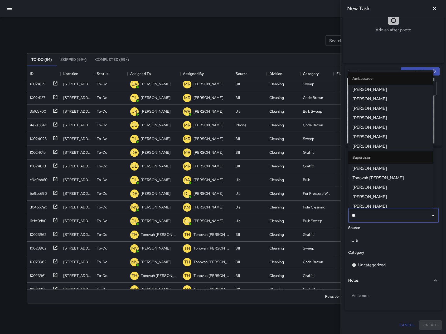
type input "***"
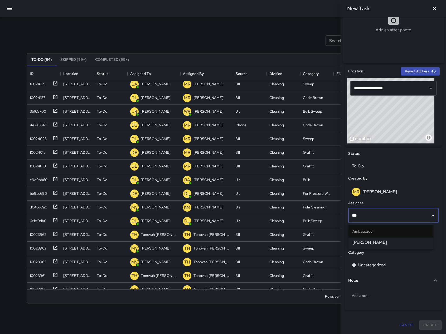
click at [395, 243] on span "[PERSON_NAME]" at bounding box center [390, 243] width 77 height 6
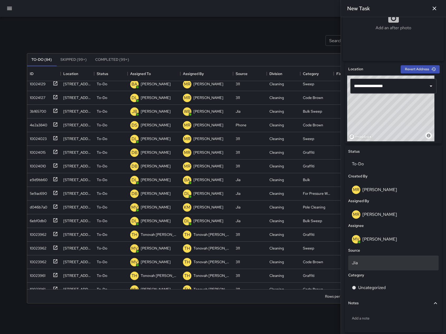
click at [398, 264] on p "Jia" at bounding box center [393, 263] width 83 height 6
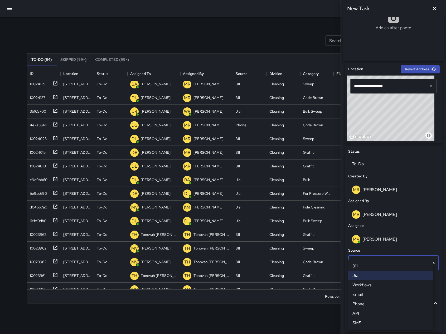
click at [383, 306] on li "Phone" at bounding box center [390, 304] width 85 height 9
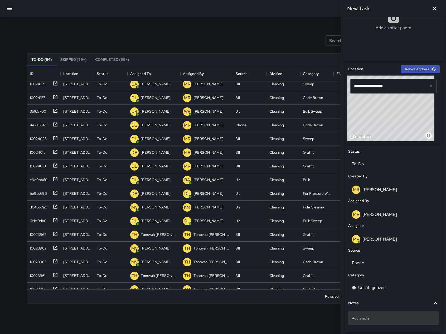
click at [361, 319] on p "Add a note" at bounding box center [393, 318] width 83 height 5
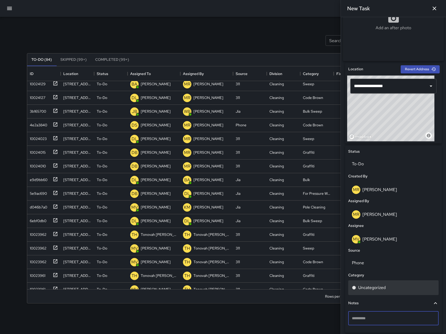
type textarea "**********"
click at [374, 289] on p "Uncategorized" at bounding box center [371, 288] width 27 height 6
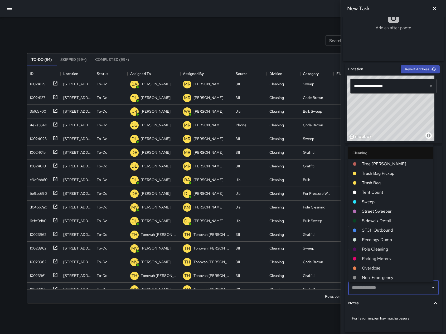
click at [382, 203] on span "Sweep" at bounding box center [395, 202] width 67 height 6
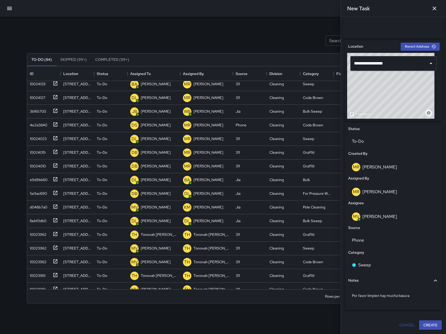
scroll to position [143, 0]
click at [428, 327] on button "Create" at bounding box center [430, 326] width 23 height 10
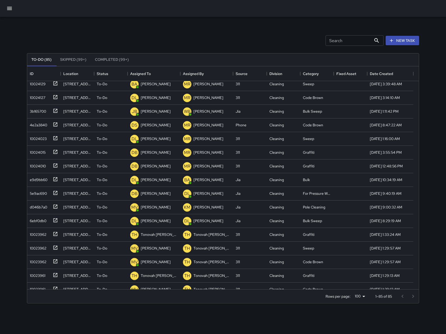
click at [10, 12] on button "button" at bounding box center [9, 8] width 13 height 13
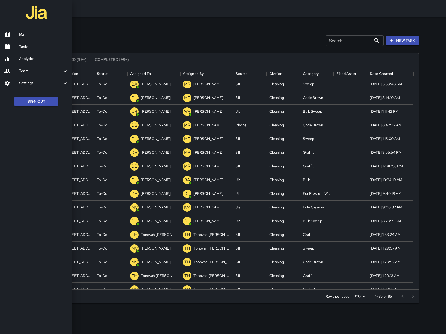
click at [14, 36] on div at bounding box center [11, 35] width 15 height 6
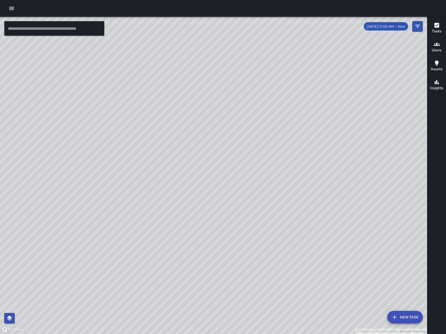
click at [416, 322] on button "New Task" at bounding box center [405, 317] width 36 height 13
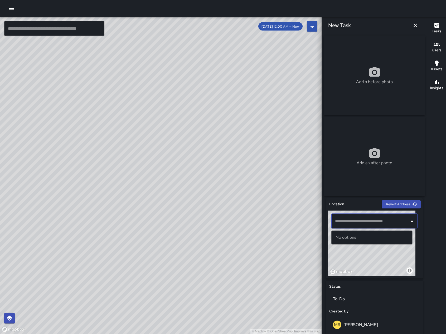
click at [356, 220] on input "text" at bounding box center [371, 221] width 74 height 10
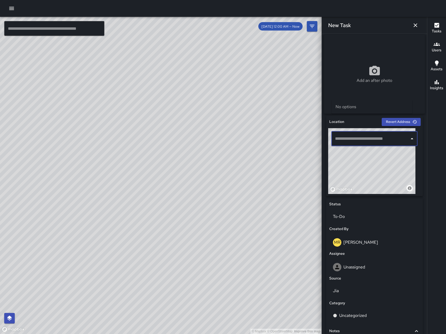
scroll to position [135, 0]
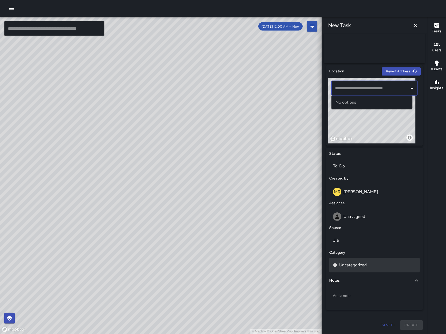
click at [359, 268] on div "Uncategorized" at bounding box center [374, 265] width 90 height 15
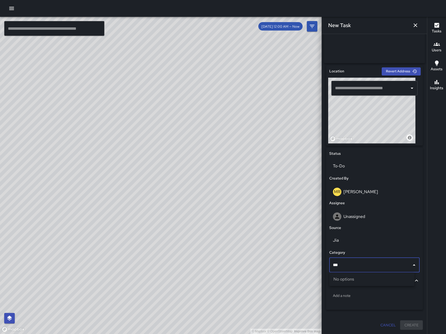
type input "**"
click at [383, 264] on div "Uncategorized" at bounding box center [374, 265] width 83 height 6
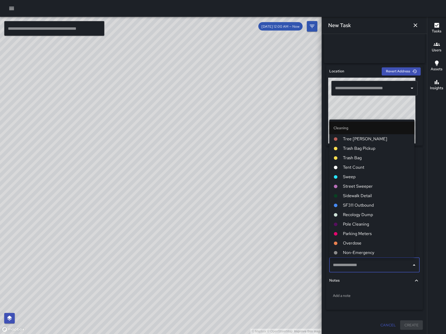
click at [383, 263] on input "text" at bounding box center [371, 265] width 78 height 10
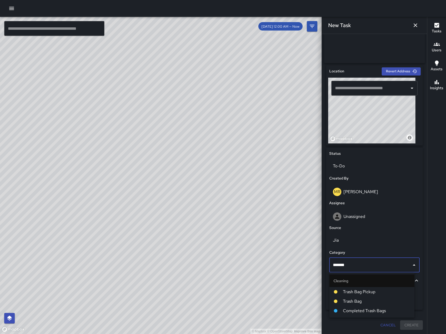
type input "********"
click at [377, 300] on span "Trash Bag" at bounding box center [376, 302] width 67 height 6
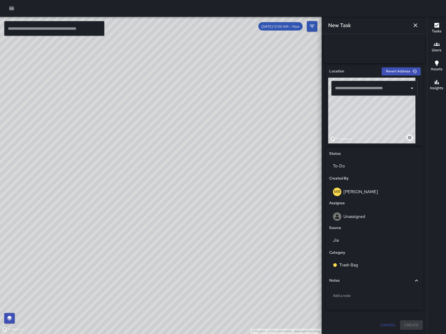
click at [416, 24] on icon "button" at bounding box center [415, 25] width 6 height 6
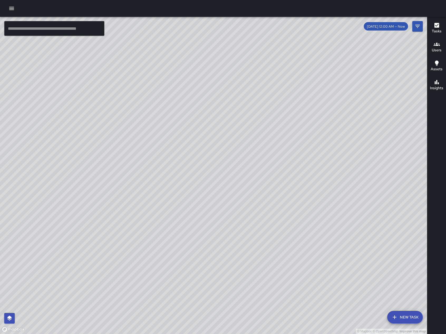
click at [416, 311] on button "New Task" at bounding box center [405, 317] width 36 height 13
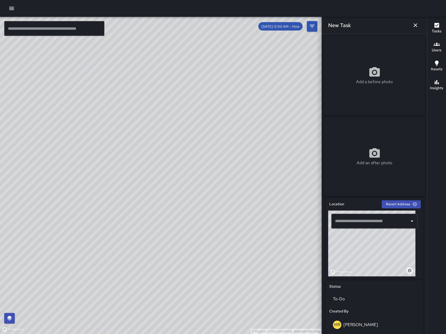
click at [366, 226] on input "text" at bounding box center [371, 221] width 74 height 10
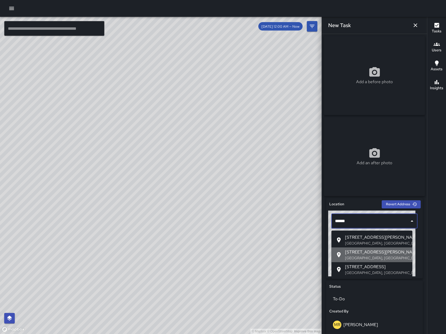
click at [375, 259] on p "[GEOGRAPHIC_DATA], [GEOGRAPHIC_DATA], [GEOGRAPHIC_DATA]" at bounding box center [376, 258] width 63 height 5
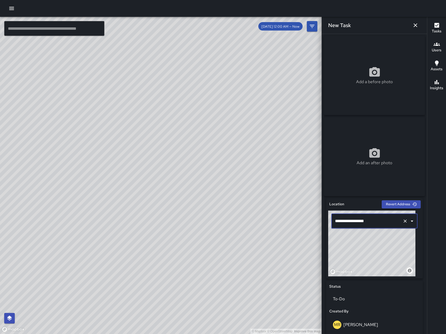
type input "**********"
click at [134, 215] on div "© Mapbox © OpenStreetMap Improve this map" at bounding box center [161, 176] width 322 height 318
drag, startPoint x: 114, startPoint y: 183, endPoint x: 87, endPoint y: 173, distance: 27.7
click at [106, 189] on div "© Mapbox © OpenStreetMap Improve this map" at bounding box center [161, 176] width 322 height 318
drag, startPoint x: 108, startPoint y: 212, endPoint x: 182, endPoint y: 202, distance: 74.8
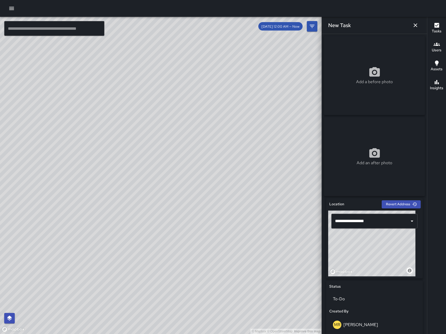
click at [182, 203] on div "© Mapbox © OpenStreetMap Improve this map" at bounding box center [161, 176] width 322 height 318
drag, startPoint x: 134, startPoint y: 174, endPoint x: 158, endPoint y: 144, distance: 37.5
click at [158, 144] on div "© Mapbox © OpenStreetMap Improve this map" at bounding box center [161, 176] width 322 height 318
drag, startPoint x: 164, startPoint y: 238, endPoint x: 155, endPoint y: 192, distance: 46.9
click at [155, 192] on div "© Mapbox © OpenStreetMap Improve this map" at bounding box center [161, 176] width 322 height 318
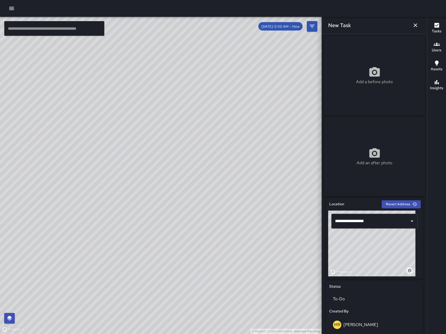
click at [207, 141] on div "© Mapbox © OpenStreetMap Improve this map SK SEAN KELLEY 160 10th Street Mon, A…" at bounding box center [161, 176] width 322 height 318
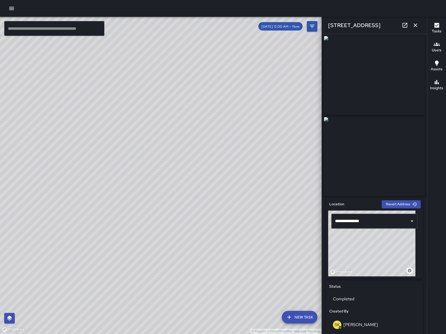
scroll to position [216, 0]
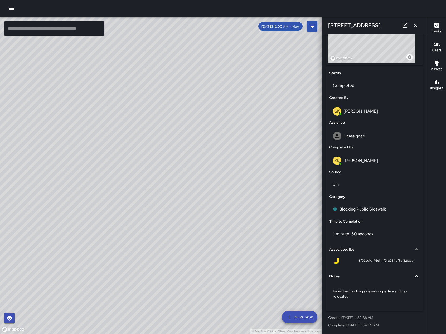
drag, startPoint x: 154, startPoint y: 221, endPoint x: 62, endPoint y: 224, distance: 91.8
click at [62, 224] on div "© Mapbox © OpenStreetMap Improve this map" at bounding box center [161, 176] width 322 height 318
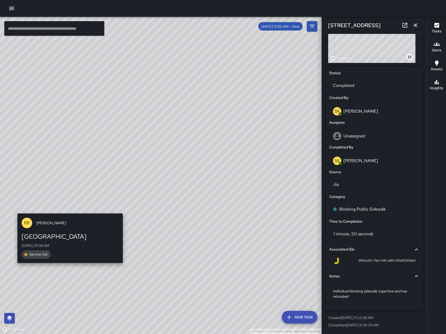
click at [67, 211] on div "© Mapbox © OpenStreetMap Improve this map EK Erin Kametani 781 Tehama Street Mo…" at bounding box center [161, 176] width 322 height 318
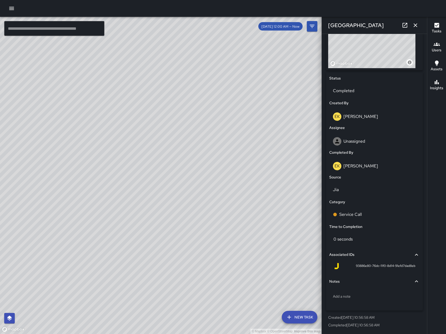
scroll to position [210, 0]
drag, startPoint x: 155, startPoint y: 194, endPoint x: 158, endPoint y: 146, distance: 48.0
click at [158, 146] on div "© Mapbox © OpenStreetMap Improve this map" at bounding box center [161, 176] width 322 height 318
drag, startPoint x: 131, startPoint y: 279, endPoint x: 82, endPoint y: 210, distance: 84.3
click at [82, 215] on div "© Mapbox © OpenStreetMap Improve this map" at bounding box center [161, 176] width 322 height 318
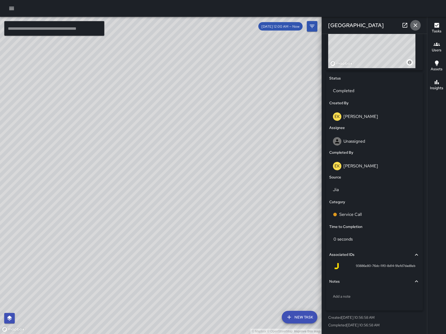
click at [417, 22] on icon "button" at bounding box center [415, 25] width 6 height 6
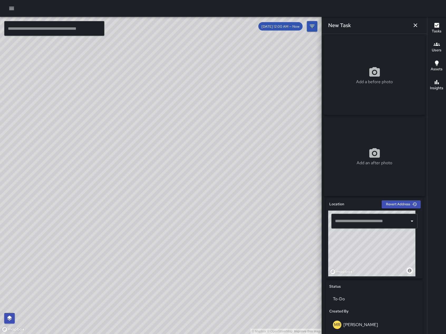
click at [51, 191] on div "© Mapbox © OpenStreetMap Improve this map EB Edwin Barillas 1435 Folsom Street …" at bounding box center [161, 176] width 322 height 318
click at [402, 27] on icon at bounding box center [404, 25] width 5 height 5
click at [416, 26] on icon "button" at bounding box center [415, 25] width 6 height 6
click at [414, 28] on icon "button" at bounding box center [415, 25] width 6 height 6
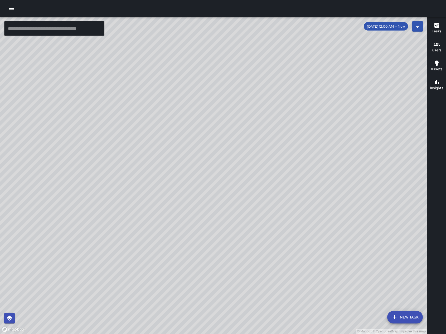
drag, startPoint x: 319, startPoint y: 213, endPoint x: 174, endPoint y: 227, distance: 145.4
click at [174, 227] on div "© Mapbox © OpenStreetMap Improve this map" at bounding box center [213, 176] width 427 height 318
drag, startPoint x: 290, startPoint y: 219, endPoint x: 247, endPoint y: 259, distance: 58.6
click at [247, 259] on div "© Mapbox © OpenStreetMap Improve this map" at bounding box center [213, 176] width 427 height 318
drag, startPoint x: 175, startPoint y: 282, endPoint x: 136, endPoint y: 229, distance: 65.5
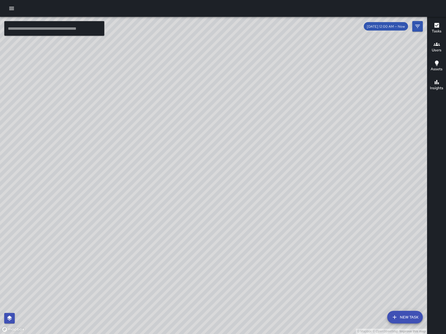
click at [137, 230] on div "© Mapbox © OpenStreetMap Improve this map" at bounding box center [213, 176] width 427 height 318
drag, startPoint x: 153, startPoint y: 221, endPoint x: 191, endPoint y: 212, distance: 38.5
click at [191, 212] on div "© Mapbox © OpenStreetMap Improve this map" at bounding box center [213, 176] width 427 height 318
drag, startPoint x: 177, startPoint y: 197, endPoint x: 197, endPoint y: 216, distance: 28.3
click at [197, 216] on div "© Mapbox © OpenStreetMap Improve this map" at bounding box center [213, 176] width 427 height 318
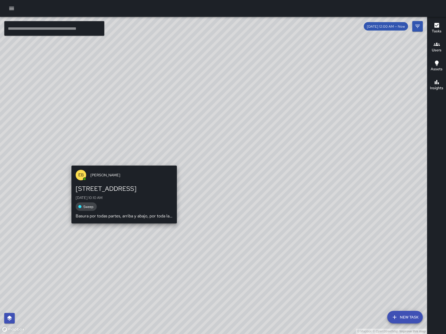
click at [124, 164] on div "EB Edwin Barillas 1435 Folsom Street Mon, Aug 11, 10:10 AM Sweep Basura por tod…" at bounding box center [124, 195] width 110 height 62
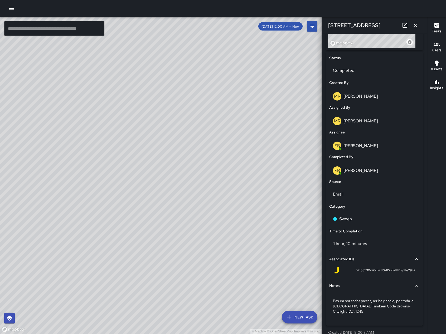
scroll to position [246, 0]
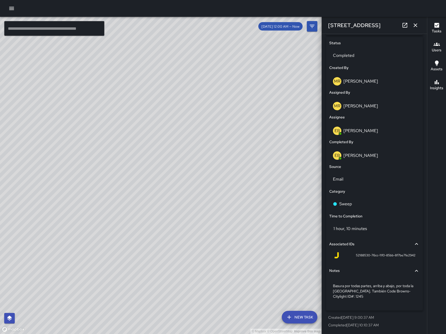
drag, startPoint x: 182, startPoint y: 215, endPoint x: 169, endPoint y: 232, distance: 21.8
click at [169, 232] on div "© Mapbox © OpenStreetMap Improve this map" at bounding box center [161, 176] width 322 height 318
drag, startPoint x: 174, startPoint y: 293, endPoint x: 141, endPoint y: 202, distance: 96.5
click at [141, 202] on div "© Mapbox © OpenStreetMap Improve this map" at bounding box center [161, 176] width 322 height 318
click at [419, 23] on button "button" at bounding box center [415, 25] width 11 height 11
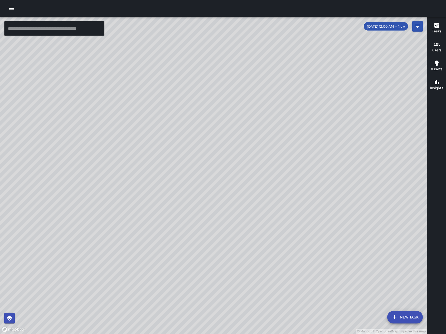
click at [330, 172] on div "© Mapbox © OpenStreetMap Improve this map GR Gordon Rowe 257 Dore Street Mon, A…" at bounding box center [213, 176] width 427 height 318
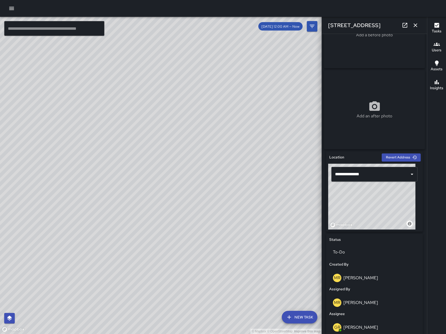
scroll to position [0, 0]
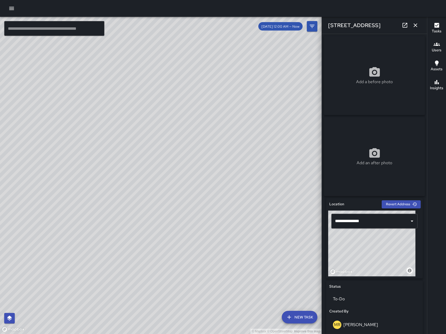
click at [401, 101] on div "Add a before photo" at bounding box center [374, 75] width 101 height 79
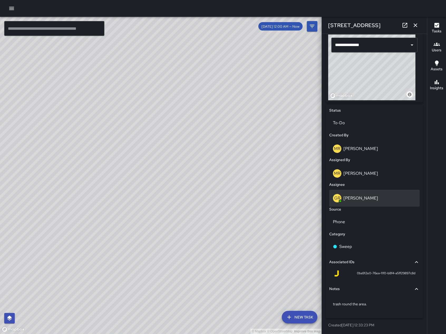
scroll to position [178, 0]
click at [378, 197] on div "GR Gordon Rowe" at bounding box center [374, 198] width 83 height 8
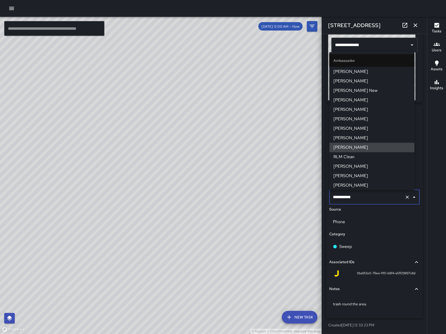
click at [378, 197] on input "**********" at bounding box center [367, 197] width 71 height 10
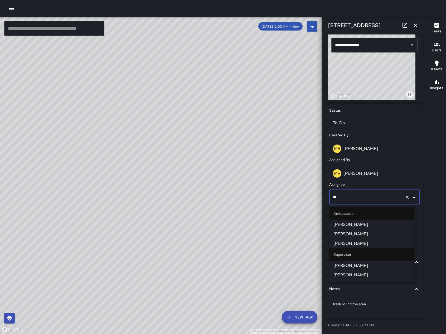
type input "***"
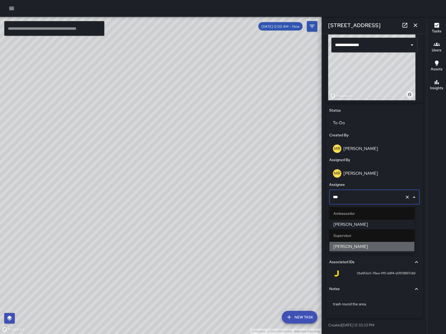
click at [359, 250] on li "[PERSON_NAME]" at bounding box center [371, 246] width 85 height 9
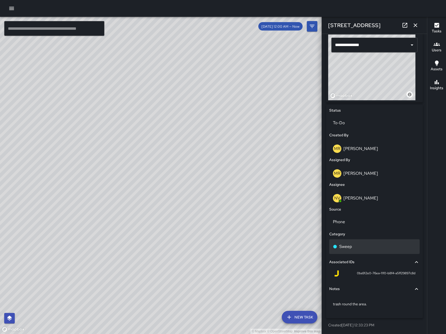
click at [377, 251] on div "Sweep" at bounding box center [374, 247] width 90 height 15
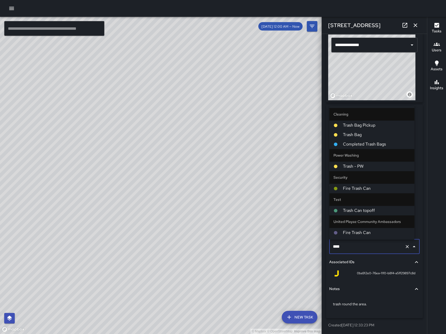
type input "*****"
click at [398, 125] on span "Trash Bag Pickup" at bounding box center [376, 125] width 67 height 6
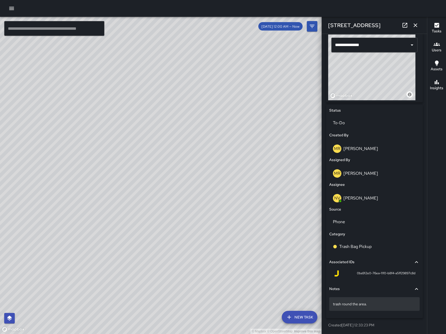
click at [400, 308] on div "trash round the area." at bounding box center [374, 305] width 90 height 14
type textarea "*"
type textarea "**********"
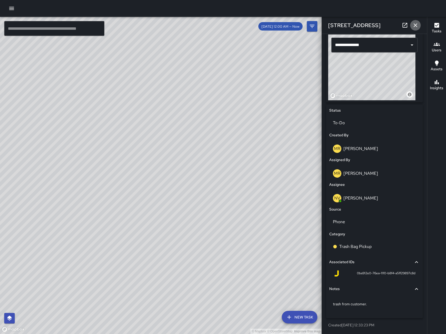
click at [415, 29] on button "button" at bounding box center [415, 25] width 11 height 11
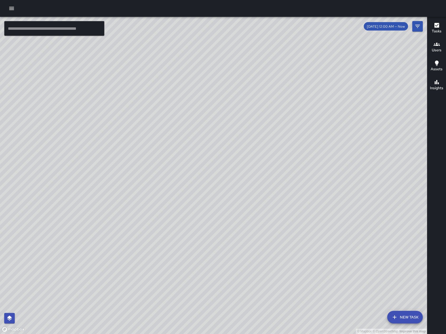
drag, startPoint x: 182, startPoint y: 266, endPoint x: 236, endPoint y: 274, distance: 54.5
click at [236, 273] on div "© Mapbox © OpenStreetMap Improve this map" at bounding box center [213, 176] width 427 height 318
drag, startPoint x: 270, startPoint y: 157, endPoint x: 155, endPoint y: 116, distance: 122.4
click at [155, 116] on div "© Mapbox © OpenStreetMap Improve this map" at bounding box center [213, 176] width 427 height 318
click at [142, 179] on div "© Mapbox © OpenStreetMap Improve this map SK SEAN KELLEY 755 Brannan Street Mon…" at bounding box center [213, 176] width 427 height 318
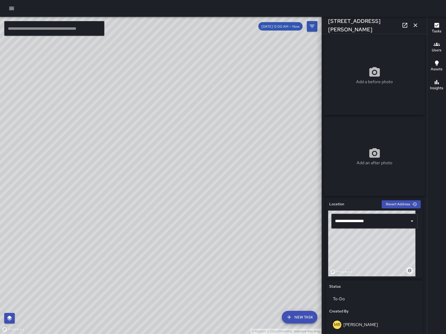
drag, startPoint x: 372, startPoint y: 248, endPoint x: 369, endPoint y: 250, distance: 3.0
click at [369, 250] on div "© Mapbox © OpenStreetMap Improve this map" at bounding box center [371, 244] width 87 height 66
click at [414, 22] on icon "button" at bounding box center [415, 25] width 6 height 6
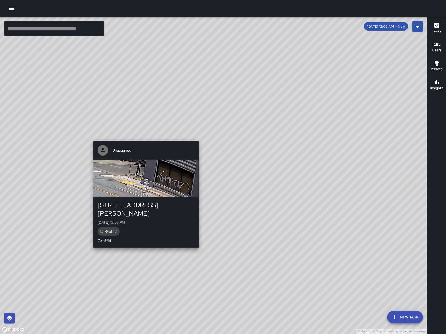
click at [196, 137] on div "© Mapbox © OpenStreetMap Improve this map Unassigned 732 Brannan Street Mon, Au…" at bounding box center [213, 176] width 427 height 318
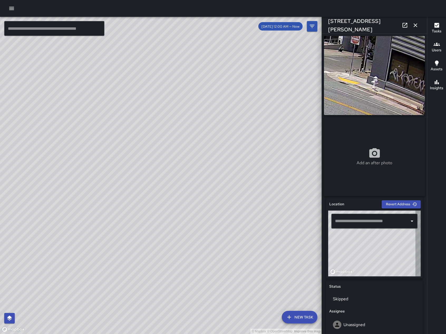
type input "**********"
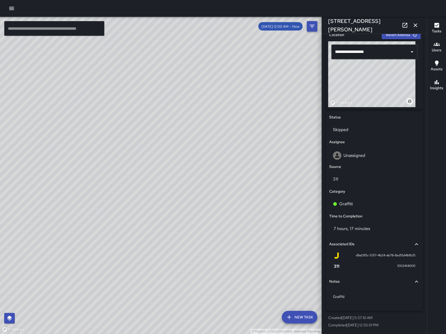
click at [417, 27] on icon "button" at bounding box center [415, 25] width 6 height 6
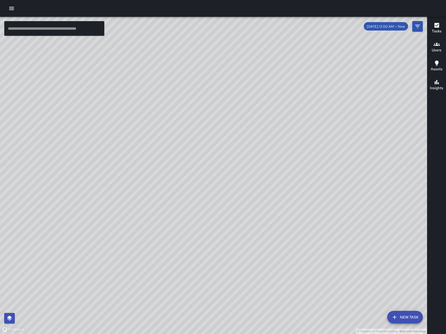
drag, startPoint x: 184, startPoint y: 224, endPoint x: 275, endPoint y: 233, distance: 90.8
click at [275, 233] on div "© Mapbox © OpenStreetMap Improve this map" at bounding box center [213, 176] width 427 height 318
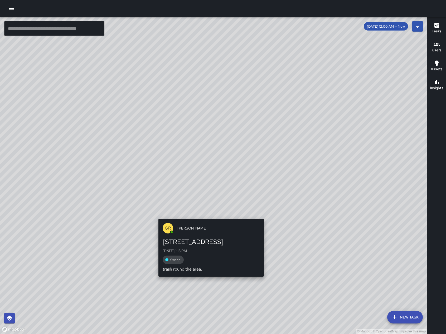
click at [211, 218] on div "GR Gordon Rowe 257 Dore Street Mon, Aug 11, 1:13 PM Sweep trash round the area." at bounding box center [211, 248] width 110 height 62
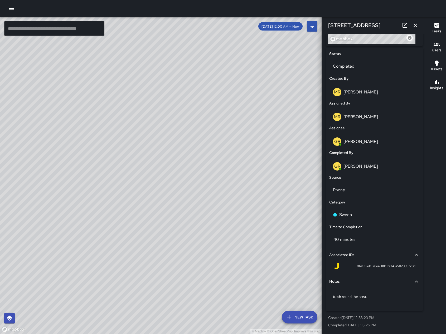
scroll to position [0, 0]
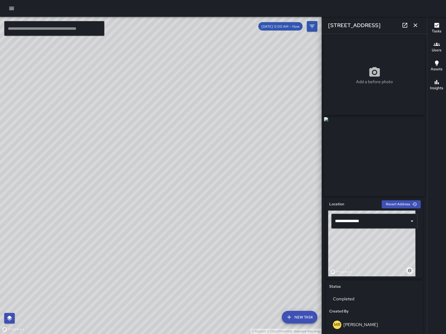
click at [379, 81] on p "Add a before photo" at bounding box center [374, 82] width 37 height 6
click at [28, 34] on input "text" at bounding box center [54, 28] width 100 height 15
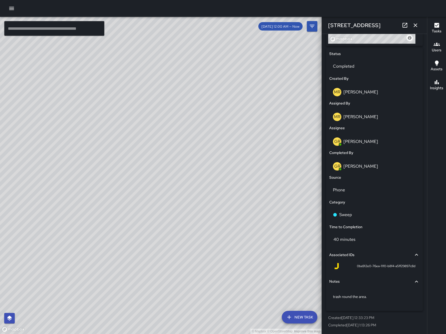
scroll to position [235, 0]
click at [416, 26] on icon "button" at bounding box center [415, 25] width 6 height 6
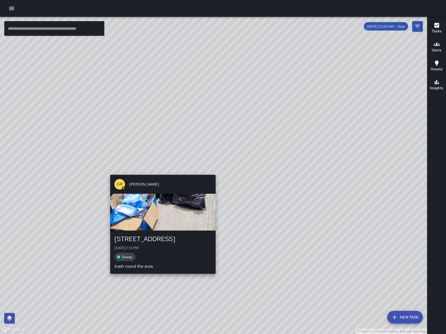
click at [213, 172] on div "© Mapbox © OpenStreetMap Improve this map GR Gordon Rowe 257 Dore Street Mon, A…" at bounding box center [213, 176] width 427 height 318
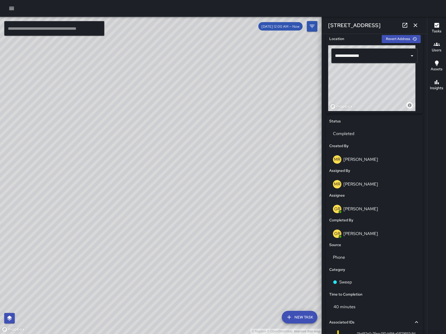
scroll to position [18, 0]
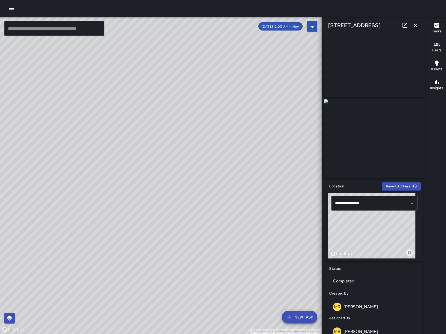
click at [416, 28] on icon "button" at bounding box center [415, 25] width 6 height 6
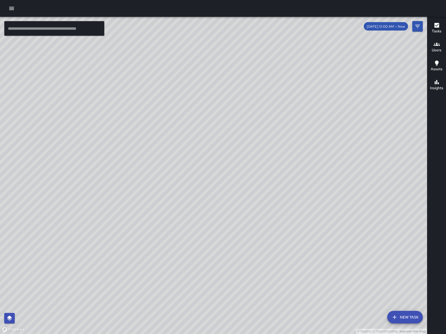
drag, startPoint x: 301, startPoint y: 214, endPoint x: 222, endPoint y: 264, distance: 93.5
click at [223, 264] on div "© Mapbox © OpenStreetMap Improve this map" at bounding box center [213, 176] width 427 height 318
drag, startPoint x: 222, startPoint y: 156, endPoint x: 210, endPoint y: 204, distance: 49.0
click at [210, 204] on div "© Mapbox © OpenStreetMap Improve this map" at bounding box center [213, 176] width 427 height 318
drag, startPoint x: 217, startPoint y: 189, endPoint x: 231, endPoint y: 198, distance: 16.2
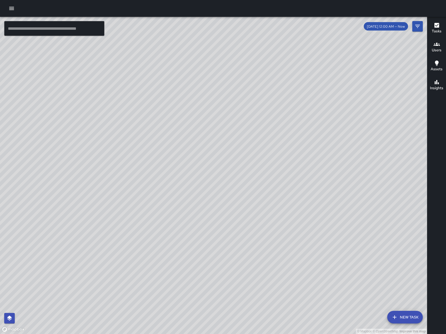
click at [228, 197] on div "© Mapbox © OpenStreetMap Improve this map" at bounding box center [213, 176] width 427 height 318
click at [230, 197] on div "© Mapbox © OpenStreetMap Improve this map" at bounding box center [213, 176] width 427 height 318
click at [231, 198] on div "© Mapbox © OpenStreetMap Improve this map" at bounding box center [213, 176] width 427 height 318
drag, startPoint x: 233, startPoint y: 198, endPoint x: 298, endPoint y: 213, distance: 66.8
click at [298, 213] on div "© Mapbox © OpenStreetMap Improve this map" at bounding box center [213, 176] width 427 height 318
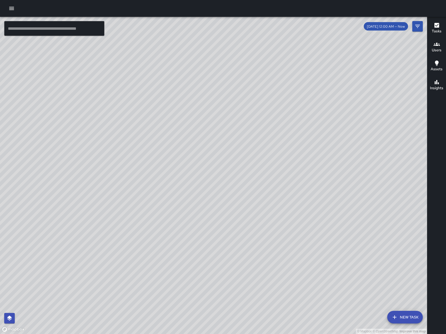
click at [9, 11] on icon "button" at bounding box center [11, 8] width 6 height 6
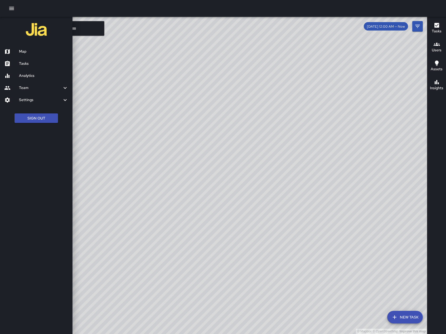
click at [24, 65] on h6 "Tasks" at bounding box center [43, 64] width 49 height 6
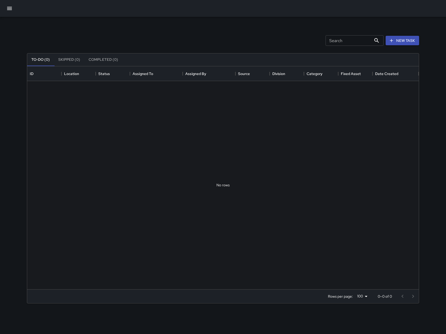
scroll to position [218, 386]
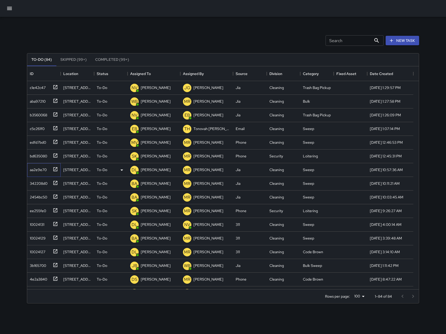
click at [40, 168] on div "aa2e9e70" at bounding box center [37, 168] width 19 height 7
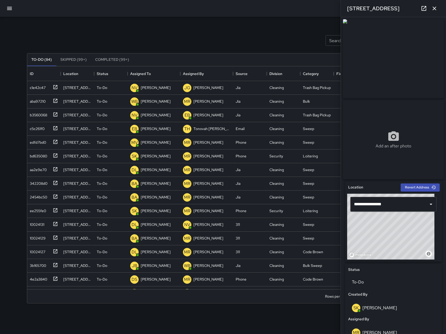
click at [435, 9] on icon "button" at bounding box center [434, 9] width 4 height 4
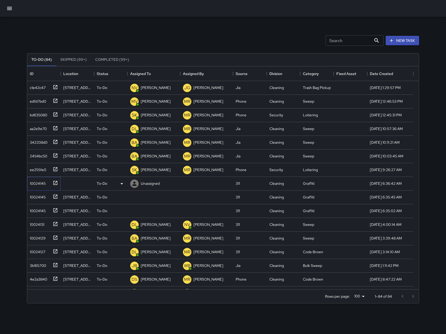
click at [35, 185] on div "10024145" at bounding box center [37, 182] width 18 height 7
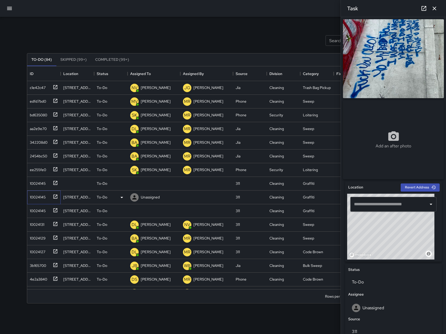
click at [44, 198] on div "10024145" at bounding box center [37, 196] width 18 height 7
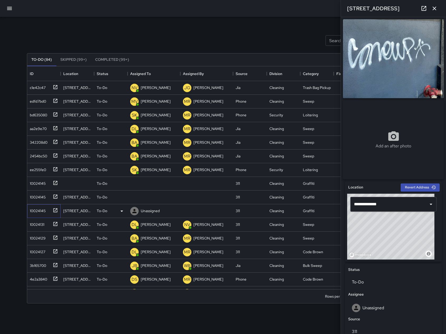
click at [40, 212] on div "10024145" at bounding box center [37, 209] width 18 height 7
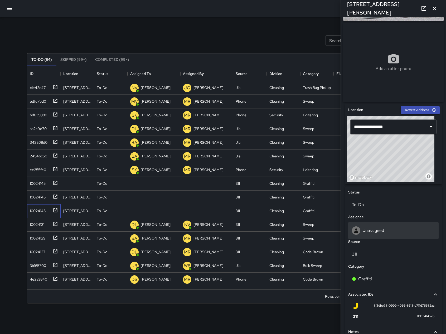
scroll to position [0, 0]
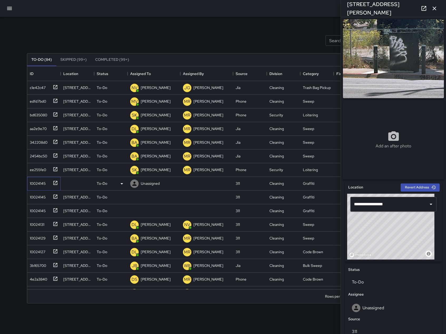
click at [34, 187] on div "10024145" at bounding box center [43, 182] width 30 height 9
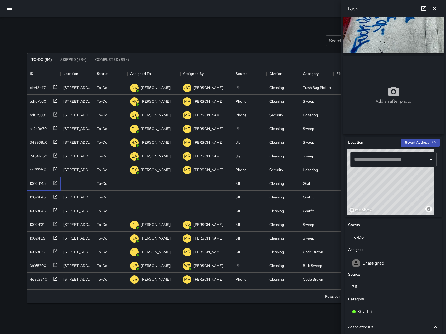
scroll to position [122, 0]
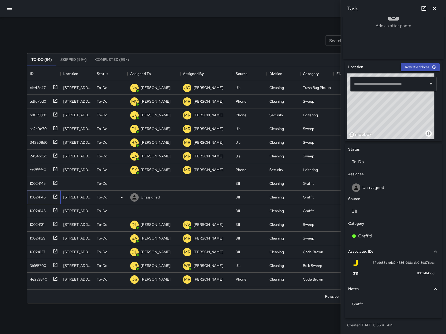
click at [33, 200] on div "10024145" at bounding box center [37, 196] width 18 height 7
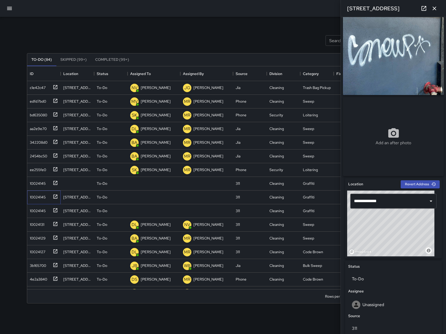
scroll to position [0, 0]
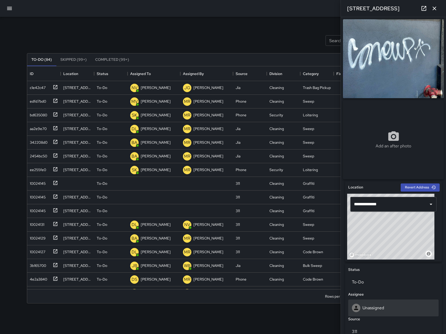
click at [374, 307] on div "Unassigned" at bounding box center [393, 308] width 83 height 8
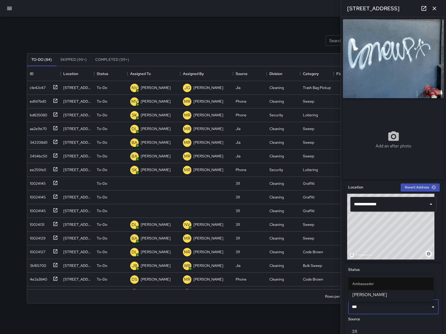
type input "****"
click at [389, 294] on span "[PERSON_NAME]" at bounding box center [390, 295] width 77 height 6
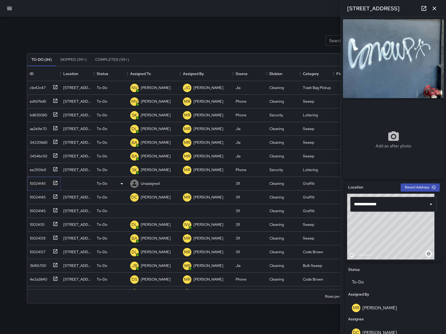
click at [33, 182] on div "10024145" at bounding box center [37, 182] width 18 height 7
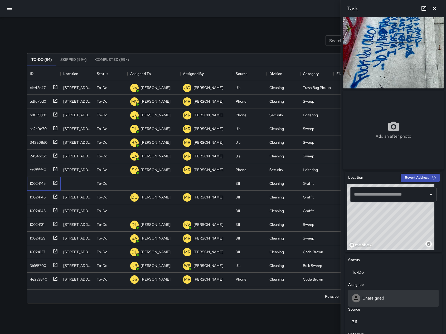
scroll to position [10, 0]
click at [394, 295] on div "Unassigned" at bounding box center [393, 298] width 90 height 17
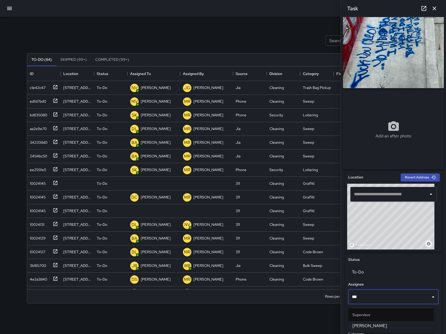
type input "****"
click at [387, 327] on span "[PERSON_NAME]" at bounding box center [390, 326] width 77 height 6
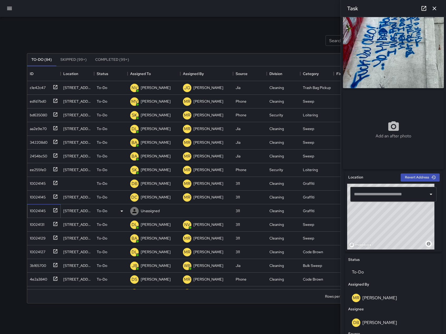
drag, startPoint x: 30, startPoint y: 212, endPoint x: 28, endPoint y: 216, distance: 4.6
click at [30, 212] on div "10024145" at bounding box center [37, 209] width 18 height 7
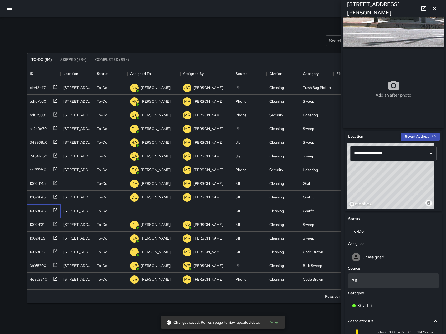
scroll to position [57, 0]
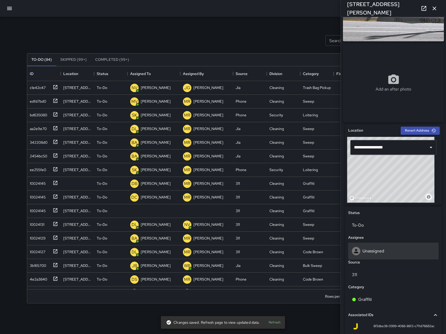
click at [387, 256] on div "Unassigned" at bounding box center [393, 251] width 83 height 8
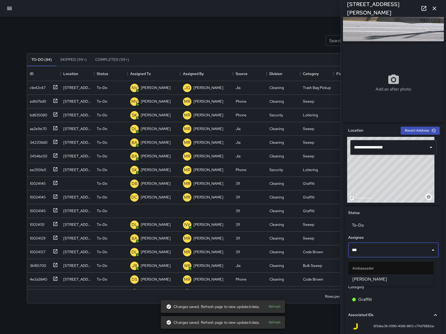
type input "****"
click at [389, 281] on span "[PERSON_NAME]" at bounding box center [390, 279] width 77 height 6
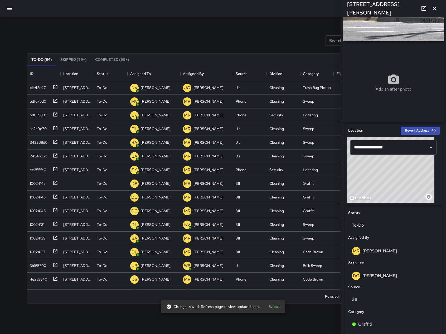
click at [433, 11] on icon "button" at bounding box center [434, 8] width 6 height 6
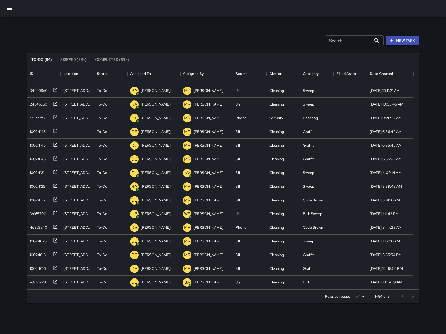
scroll to position [0, 0]
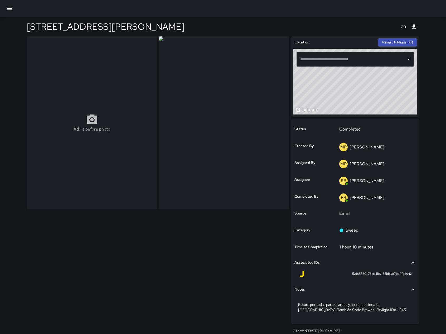
type input "**********"
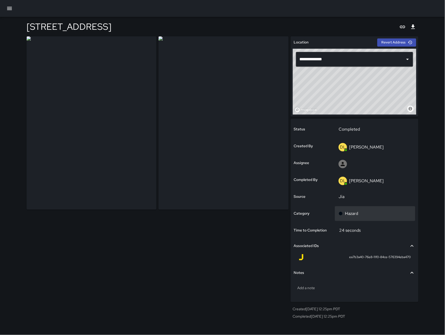
click at [369, 219] on div "Hazard" at bounding box center [375, 213] width 80 height 15
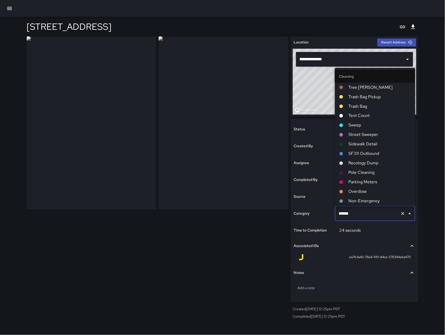
click at [369, 219] on div "****** ​" at bounding box center [375, 213] width 80 height 15
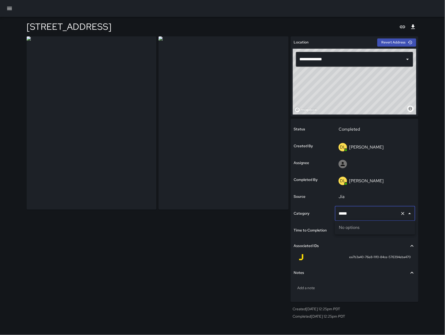
type input "****"
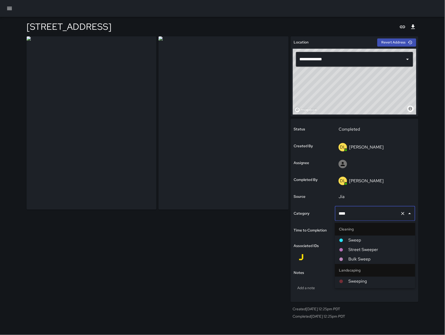
click at [371, 239] on span "Sweep" at bounding box center [380, 240] width 62 height 6
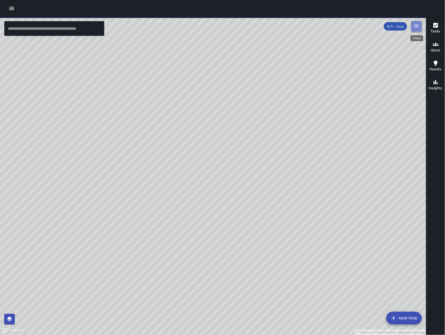
click at [418, 26] on icon "Filters" at bounding box center [417, 26] width 5 height 3
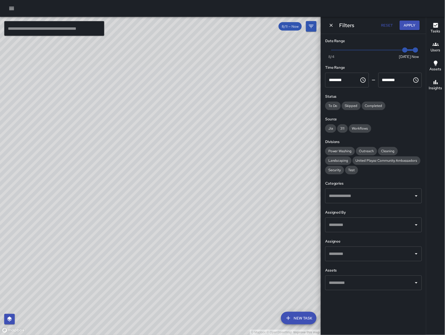
click at [398, 201] on input "text" at bounding box center [370, 196] width 84 height 10
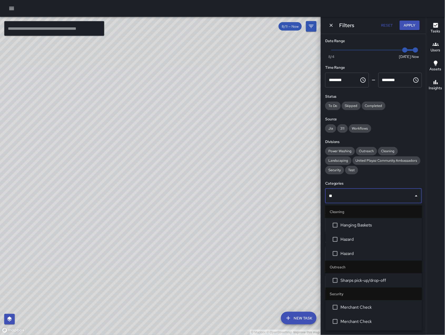
type input "***"
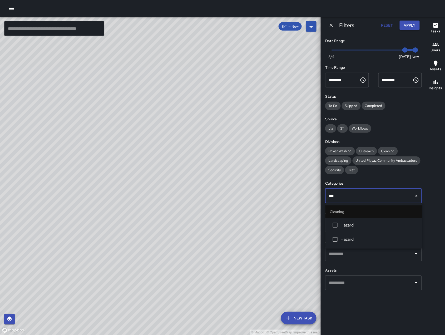
click at [373, 240] on span "Hazard" at bounding box center [379, 239] width 77 height 6
click at [373, 240] on h6 "Assignee" at bounding box center [373, 242] width 97 height 6
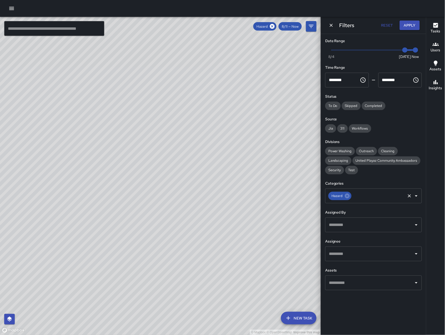
click at [369, 200] on input "text" at bounding box center [379, 196] width 52 height 10
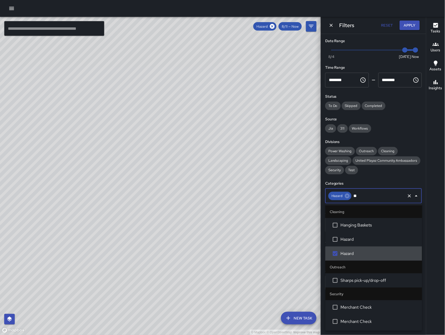
type input "***"
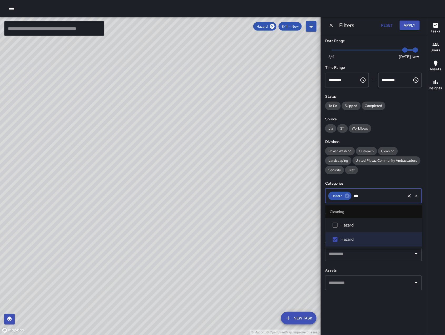
click at [381, 225] on span "Hazard" at bounding box center [379, 225] width 77 height 6
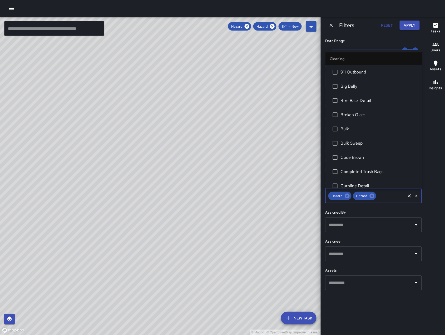
scroll to position [104, 0]
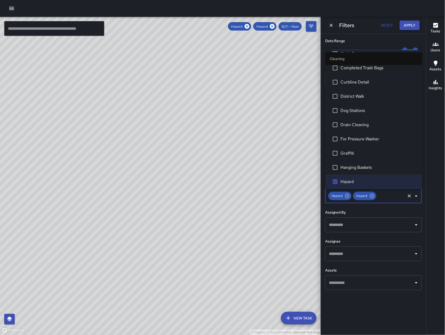
click at [407, 25] on button "Apply" at bounding box center [410, 26] width 20 height 10
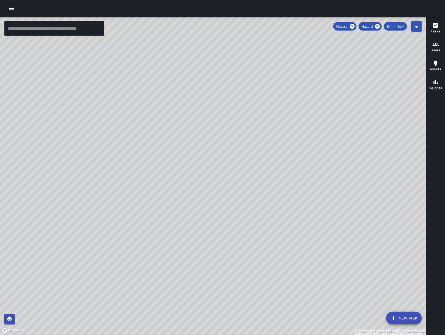
drag, startPoint x: 289, startPoint y: 172, endPoint x: 261, endPoint y: 155, distance: 33.1
click at [261, 155] on div "© Mapbox © OpenStreetMap Improve this map" at bounding box center [213, 176] width 427 height 318
click at [412, 314] on button "New Task" at bounding box center [405, 318] width 36 height 13
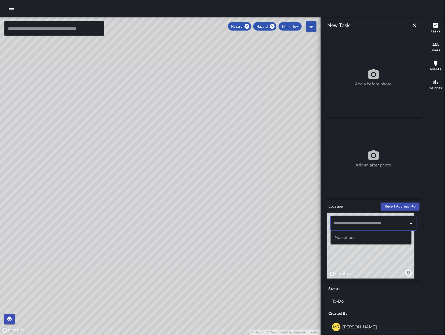
click at [367, 219] on input "text" at bounding box center [370, 223] width 74 height 10
click at [374, 246] on p "[GEOGRAPHIC_DATA], [GEOGRAPHIC_DATA], [GEOGRAPHIC_DATA]" at bounding box center [376, 243] width 63 height 5
type input "**********"
drag, startPoint x: 89, startPoint y: 224, endPoint x: 111, endPoint y: 239, distance: 26.8
click at [111, 239] on div "© Mapbox © OpenStreetMap Improve this map" at bounding box center [160, 176] width 321 height 318
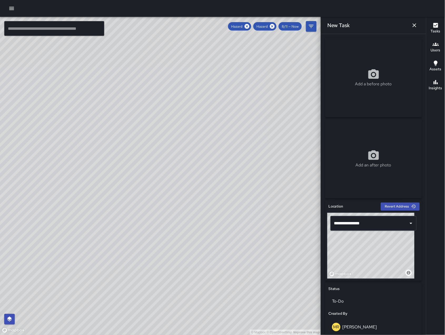
click at [95, 223] on div "© Mapbox © OpenStreetMap Improve this map" at bounding box center [160, 176] width 321 height 318
click at [272, 28] on icon at bounding box center [272, 26] width 5 height 5
click at [274, 28] on icon at bounding box center [272, 26] width 5 height 5
click at [417, 25] on icon "button" at bounding box center [415, 25] width 6 height 6
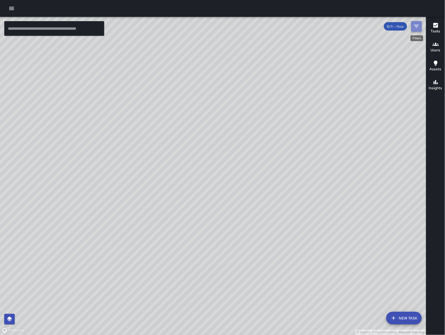
click at [419, 28] on icon "Filters" at bounding box center [417, 26] width 6 height 6
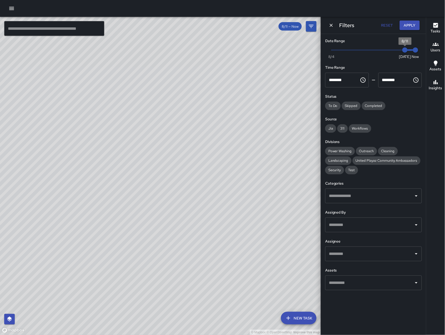
type input "*"
drag, startPoint x: 404, startPoint y: 52, endPoint x: 322, endPoint y: 53, distance: 82.5
click at [322, 53] on div "Date Range Now [DATE] [DATE] 2:17 pm Time Range ******** ​ ******** ​ Status To…" at bounding box center [373, 164] width 105 height 261
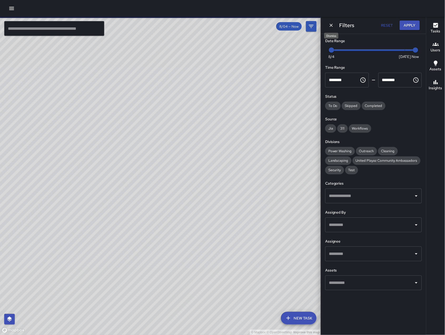
click at [334, 24] on icon "Dismiss" at bounding box center [331, 25] width 5 height 5
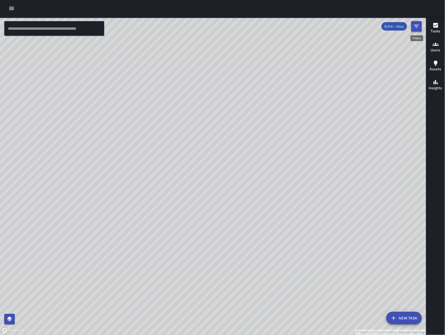
click at [421, 30] on button "Filters" at bounding box center [417, 26] width 11 height 11
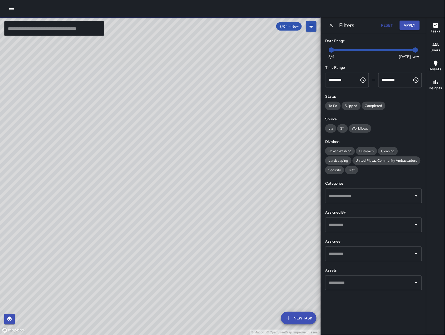
click at [367, 221] on input "text" at bounding box center [370, 225] width 84 height 10
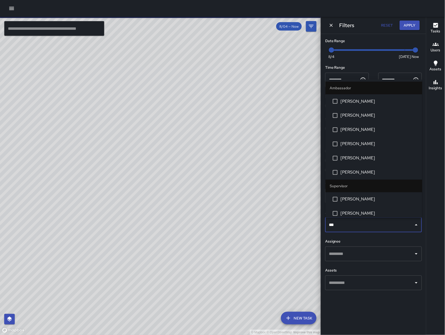
type input "****"
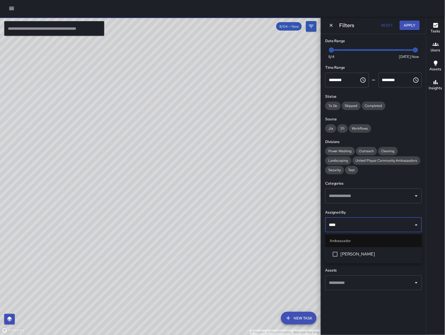
click at [368, 256] on span "[PERSON_NAME]" at bounding box center [379, 254] width 77 height 6
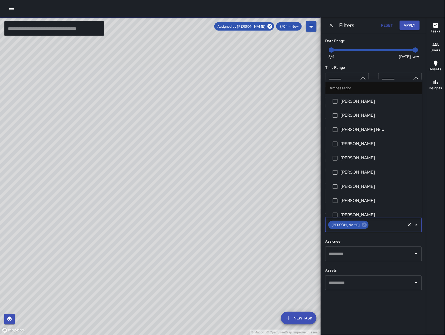
scroll to position [332, 0]
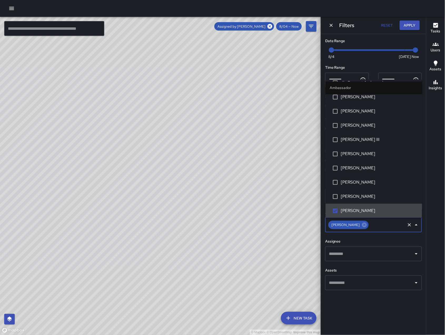
click at [402, 238] on div "Date Range Now [DATE] [DATE] 2:18 pm Time Range ******** ​ ******** ​ Status To…" at bounding box center [373, 164] width 105 height 261
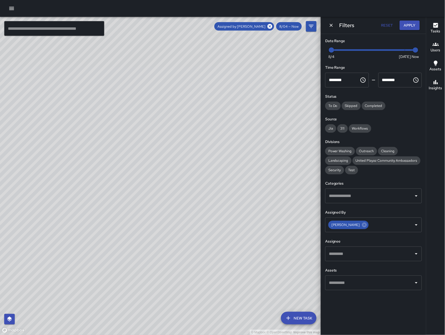
click at [152, 252] on div "© Mapbox © OpenStreetMap Improve this map KM [PERSON_NAME] [STREET_ADDRESS][PER…" at bounding box center [160, 176] width 321 height 318
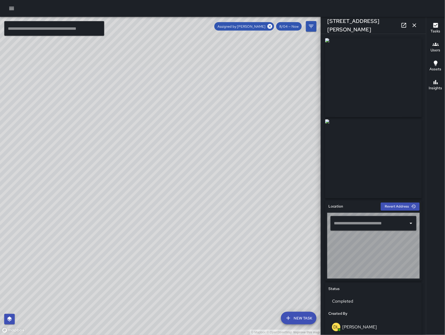
type input "**********"
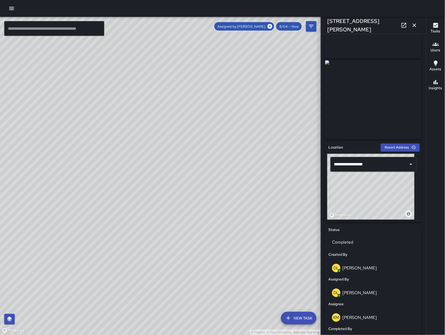
scroll to position [220, 0]
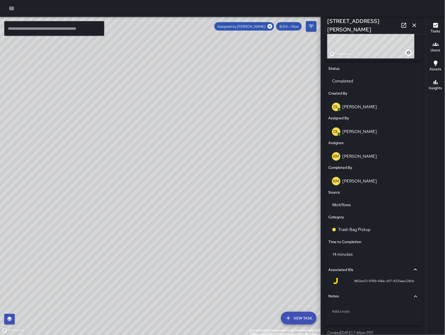
click at [417, 22] on button "button" at bounding box center [415, 25] width 11 height 11
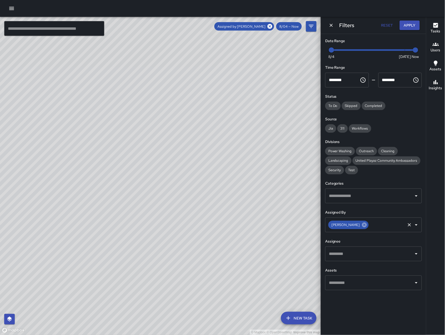
click at [362, 225] on icon at bounding box center [364, 225] width 5 height 5
click at [355, 255] on input "text" at bounding box center [370, 254] width 84 height 10
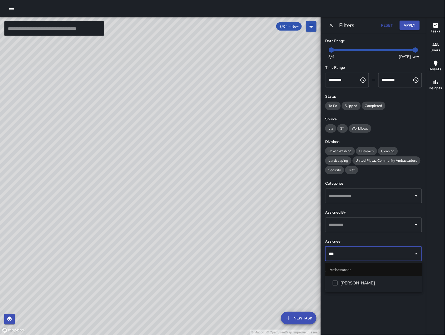
type input "****"
click at [356, 283] on span "[PERSON_NAME]" at bounding box center [379, 283] width 77 height 6
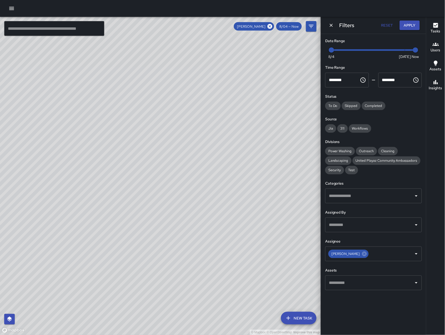
drag, startPoint x: 202, startPoint y: 127, endPoint x: 169, endPoint y: 176, distance: 58.2
click at [172, 173] on div "© Mapbox © OpenStreetMap Improve this map" at bounding box center [160, 176] width 321 height 318
click at [271, 25] on icon at bounding box center [270, 26] width 5 height 5
click at [332, 25] on icon "Dismiss" at bounding box center [331, 25] width 3 height 3
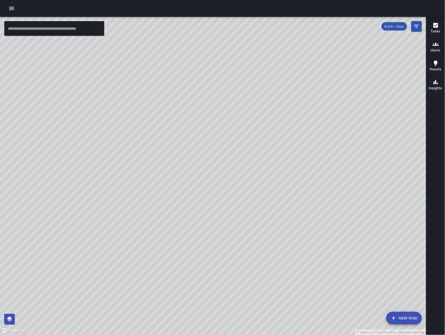
drag, startPoint x: 353, startPoint y: 99, endPoint x: 173, endPoint y: 120, distance: 181.0
click at [173, 120] on div "© Mapbox © OpenStreetMap Improve this map" at bounding box center [213, 176] width 427 height 318
click at [420, 28] on button "Filters" at bounding box center [417, 26] width 11 height 11
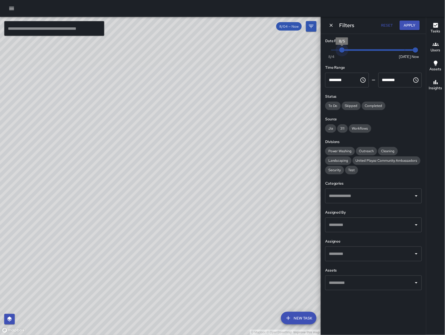
drag, startPoint x: 346, startPoint y: 53, endPoint x: 434, endPoint y: 55, distance: 88.0
click at [434, 55] on div "© Mapbox © OpenStreetMap Improve this map ​ New Task 8/04 — Now Map Layers Task…" at bounding box center [222, 176] width 445 height 318
drag, startPoint x: 396, startPoint y: 48, endPoint x: 412, endPoint y: 49, distance: 16.3
click at [412, 49] on span "Now [DATE] [DATE] 2:26 pm" at bounding box center [374, 50] width 84 height 8
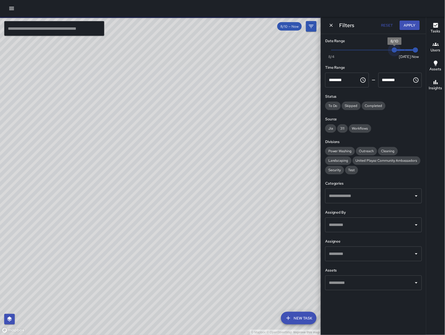
type input "*"
drag, startPoint x: 397, startPoint y: 49, endPoint x: 406, endPoint y: 51, distance: 9.3
click at [406, 51] on span "8/11" at bounding box center [405, 49] width 5 height 5
click at [332, 30] on div "Filters Reset Apply" at bounding box center [373, 25] width 105 height 17
click at [332, 29] on body "© Mapbox © OpenStreetMap Improve this map ​ New Task 8/11 — Now Map Layers Task…" at bounding box center [222, 167] width 445 height 335
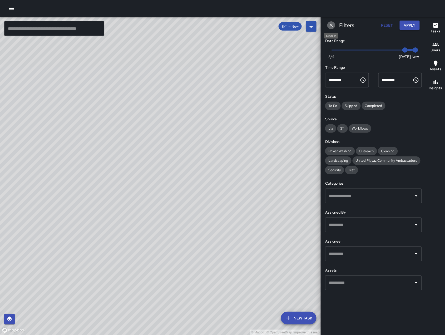
click at [332, 23] on icon "Dismiss" at bounding box center [331, 25] width 5 height 5
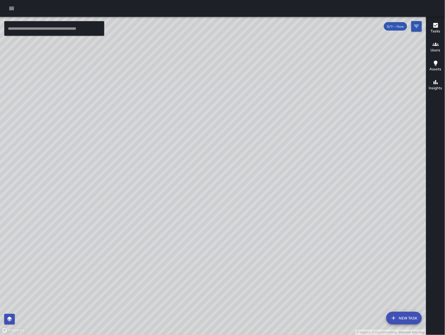
drag, startPoint x: 329, startPoint y: 237, endPoint x: 276, endPoint y: 176, distance: 80.5
click at [274, 177] on div "© Mapbox © OpenStreetMap Improve this map" at bounding box center [213, 176] width 427 height 318
drag, startPoint x: 279, startPoint y: 179, endPoint x: 314, endPoint y: 183, distance: 35.9
click at [314, 183] on div "© Mapbox © OpenStreetMap Improve this map" at bounding box center [213, 176] width 427 height 318
drag, startPoint x: 315, startPoint y: 185, endPoint x: 323, endPoint y: 186, distance: 8.2
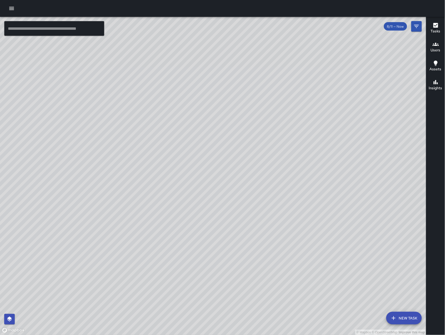
click at [323, 186] on div "© Mapbox © OpenStreetMap Improve this map" at bounding box center [213, 176] width 427 height 318
drag, startPoint x: 192, startPoint y: 227, endPoint x: 192, endPoint y: 173, distance: 54.3
click at [192, 173] on div "© Mapbox © OpenStreetMap Improve this map" at bounding box center [213, 176] width 427 height 318
drag, startPoint x: 242, startPoint y: 269, endPoint x: 232, endPoint y: 223, distance: 47.1
click at [241, 246] on div "© Mapbox © OpenStreetMap Improve this map" at bounding box center [213, 176] width 427 height 318
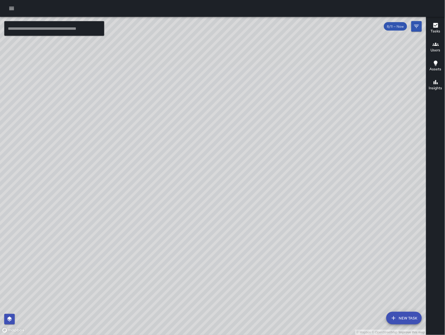
drag, startPoint x: 345, startPoint y: 269, endPoint x: 280, endPoint y: 213, distance: 85.4
click at [280, 213] on div "© Mapbox © OpenStreetMap Improve this map" at bounding box center [213, 176] width 427 height 318
drag, startPoint x: 287, startPoint y: 226, endPoint x: 295, endPoint y: 208, distance: 19.4
click at [295, 208] on div "© Mapbox © OpenStreetMap Improve this map" at bounding box center [213, 176] width 427 height 318
drag, startPoint x: 252, startPoint y: 100, endPoint x: 260, endPoint y: 125, distance: 25.9
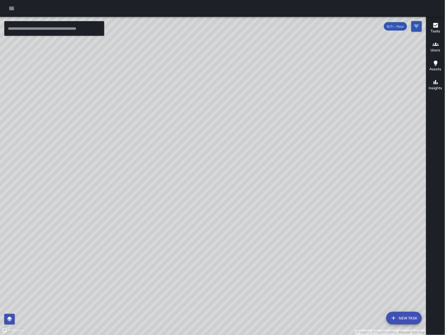
click at [260, 125] on div "© Mapbox © OpenStreetMap Improve this map" at bounding box center [213, 176] width 427 height 318
drag, startPoint x: 338, startPoint y: 196, endPoint x: 250, endPoint y: 135, distance: 106.9
click at [255, 136] on div "© Mapbox © OpenStreetMap Improve this map" at bounding box center [213, 176] width 427 height 318
drag, startPoint x: 247, startPoint y: 135, endPoint x: 237, endPoint y: 158, distance: 25.6
click at [237, 158] on div "© Mapbox © OpenStreetMap Improve this map" at bounding box center [213, 176] width 427 height 318
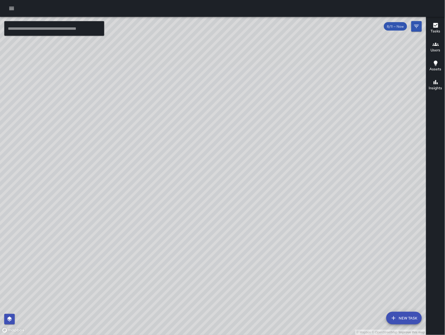
drag, startPoint x: 231, startPoint y: 153, endPoint x: 238, endPoint y: 158, distance: 8.5
click at [238, 158] on div "© Mapbox © OpenStreetMap Improve this map" at bounding box center [213, 176] width 427 height 318
